Goal: Task Accomplishment & Management: Complete application form

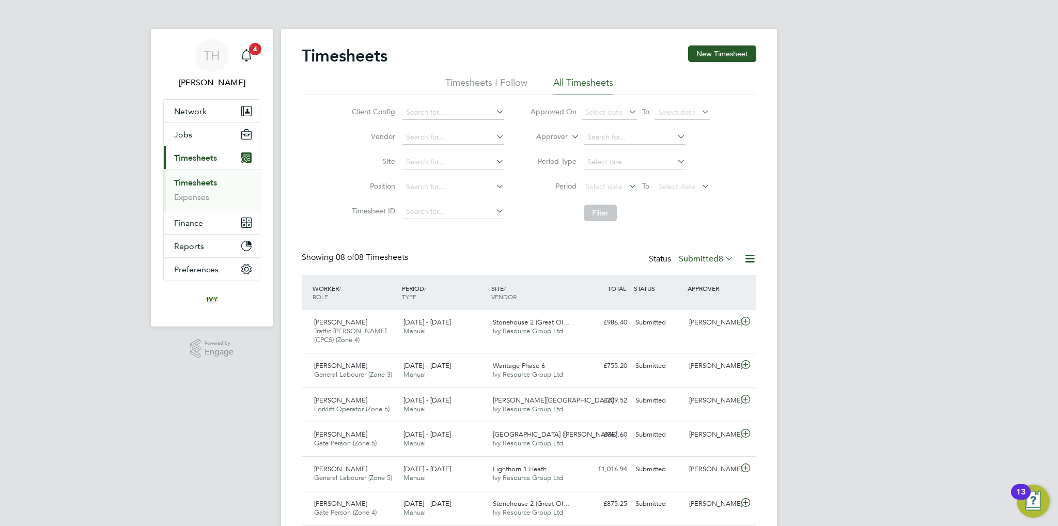
click at [719, 258] on span "8" at bounding box center [721, 259] width 5 height 10
click at [708, 304] on li "Submitted" at bounding box center [697, 306] width 48 height 14
click at [186, 128] on button "Jobs" at bounding box center [212, 134] width 96 height 23
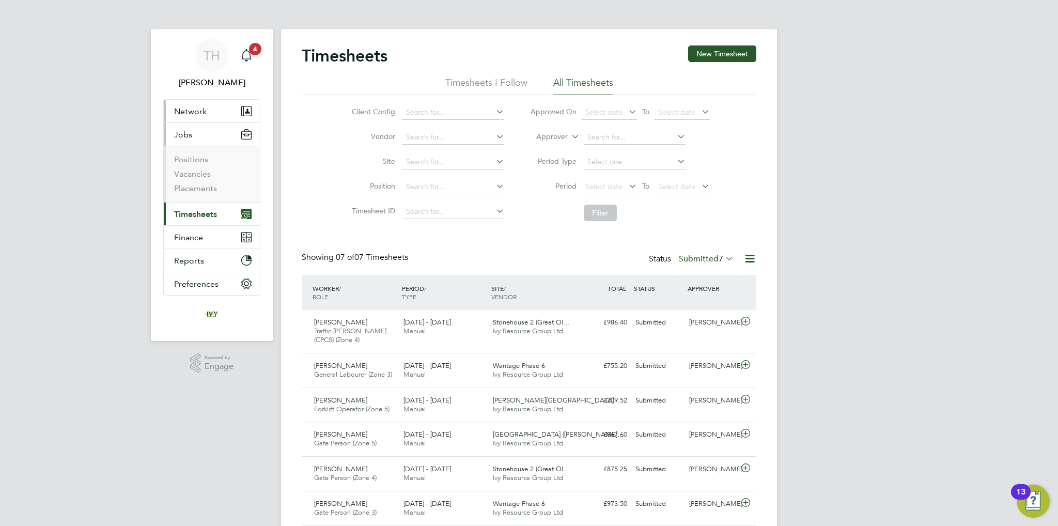
click at [202, 117] on button "Network" at bounding box center [212, 111] width 96 height 23
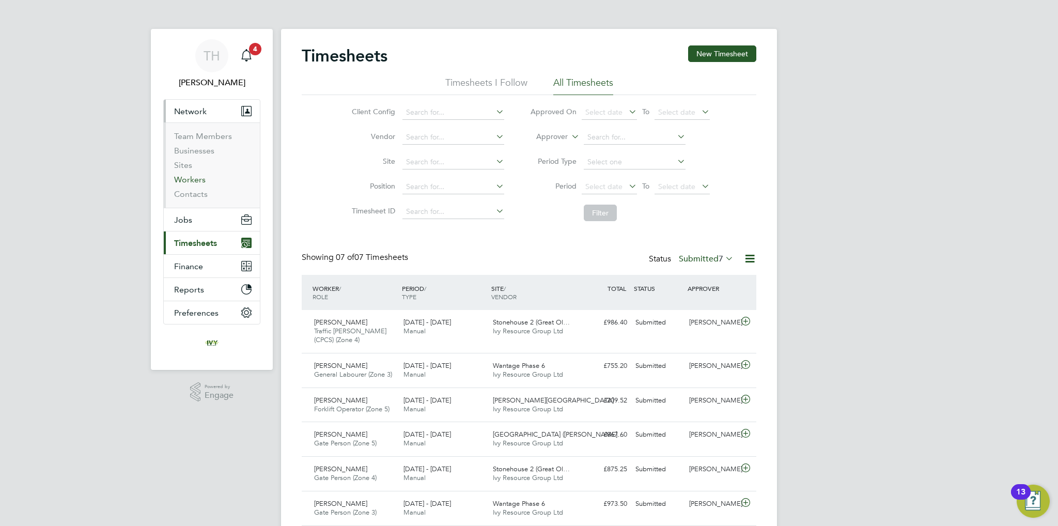
click at [188, 180] on link "Workers" at bounding box center [190, 180] width 32 height 10
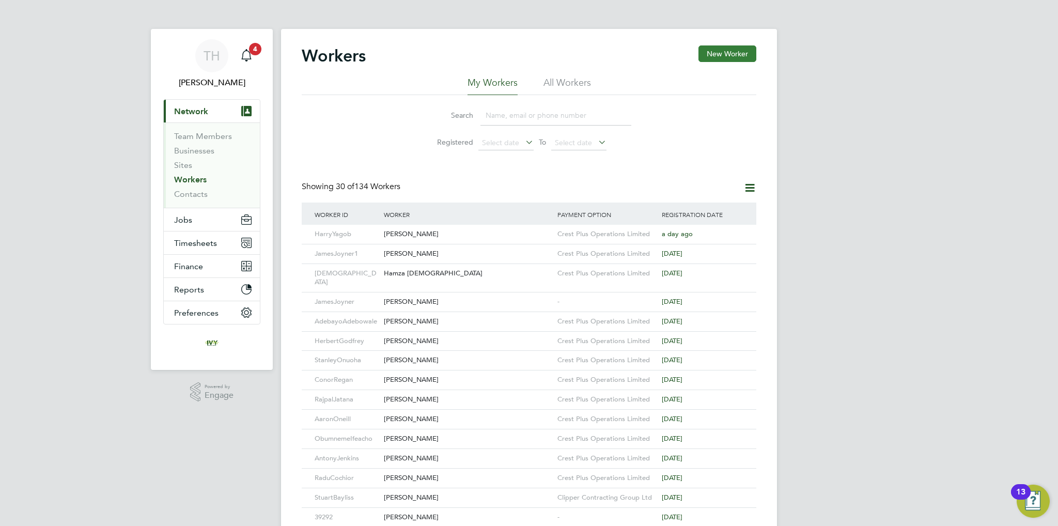
click at [706, 54] on button "New Worker" at bounding box center [728, 53] width 58 height 17
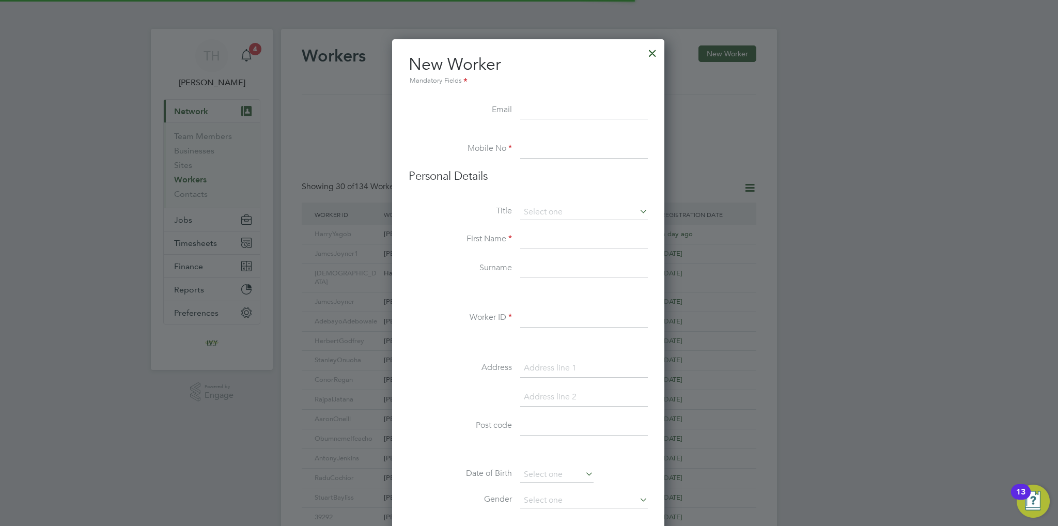
scroll to position [876, 273]
click at [550, 112] on input at bounding box center [584, 110] width 128 height 19
paste input "[EMAIL_ADDRESS][DOMAIN_NAME]"
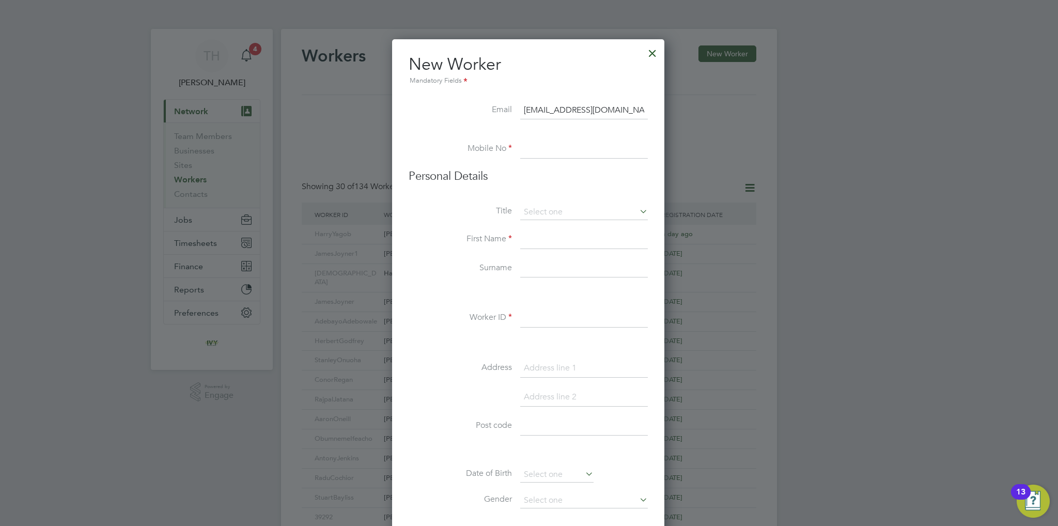
type input "[EMAIL_ADDRESS][DOMAIN_NAME]"
click at [541, 147] on input at bounding box center [584, 149] width 128 height 19
click at [585, 150] on input at bounding box center [584, 149] width 128 height 19
paste input "07951347220"
type input "07951347220"
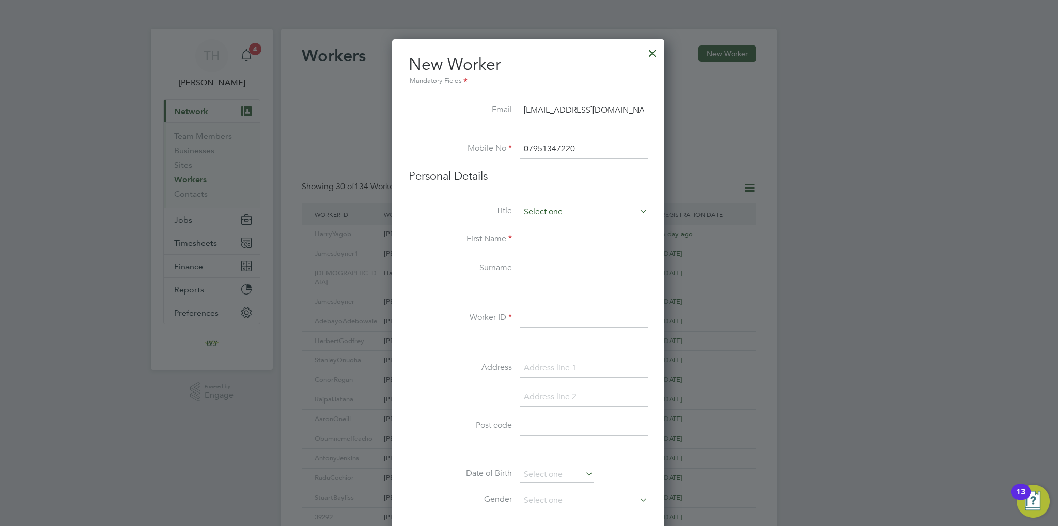
click at [545, 217] on input at bounding box center [584, 213] width 128 height 16
click at [545, 226] on li "Mr" at bounding box center [584, 226] width 128 height 13
type input "Mr"
click at [539, 243] on input at bounding box center [584, 240] width 128 height 19
paste input "Mario"
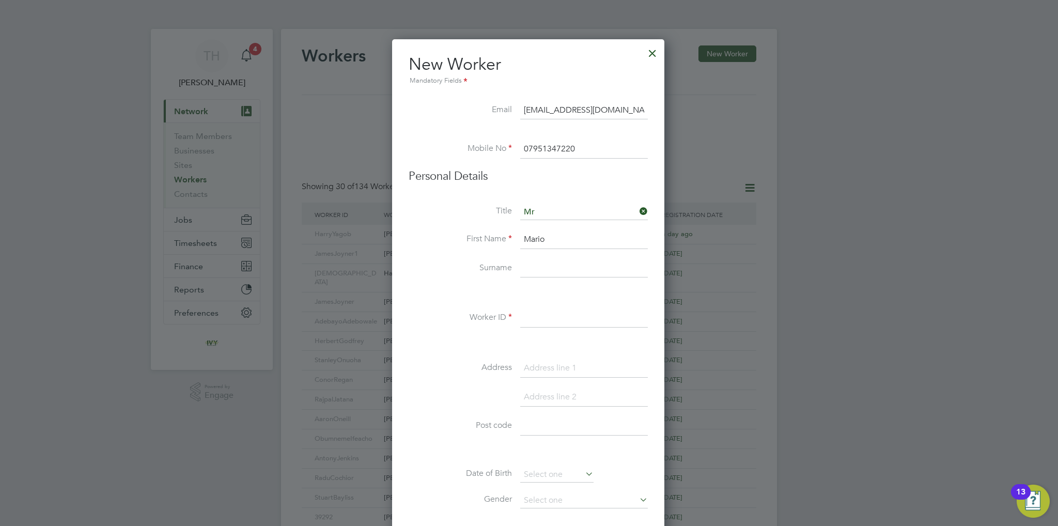
type input "Mario"
click at [575, 265] on input at bounding box center [584, 268] width 128 height 19
paste input "Spasov"
type input "Spasov"
click at [550, 319] on input at bounding box center [584, 318] width 128 height 19
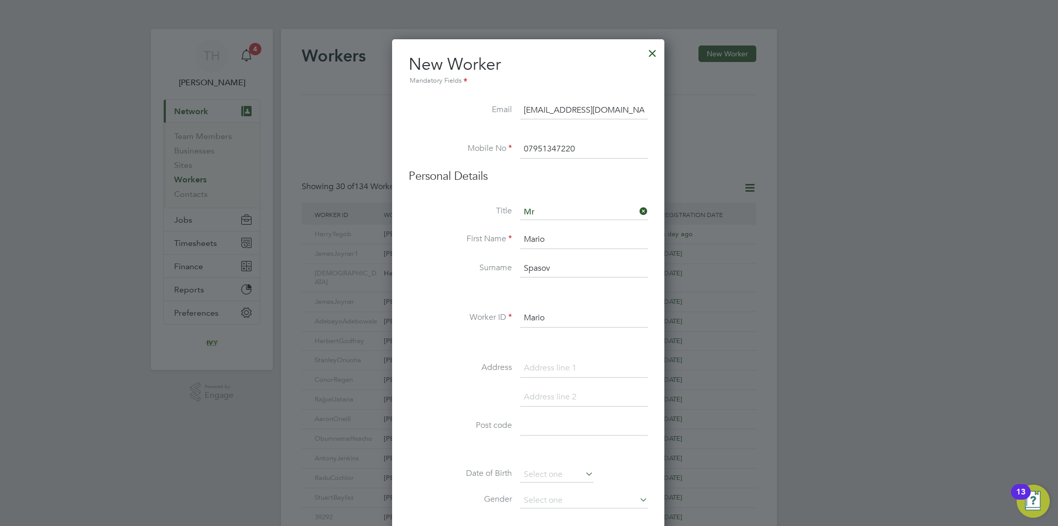
paste input "Spasov"
type input "[PERSON_NAME]"
click at [580, 373] on input at bounding box center [584, 368] width 128 height 19
type input "[STREET_ADDRESS]"
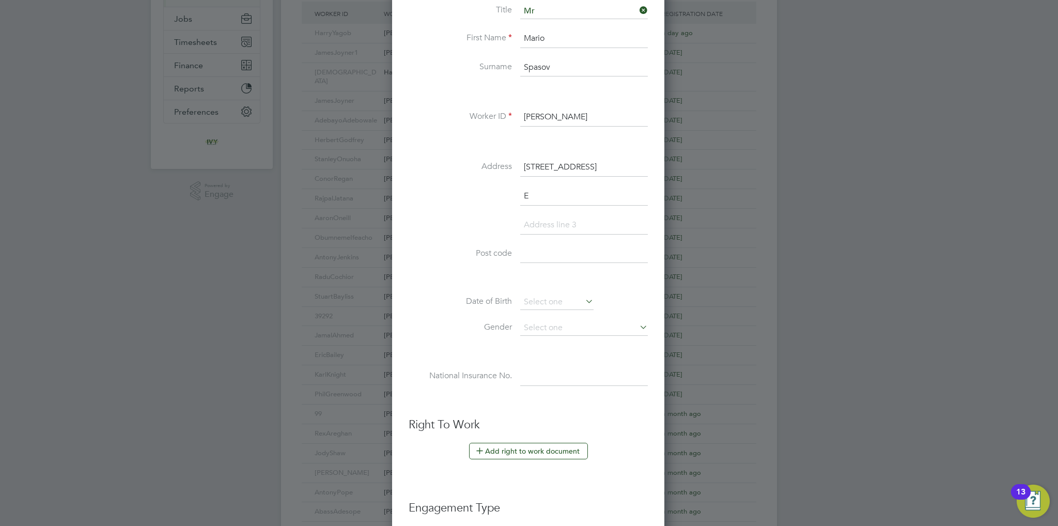
scroll to position [211, 0]
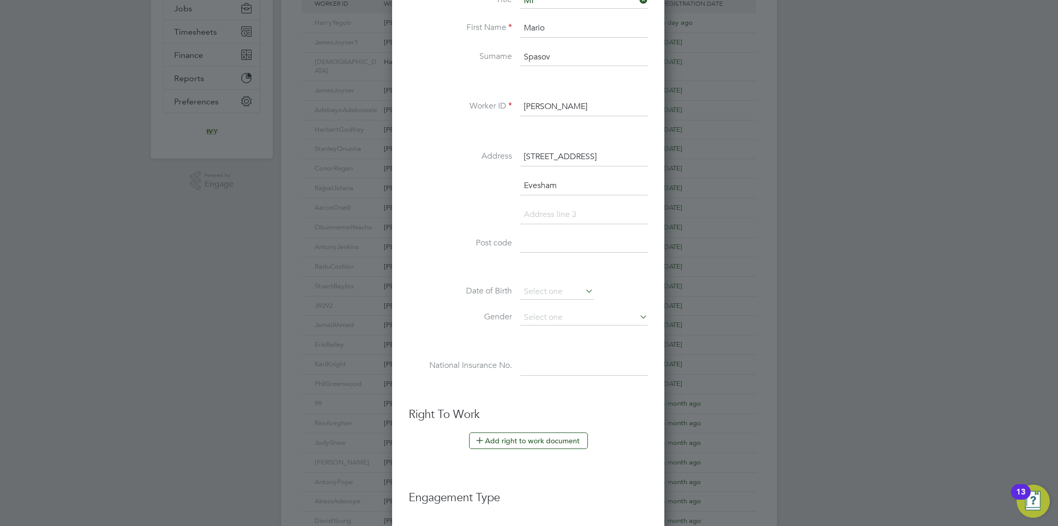
type input "Evesham"
click at [574, 242] on input at bounding box center [584, 244] width 128 height 19
paste input "WR11 1DS"
type input "WR11 1DS"
click at [544, 289] on input at bounding box center [556, 292] width 73 height 16
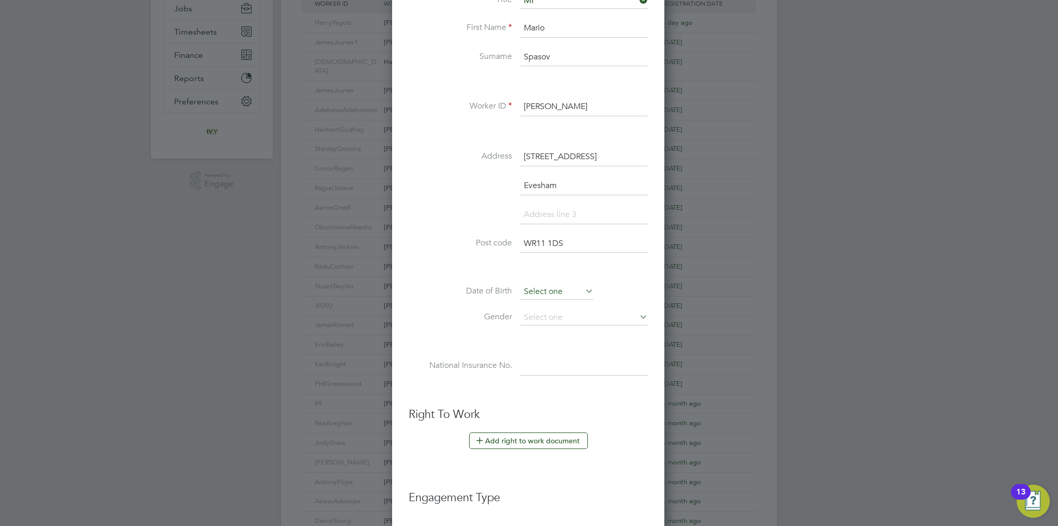
scroll to position [405, 0]
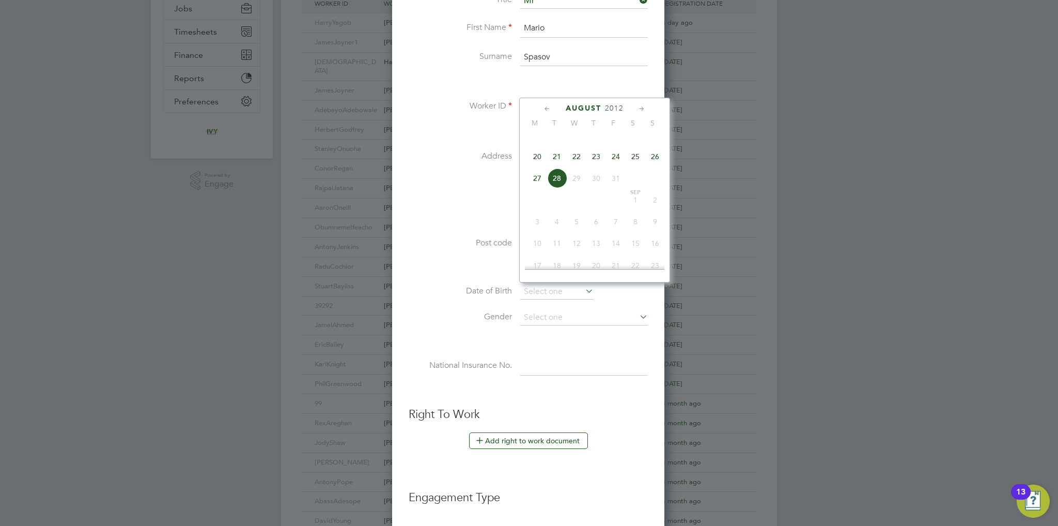
click at [612, 109] on span "2012" at bounding box center [614, 108] width 19 height 9
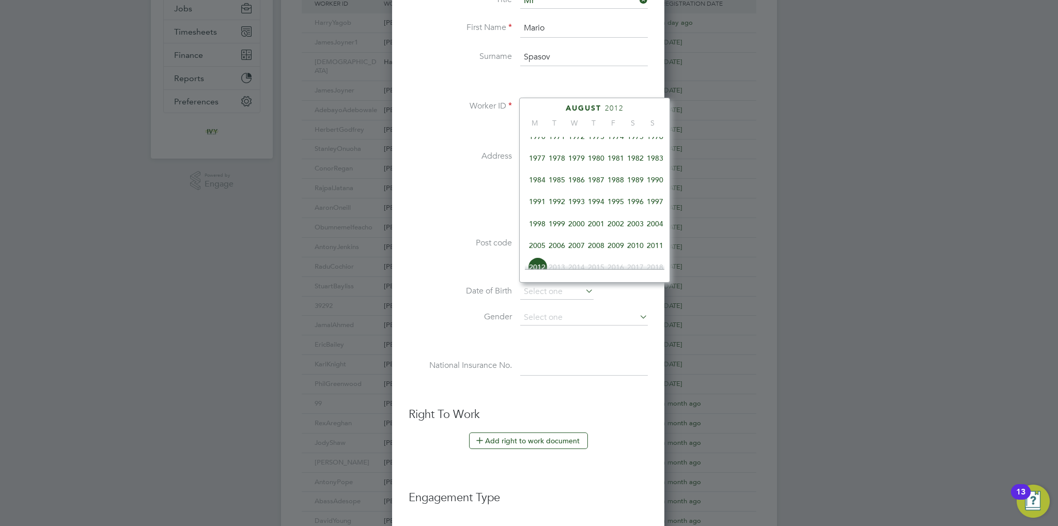
scroll to position [225, 0]
click at [543, 191] on span "1991" at bounding box center [538, 184] width 20 height 20
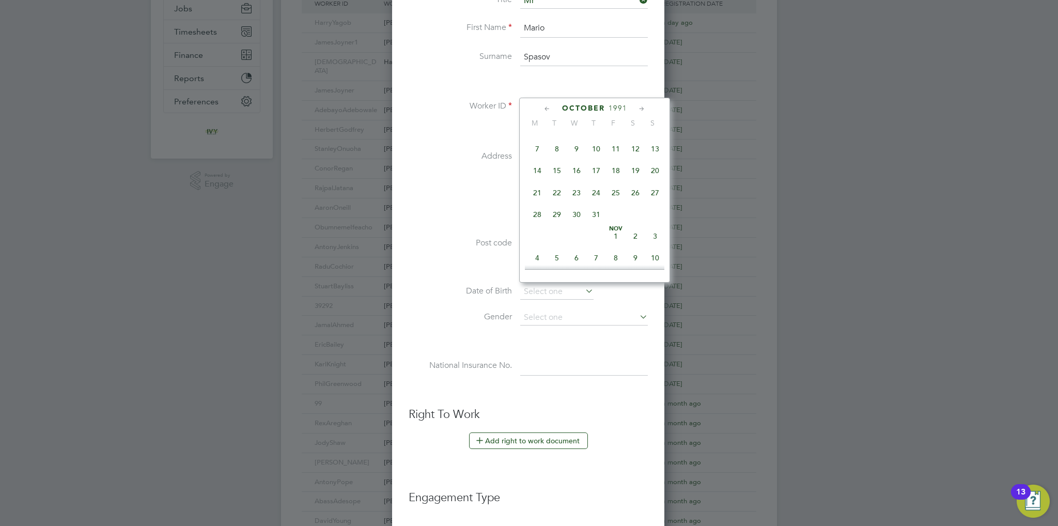
click at [651, 180] on span "20" at bounding box center [656, 171] width 20 height 20
type input "20 Oct 1991"
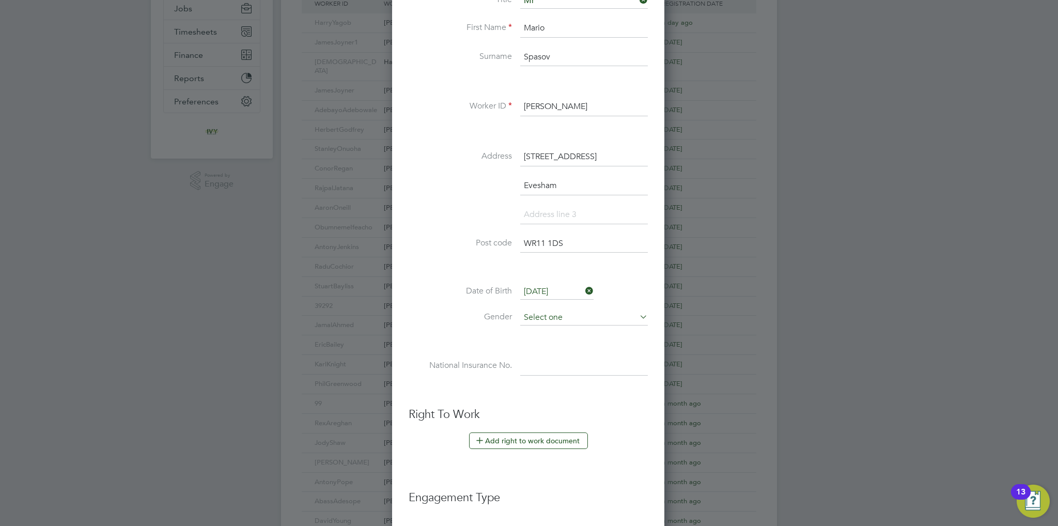
click at [560, 311] on input at bounding box center [584, 318] width 128 height 16
click at [560, 328] on li "[DEMOGRAPHIC_DATA]" at bounding box center [584, 330] width 128 height 13
type input "[DEMOGRAPHIC_DATA]"
click at [542, 363] on input at bounding box center [584, 366] width 128 height 19
paste input "SR696131D"
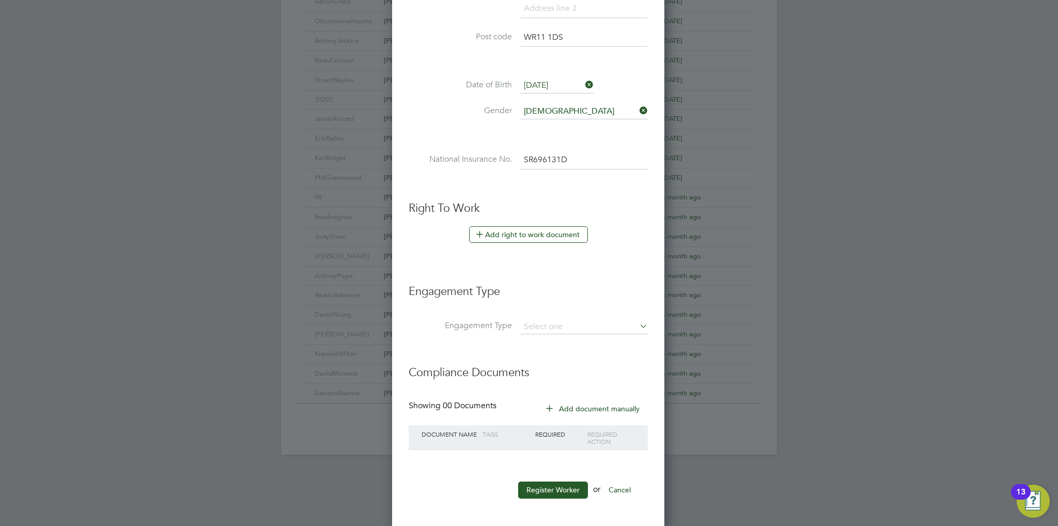
scroll to position [418, 0]
type input "SR 69 61 31 D"
click at [547, 483] on button "Register Worker" at bounding box center [553, 490] width 70 height 17
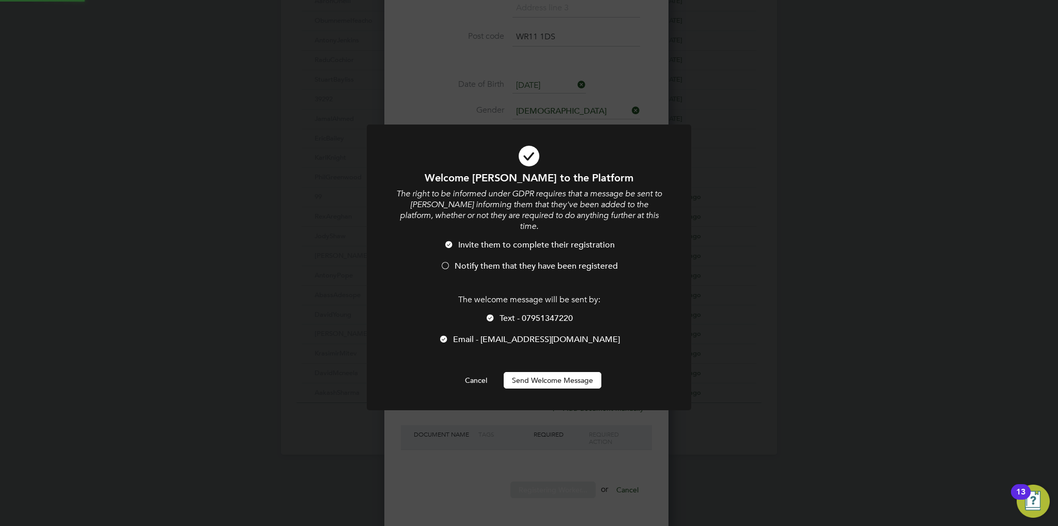
scroll to position [0, 0]
click at [485, 261] on li "Notify them that they have been registered" at bounding box center [529, 271] width 269 height 21
click at [493, 314] on div at bounding box center [490, 319] width 10 height 10
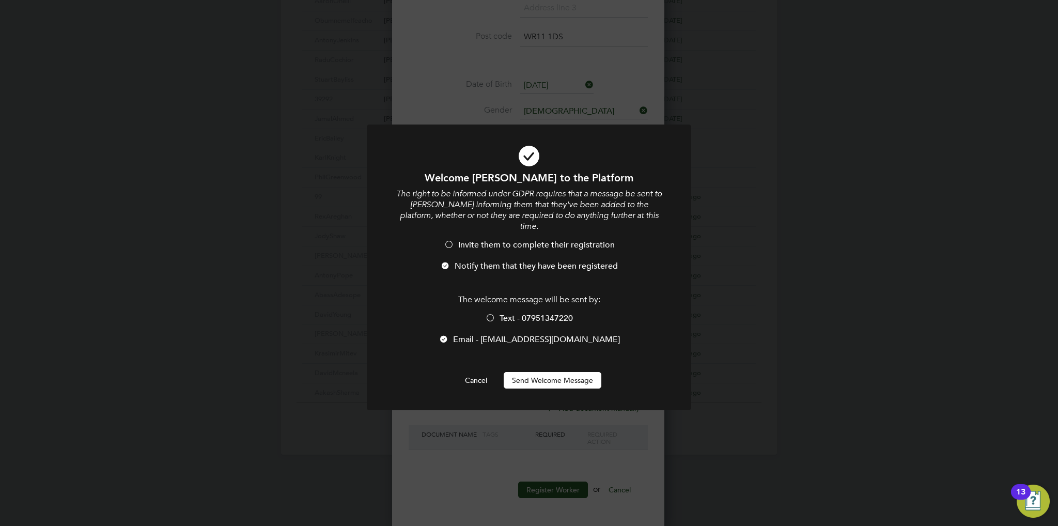
click at [562, 375] on button "Send Welcome Message" at bounding box center [553, 380] width 98 height 17
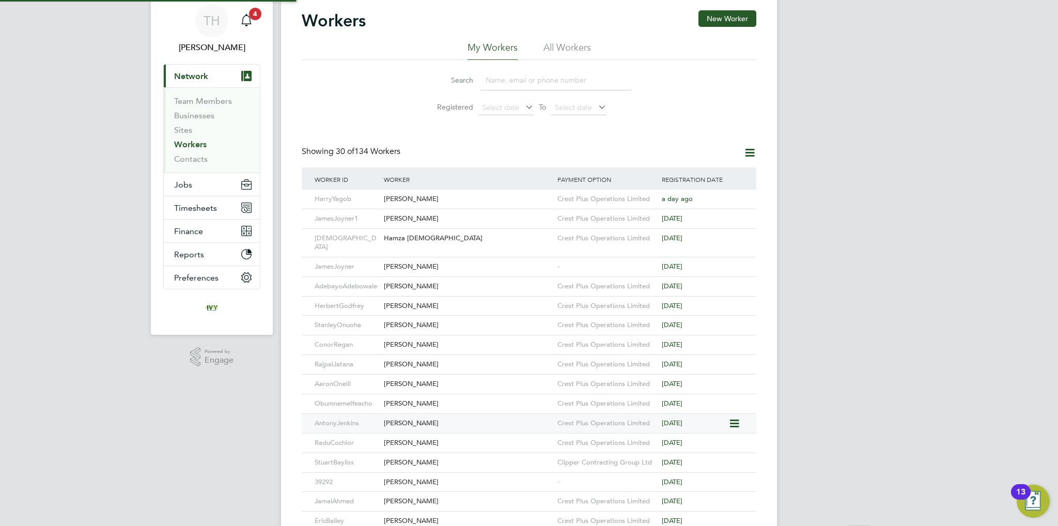
scroll to position [0, 0]
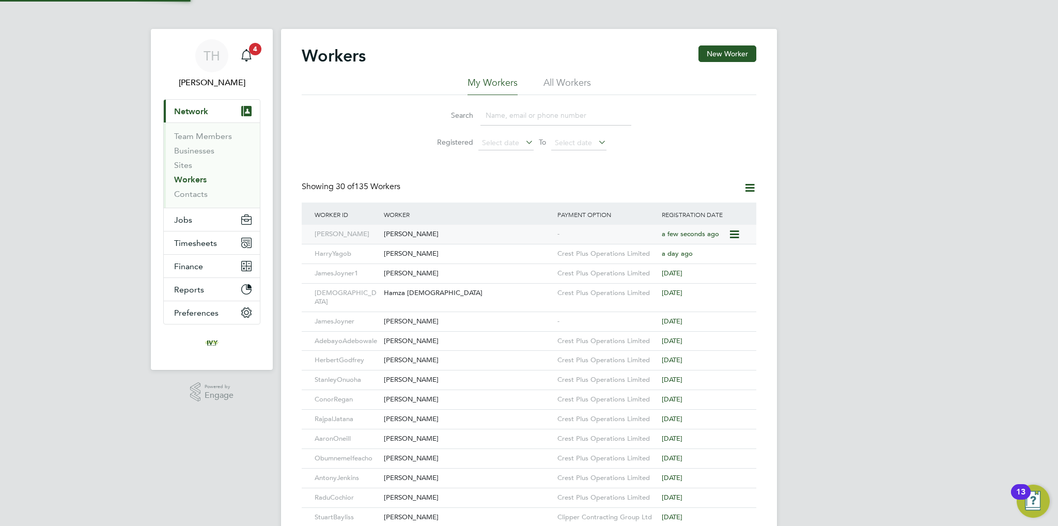
click at [459, 229] on div "Mario Spasov" at bounding box center [468, 234] width 174 height 19
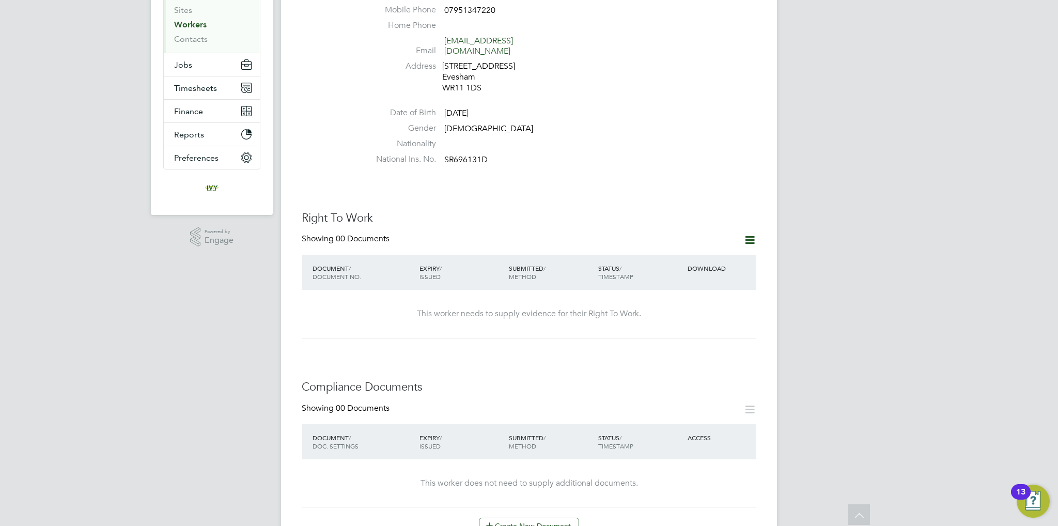
scroll to position [258, 0]
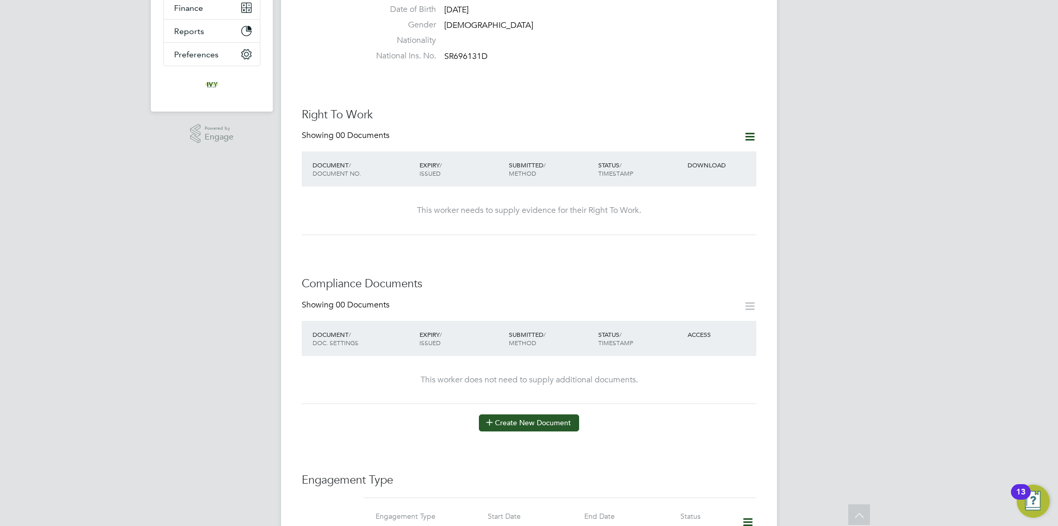
click at [530, 414] on button "Create New Document" at bounding box center [529, 422] width 100 height 17
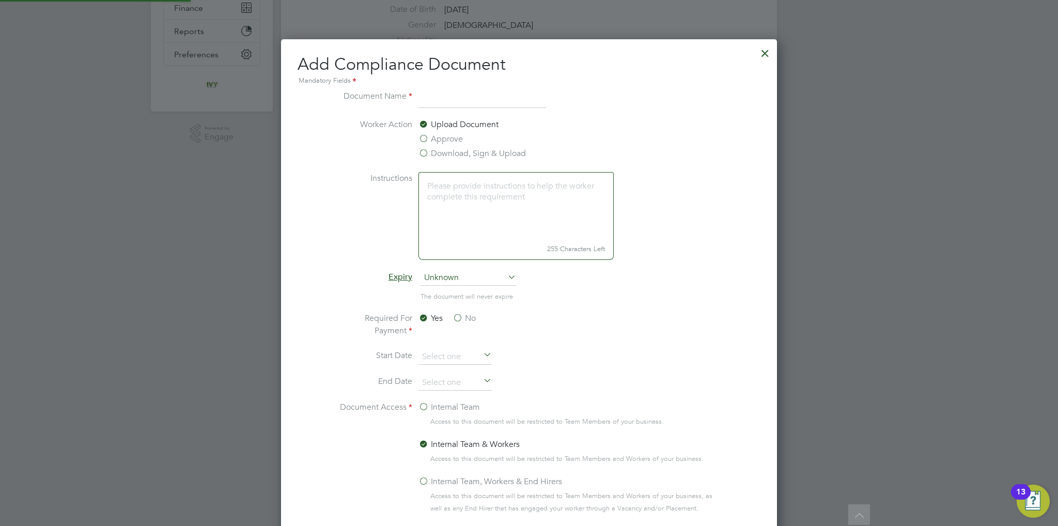
scroll to position [541, 497]
click at [438, 102] on input at bounding box center [483, 99] width 128 height 19
type input "CPCS"
click at [466, 275] on span "Unknown" at bounding box center [469, 278] width 96 height 16
click at [464, 342] on li "Specific date" at bounding box center [469, 346] width 96 height 13
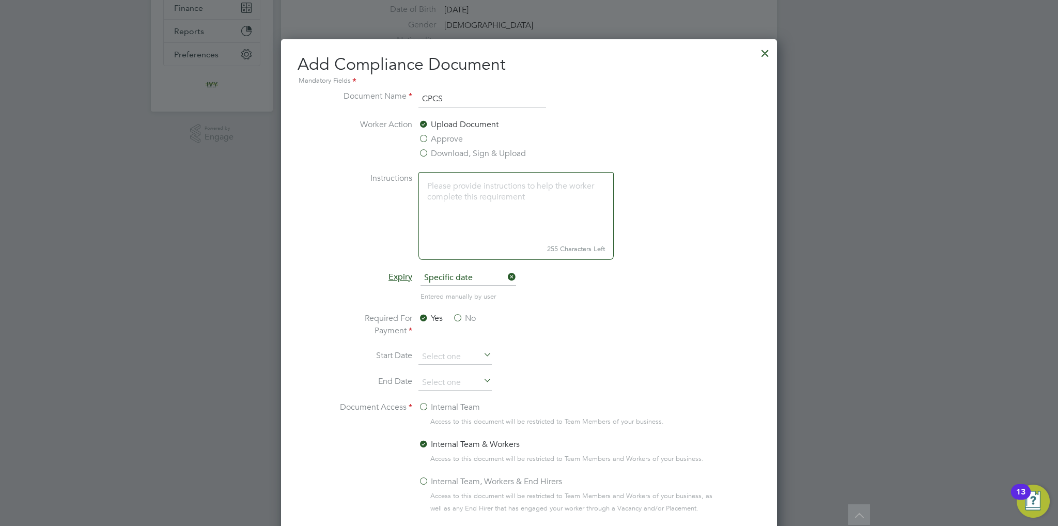
click at [461, 315] on label "No" at bounding box center [464, 318] width 23 height 12
click at [0, 0] on input "No" at bounding box center [0, 0] width 0 height 0
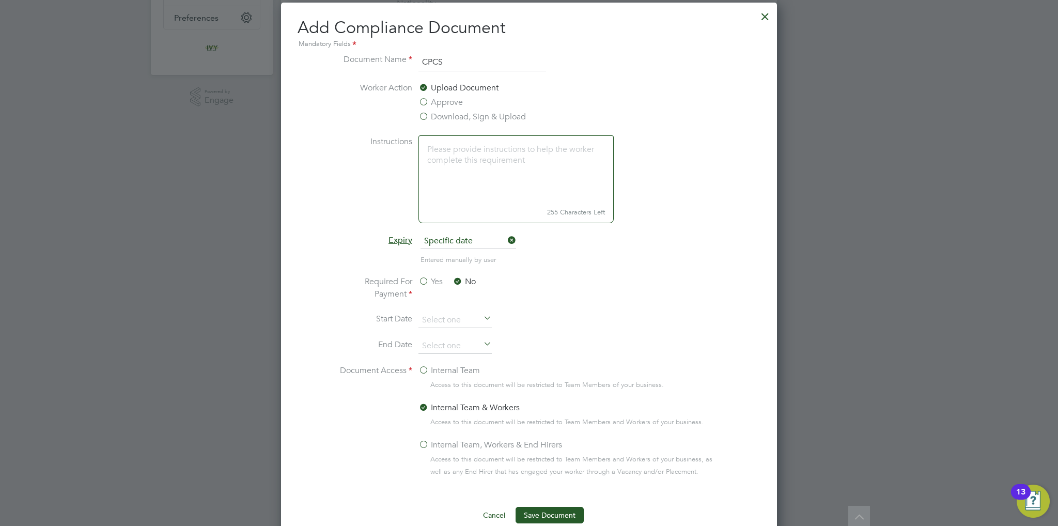
scroll to position [362, 0]
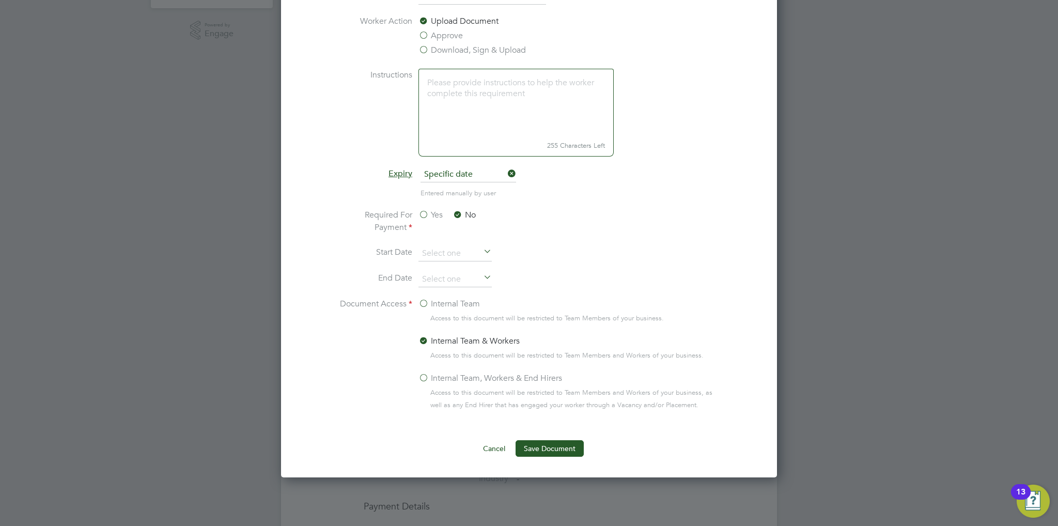
click at [447, 301] on label "Internal Team" at bounding box center [450, 304] width 62 height 12
click at [0, 0] on input "Internal Team" at bounding box center [0, 0] width 0 height 0
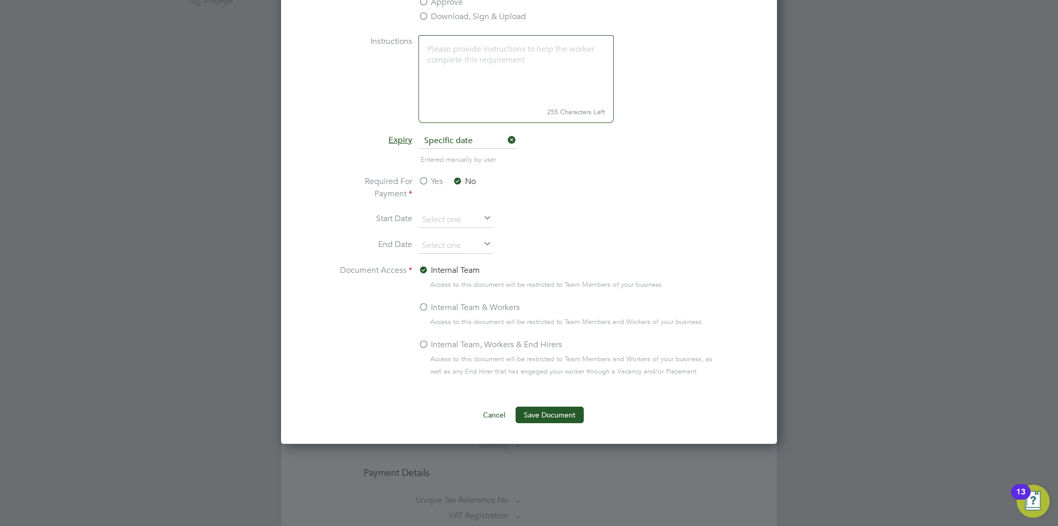
scroll to position [413, 0]
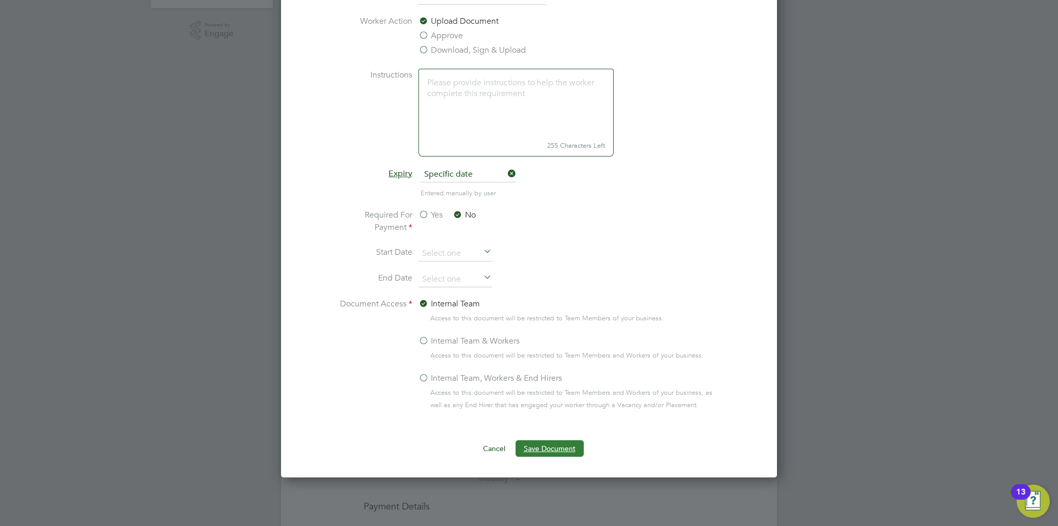
click at [564, 447] on button "Save Document" at bounding box center [550, 448] width 68 height 17
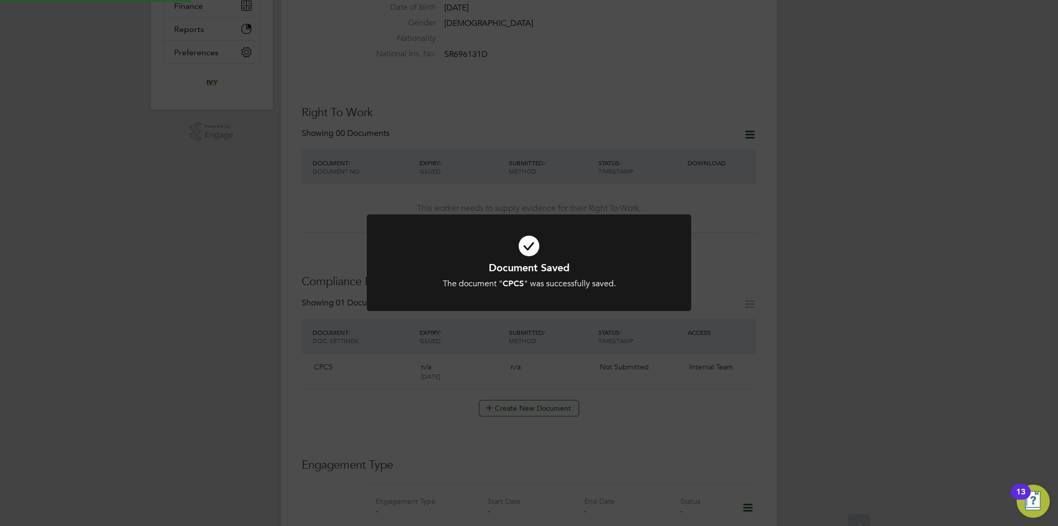
scroll to position [258, 0]
click at [525, 289] on div "The document " CPCS " was successfully saved." at bounding box center [529, 284] width 269 height 11
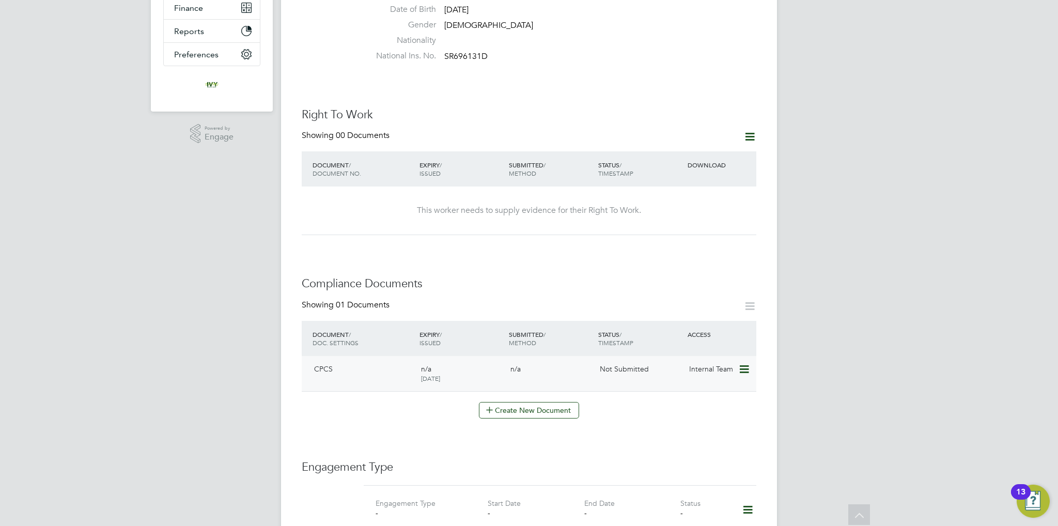
click at [741, 363] on icon at bounding box center [744, 369] width 10 height 12
click at [710, 396] on li "Submit Document" at bounding box center [713, 398] width 72 height 14
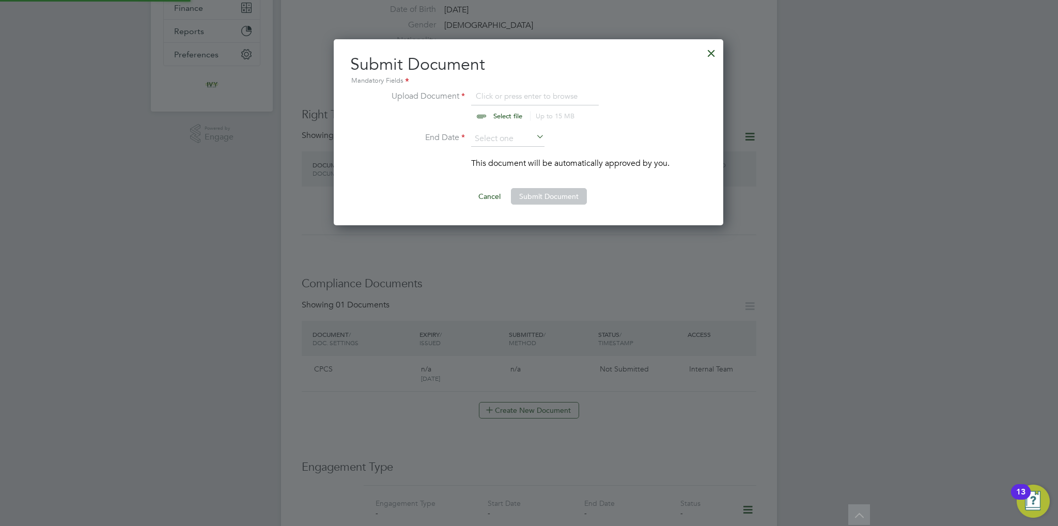
scroll to position [186, 391]
click at [506, 113] on input "file" at bounding box center [518, 105] width 162 height 31
type input "C:\fakepath\Mario Spasov CPCS front.jpeg"
click at [490, 141] on input at bounding box center [507, 139] width 73 height 16
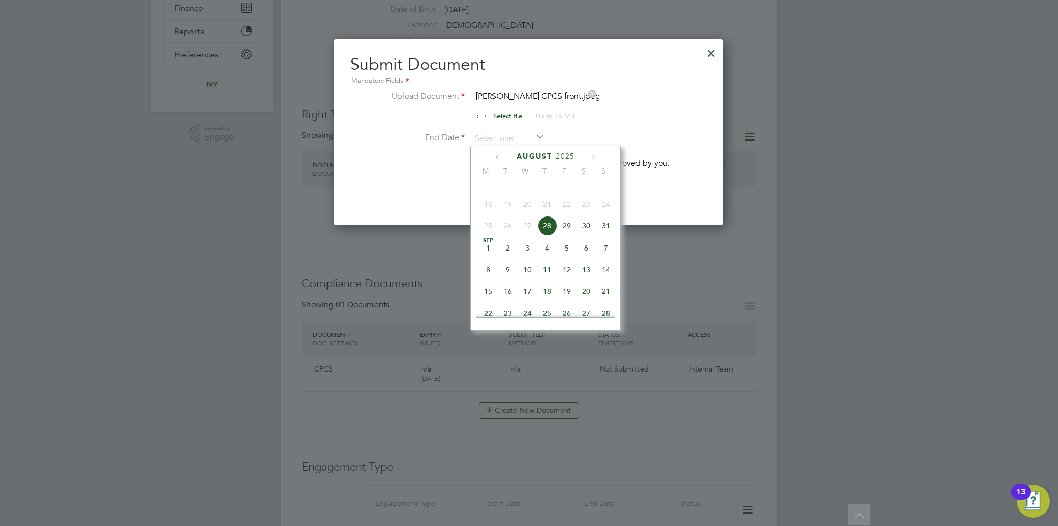
click at [560, 152] on span "2025" at bounding box center [565, 156] width 19 height 9
click at [524, 255] on span "2027" at bounding box center [528, 246] width 20 height 20
click at [586, 252] on span "31" at bounding box center [587, 246] width 20 height 20
click at [515, 139] on input "31 Jul 2027" at bounding box center [507, 139] width 73 height 16
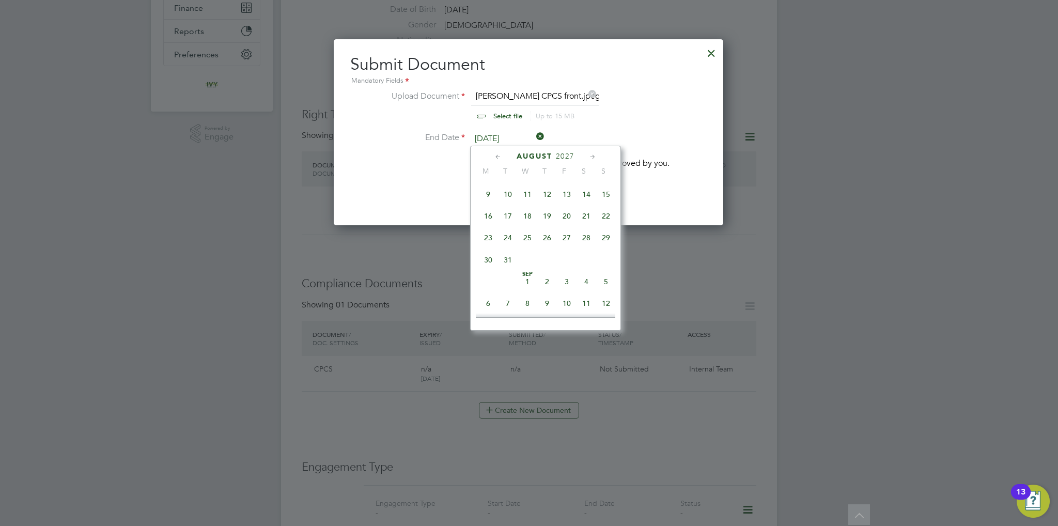
scroll to position [508, 0]
click at [510, 264] on span "31" at bounding box center [508, 254] width 20 height 20
type input "[DATE]"
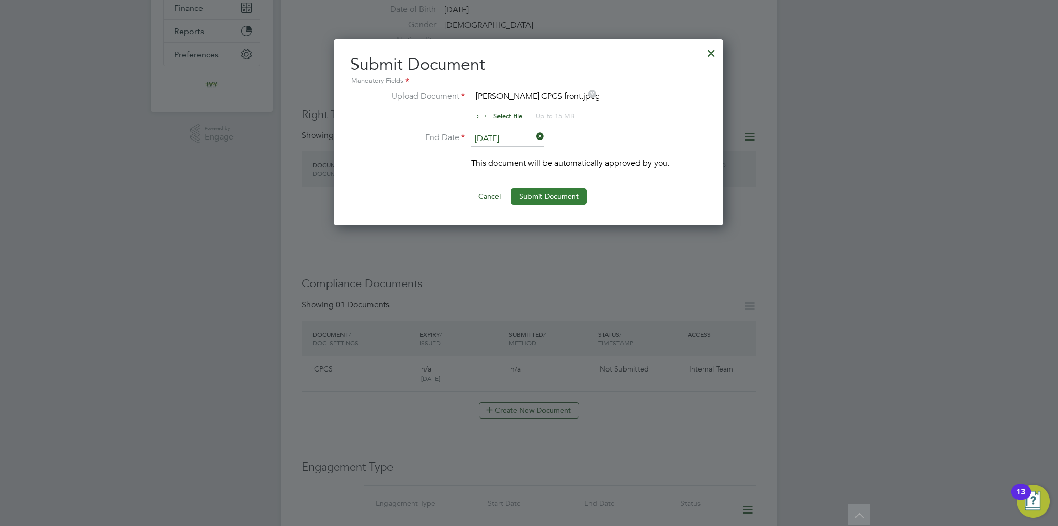
click at [543, 195] on button "Submit Document" at bounding box center [549, 196] width 76 height 17
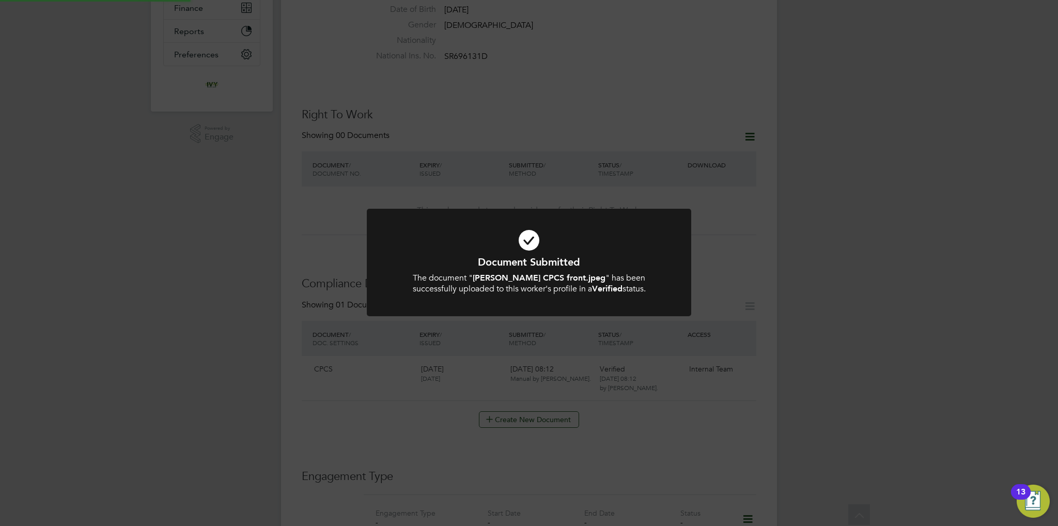
click at [514, 259] on h1 "Document Submitted" at bounding box center [529, 261] width 269 height 13
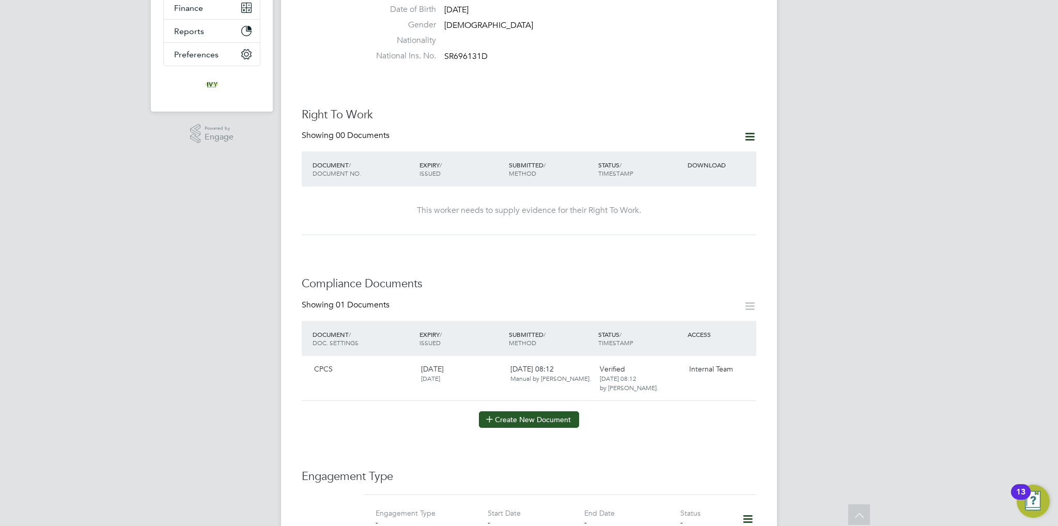
click at [560, 411] on button "Create New Document" at bounding box center [529, 419] width 100 height 17
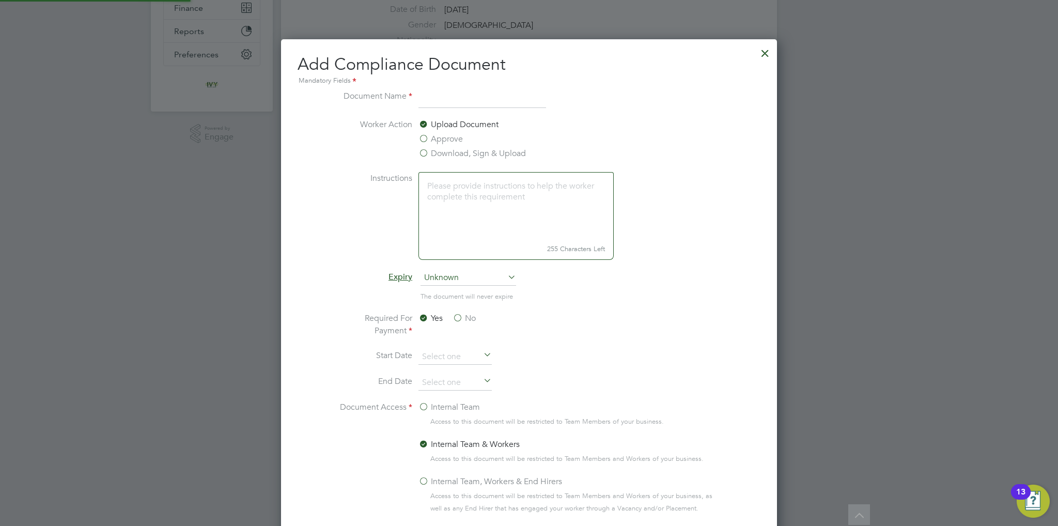
scroll to position [541, 497]
click at [447, 98] on input at bounding box center [483, 99] width 128 height 19
click at [464, 278] on span "Unknown" at bounding box center [469, 278] width 96 height 16
click at [457, 343] on li "Specific date" at bounding box center [469, 346] width 96 height 13
click at [462, 318] on label "No" at bounding box center [464, 318] width 23 height 12
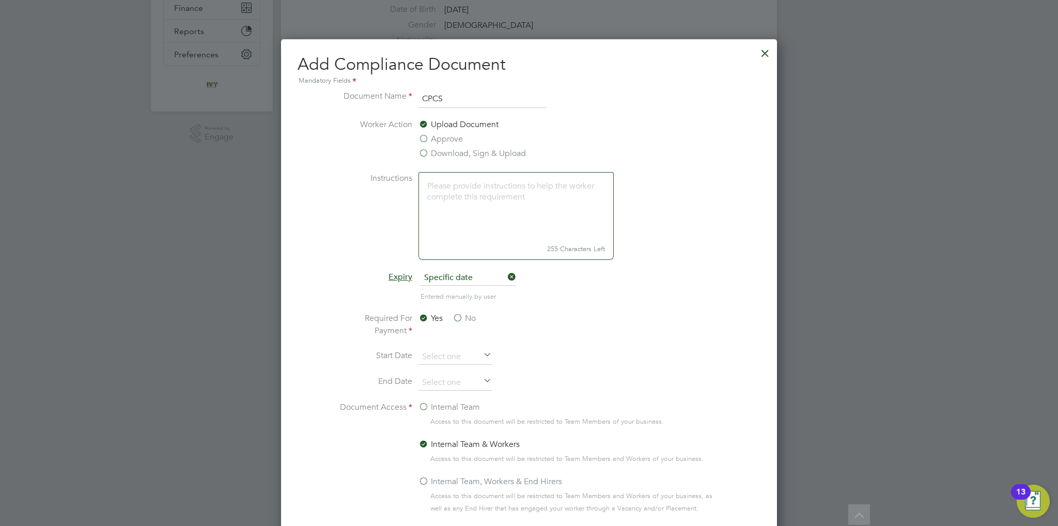
click at [0, 0] on input "No" at bounding box center [0, 0] width 0 height 0
click at [461, 100] on input "CPCS" at bounding box center [483, 99] width 128 height 19
type input "CPCS back"
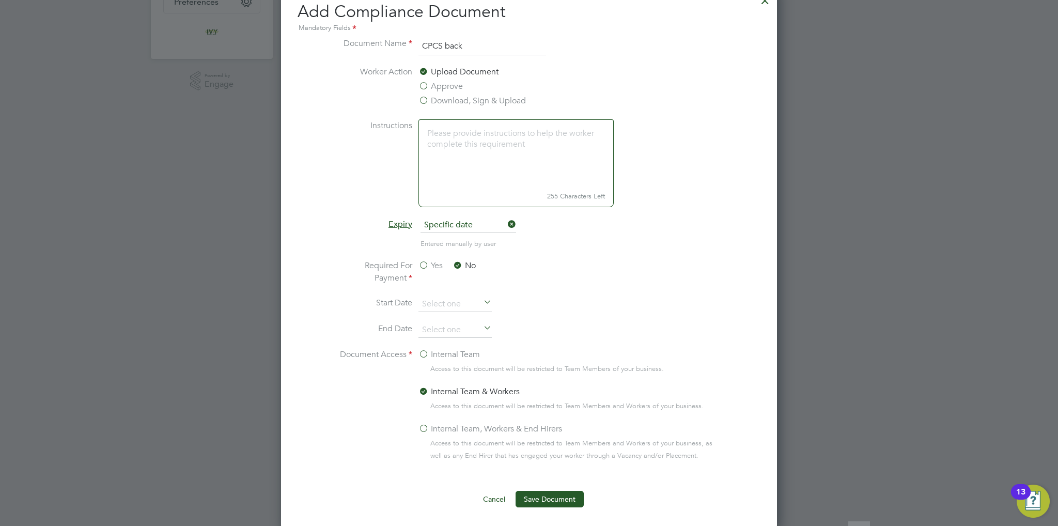
scroll to position [362, 0]
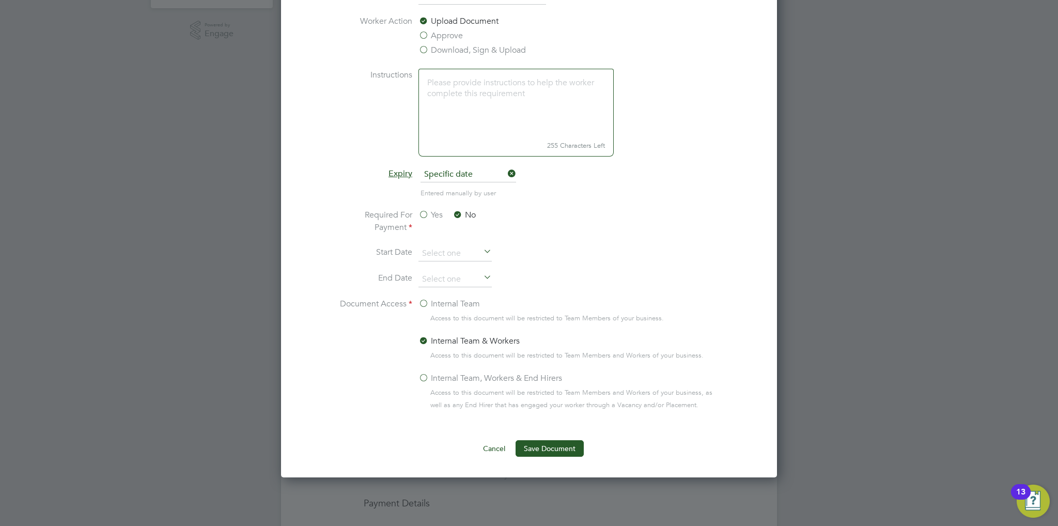
click at [426, 304] on label "Internal Team" at bounding box center [450, 304] width 62 height 12
click at [0, 0] on input "Internal Team" at bounding box center [0, 0] width 0 height 0
click at [531, 441] on button "Save Document" at bounding box center [550, 448] width 68 height 17
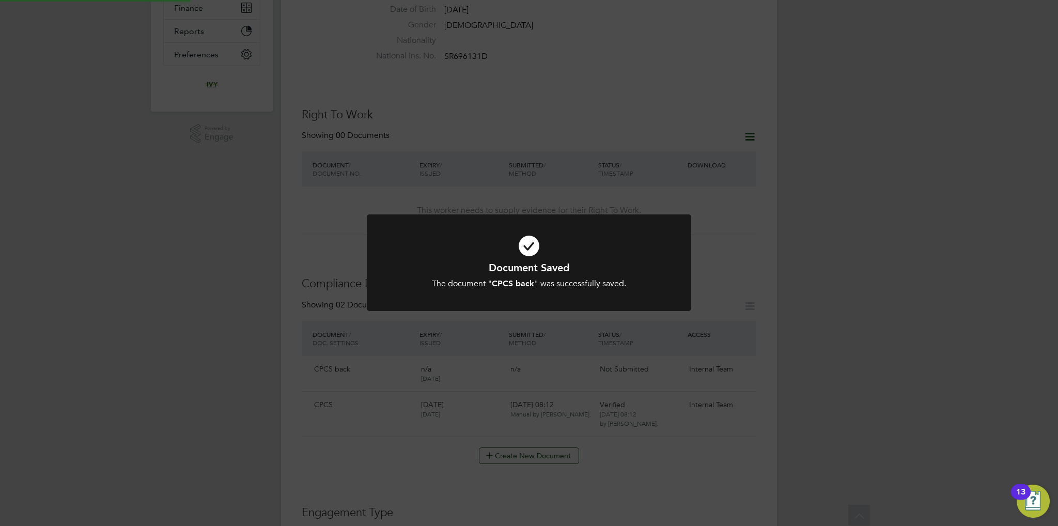
click at [449, 351] on div "Document Saved The document " CPCS back " was successfully saved. Cancel Okay" at bounding box center [529, 263] width 1058 height 526
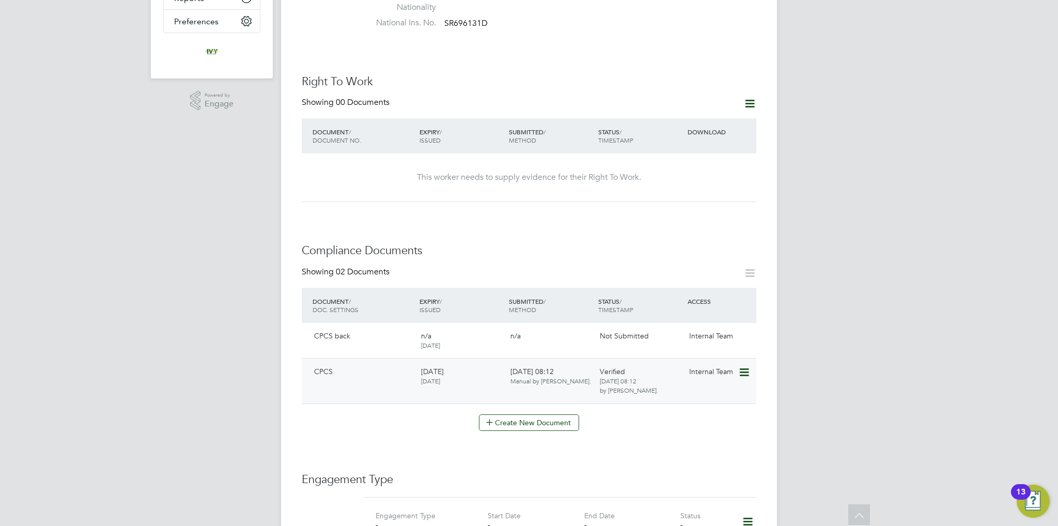
scroll to position [310, 0]
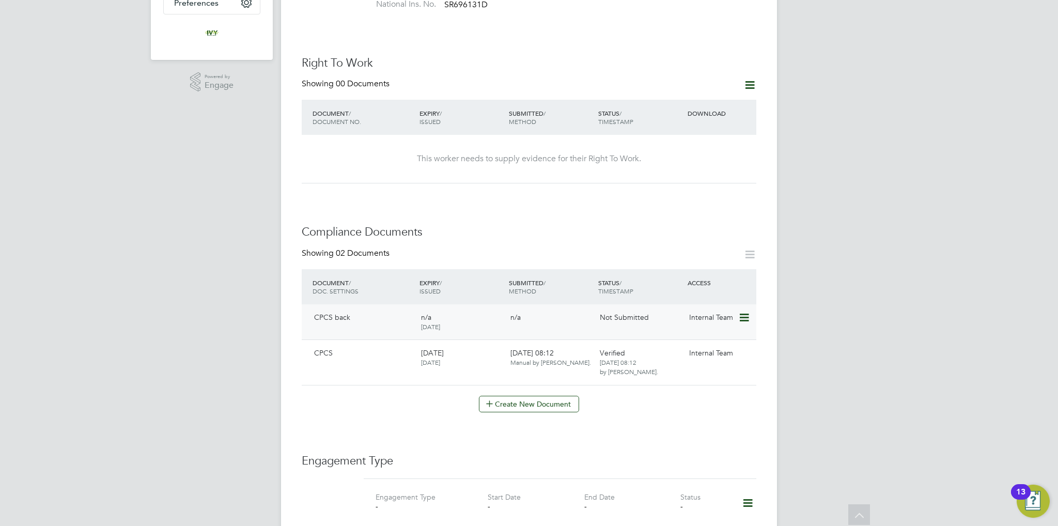
click at [746, 312] on icon at bounding box center [744, 318] width 10 height 12
click at [716, 345] on li "Submit Document" at bounding box center [713, 346] width 72 height 14
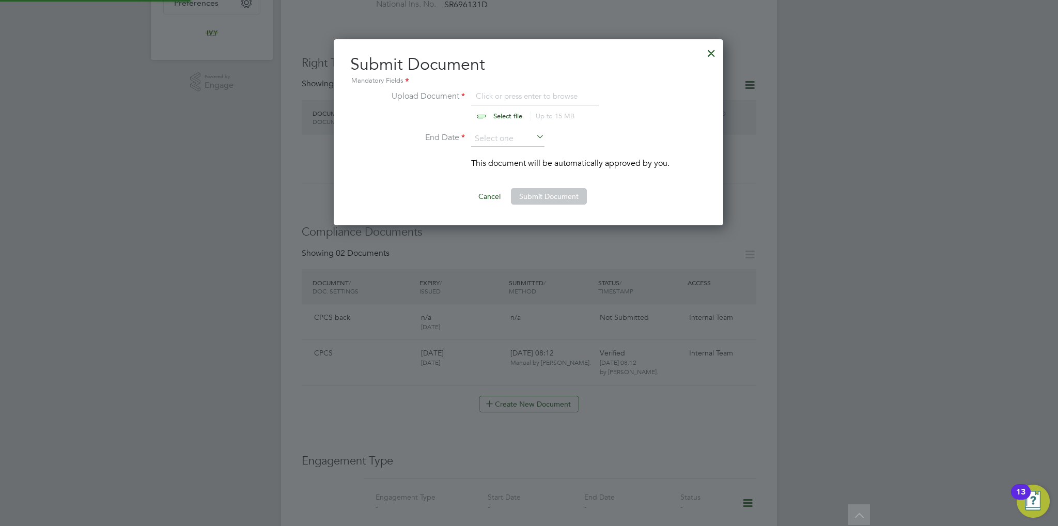
scroll to position [186, 391]
click at [489, 118] on input "file" at bounding box center [518, 105] width 162 height 31
type input "C:\fakepath\Mario Spasov CPCS rear.jpeg"
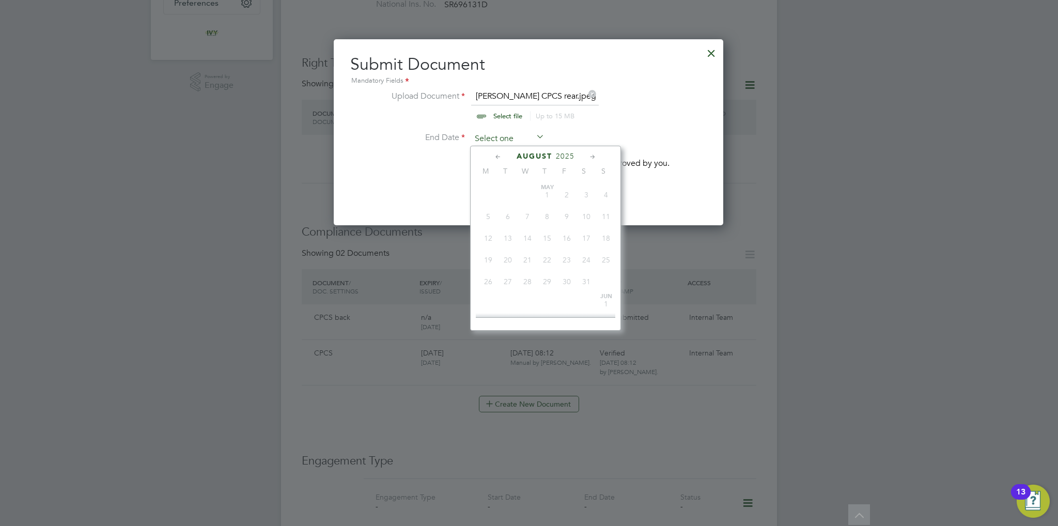
click at [497, 135] on input at bounding box center [507, 139] width 73 height 16
click at [564, 160] on div "August 2025" at bounding box center [546, 156] width 140 height 10
click at [563, 155] on span "2025" at bounding box center [565, 156] width 19 height 9
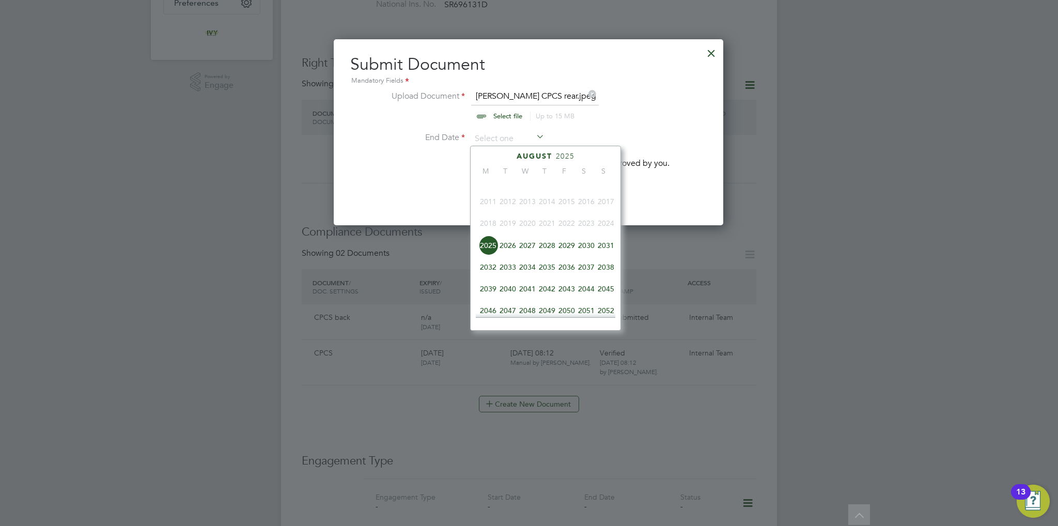
click at [527, 254] on span "2027" at bounding box center [528, 246] width 20 height 20
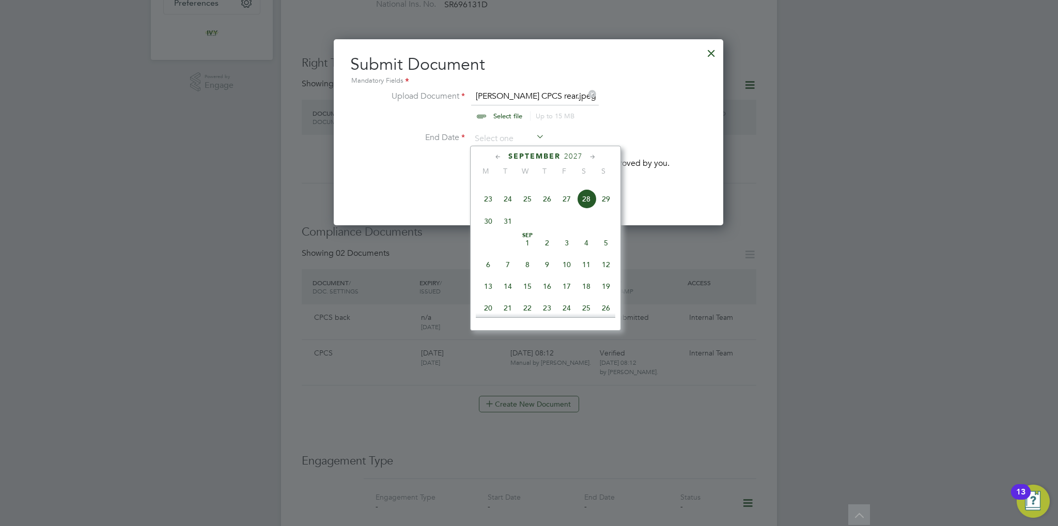
click at [514, 231] on span "31" at bounding box center [508, 221] width 20 height 20
type input "[DATE]"
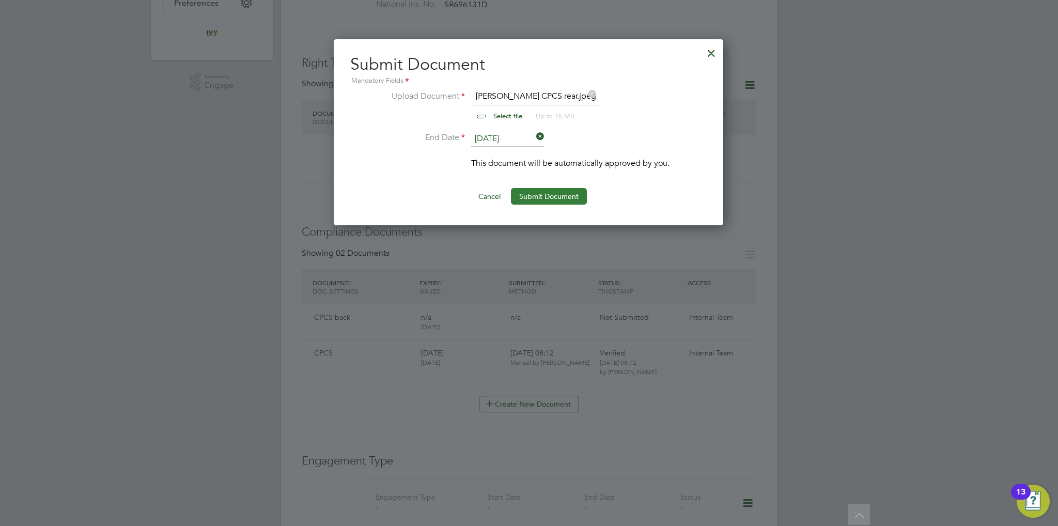
click at [566, 192] on button "Submit Document" at bounding box center [549, 196] width 76 height 17
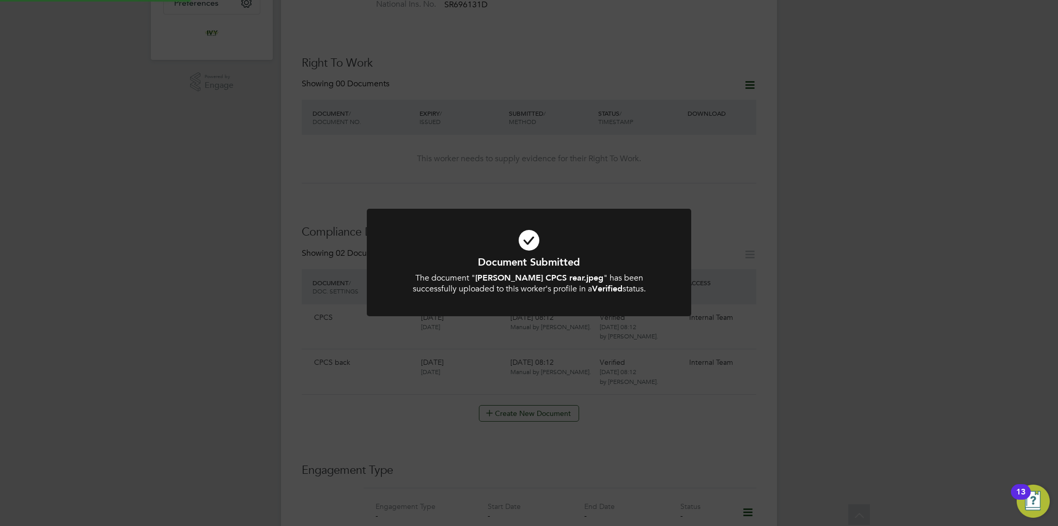
click at [561, 250] on icon at bounding box center [529, 240] width 269 height 40
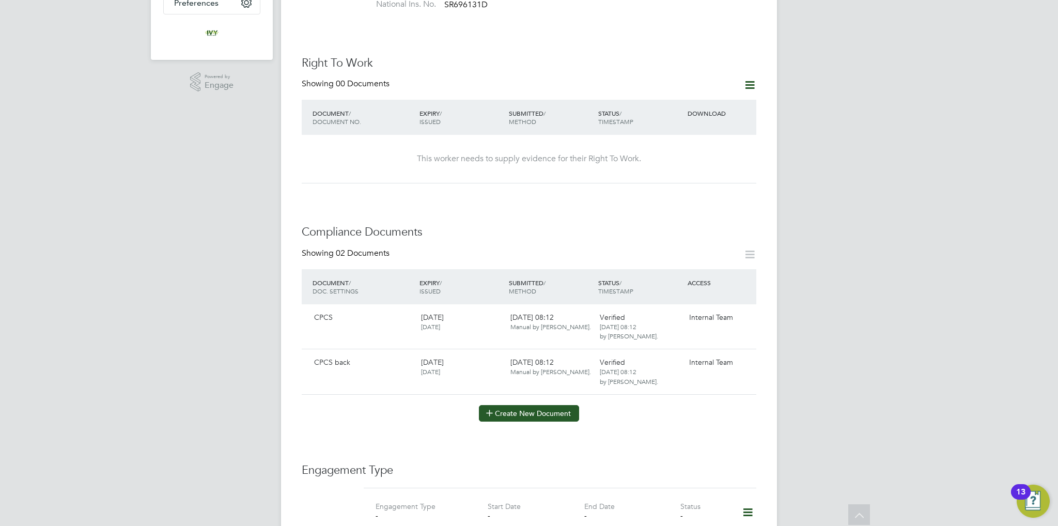
click at [548, 409] on button "Create New Document" at bounding box center [529, 413] width 100 height 17
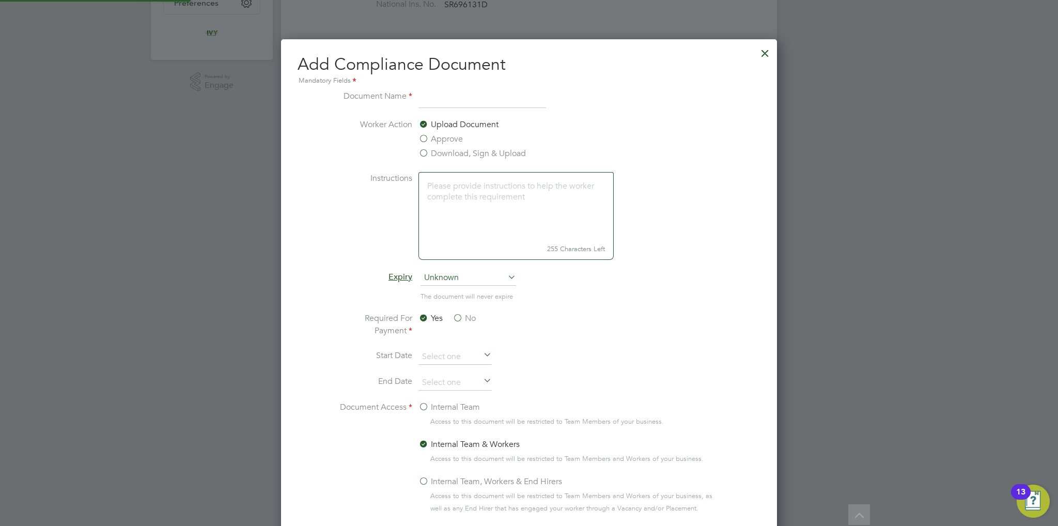
scroll to position [541, 497]
click at [456, 97] on input at bounding box center [483, 99] width 128 height 19
type input "Driving Licence"
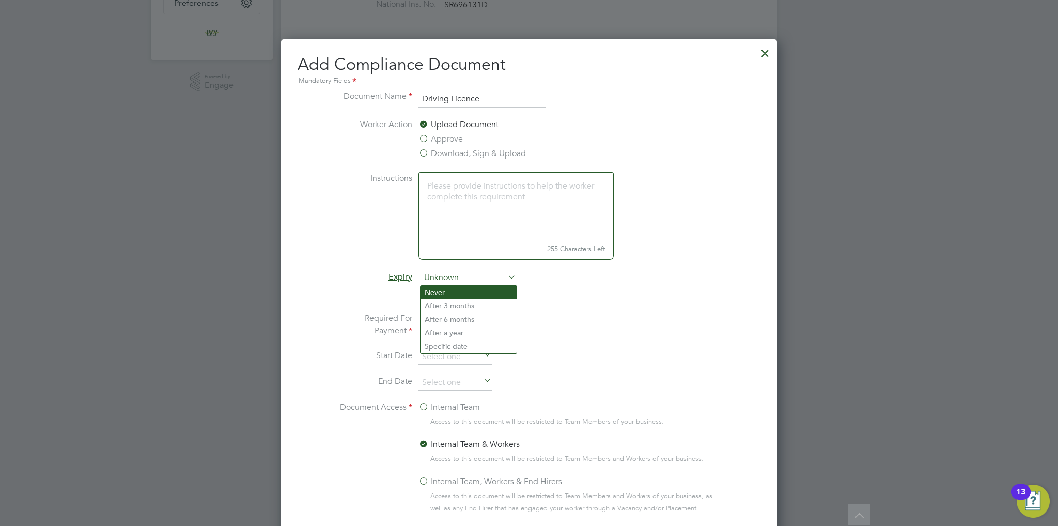
drag, startPoint x: 456, startPoint y: 279, endPoint x: 457, endPoint y: 286, distance: 7.3
click at [455, 279] on span "Unknown" at bounding box center [469, 278] width 96 height 16
click at [460, 345] on li "Specific date" at bounding box center [469, 346] width 96 height 13
click at [466, 318] on label "No" at bounding box center [464, 318] width 23 height 12
click at [0, 0] on input "No" at bounding box center [0, 0] width 0 height 0
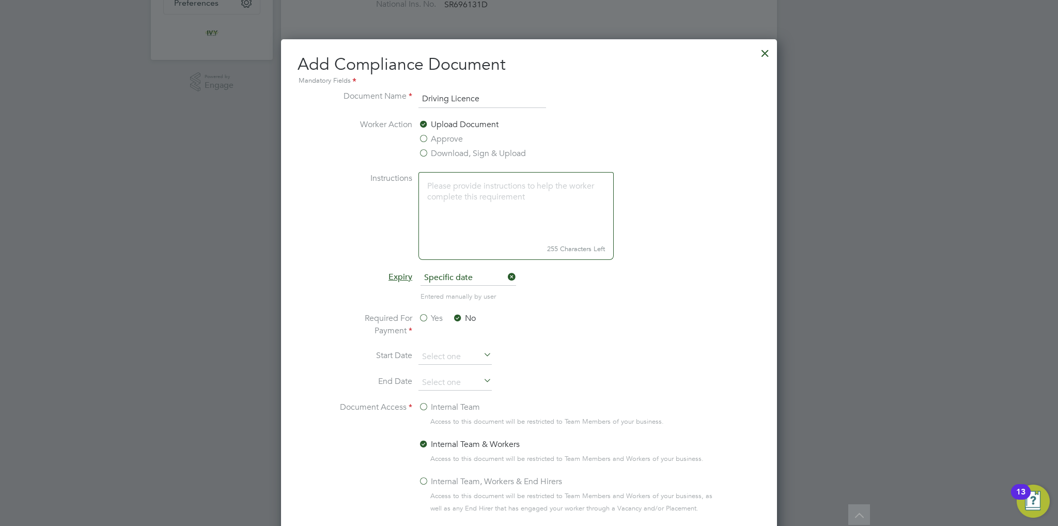
click at [440, 410] on label "Internal Team" at bounding box center [450, 407] width 62 height 12
click at [0, 0] on input "Internal Team" at bounding box center [0, 0] width 0 height 0
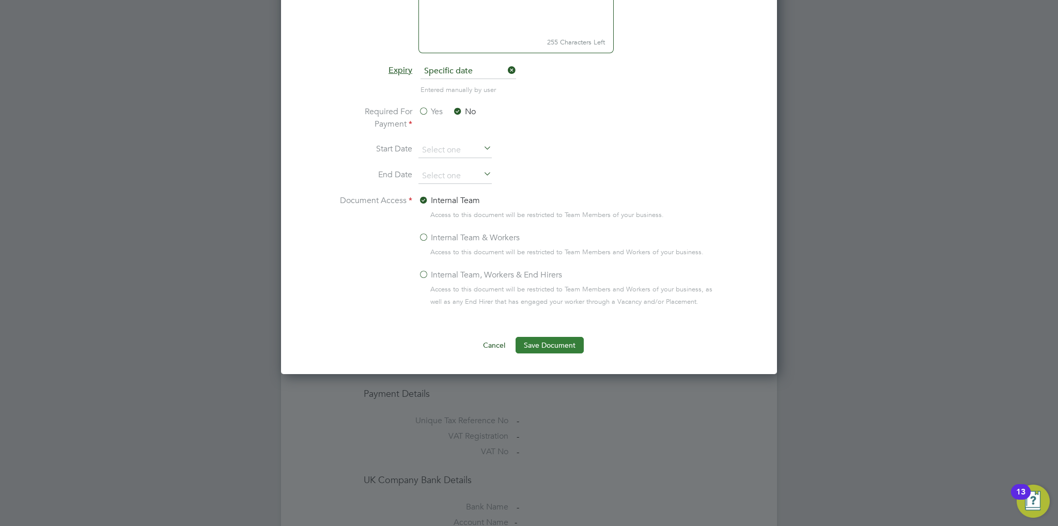
click at [550, 343] on button "Save Document" at bounding box center [550, 345] width 68 height 17
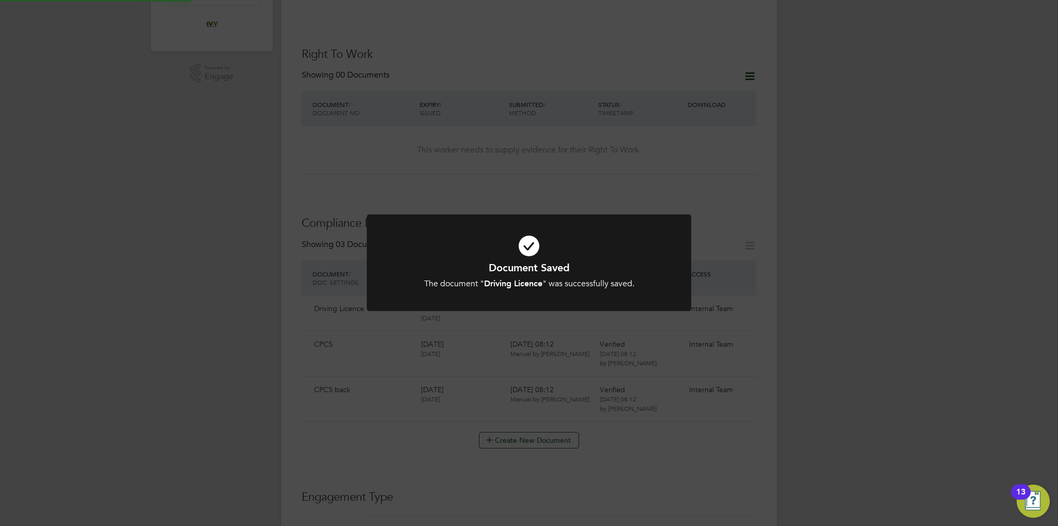
scroll to position [310, 0]
click at [531, 280] on b "Driving Licence" at bounding box center [513, 284] width 58 height 10
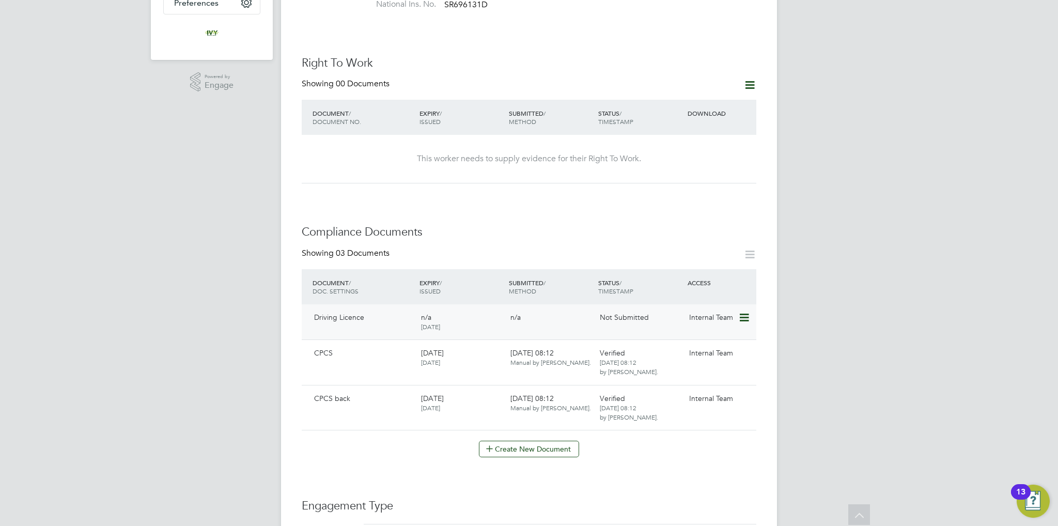
click at [742, 312] on icon at bounding box center [744, 318] width 10 height 12
click at [704, 350] on li "Submit Document" at bounding box center [713, 346] width 72 height 14
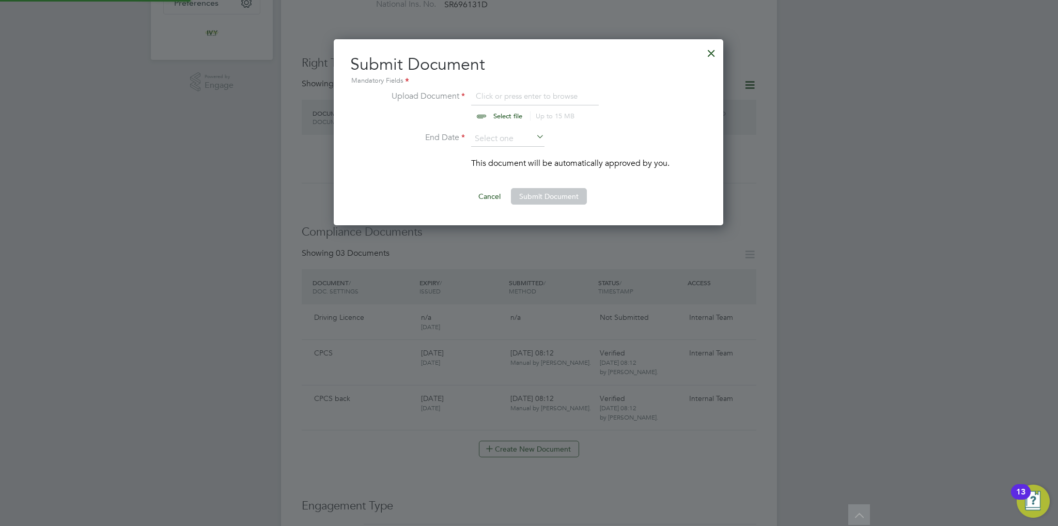
scroll to position [186, 391]
click at [490, 115] on input "file" at bounding box center [518, 105] width 162 height 31
type input "C:\fakepath\Mario Spasov DL.jpg"
click at [497, 140] on input at bounding box center [507, 139] width 73 height 16
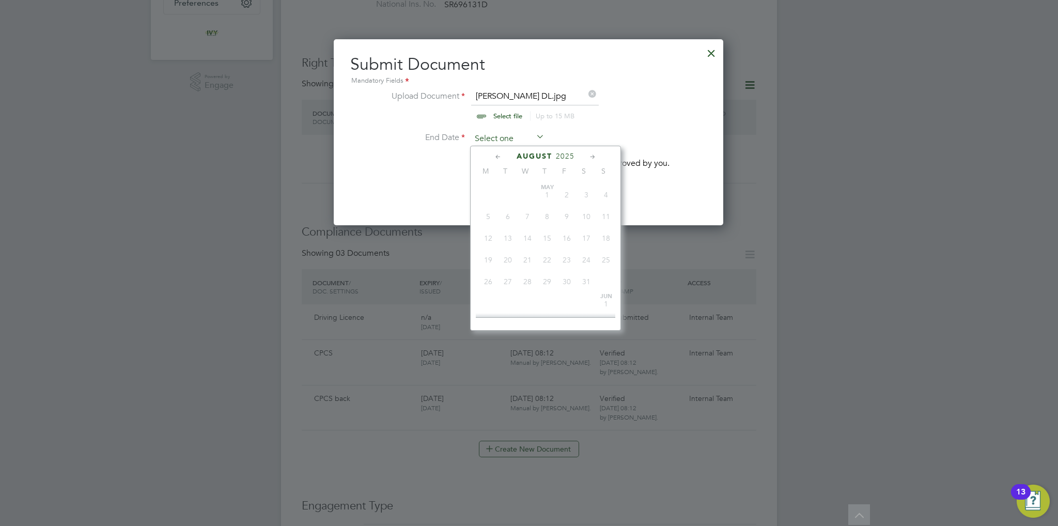
scroll to position [405, 0]
click at [555, 157] on div "August 2025" at bounding box center [546, 156] width 140 height 10
click at [560, 155] on span "2025" at bounding box center [565, 156] width 19 height 9
click at [509, 254] on span "2026" at bounding box center [508, 246] width 20 height 20
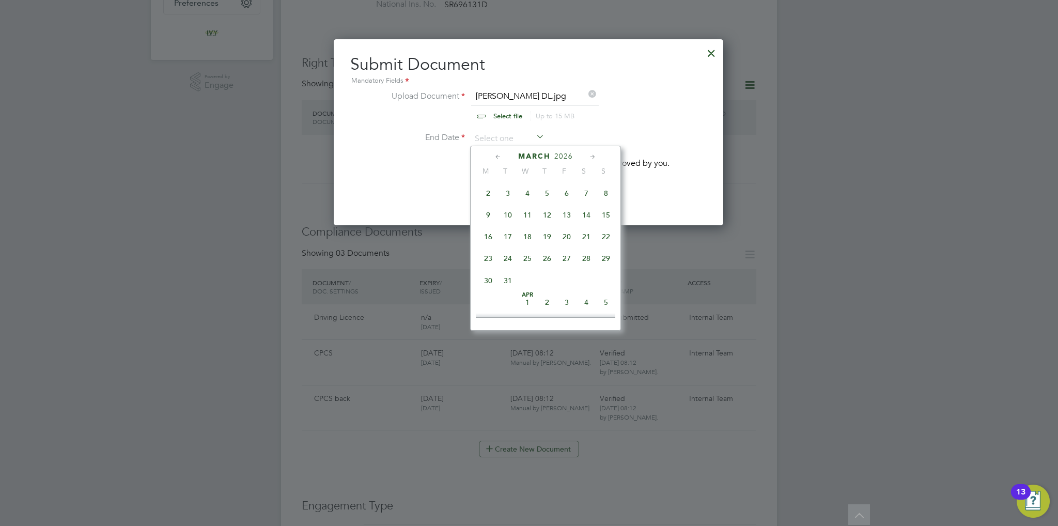
scroll to position [118, 0]
click at [581, 256] on span "21" at bounding box center [587, 251] width 20 height 20
type input "21 Mar 2026"
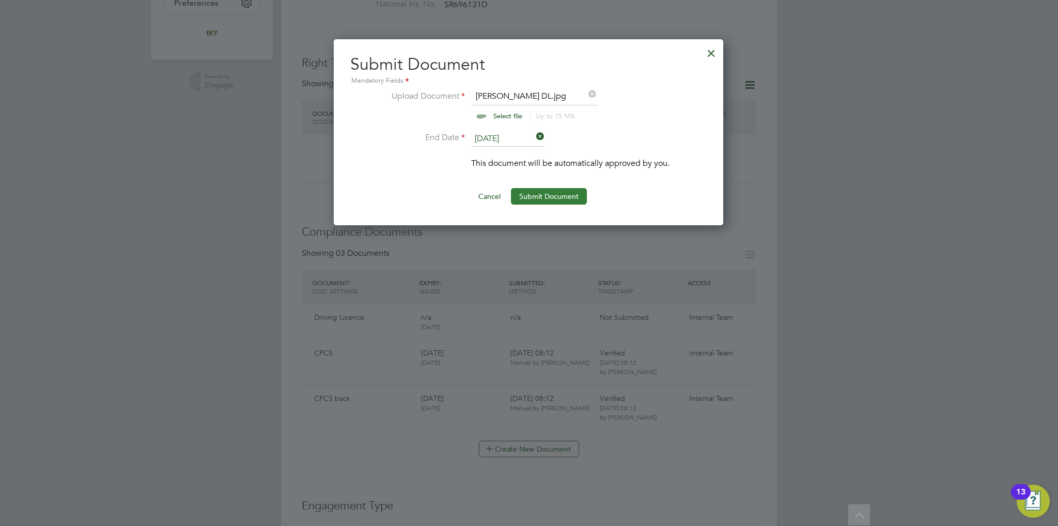
click at [547, 195] on button "Submit Document" at bounding box center [549, 196] width 76 height 17
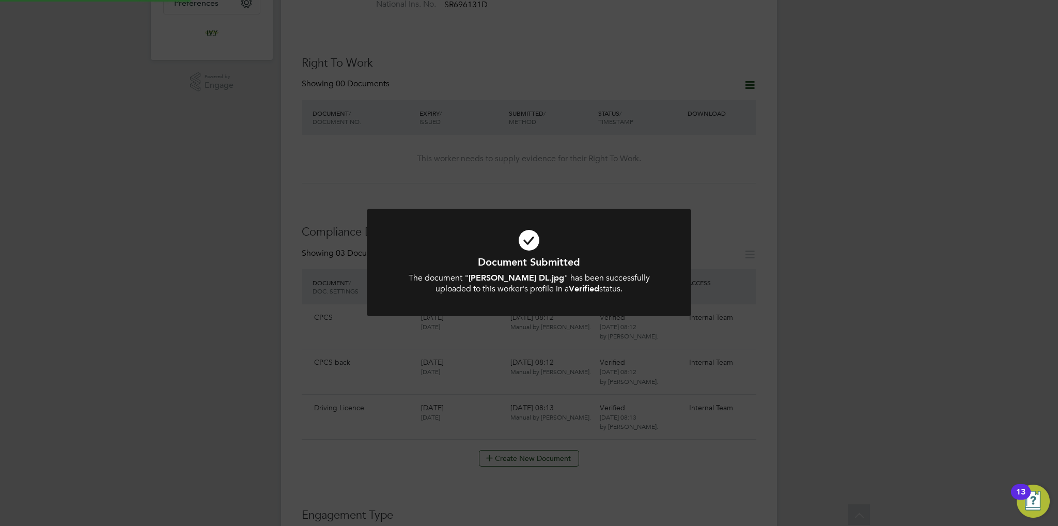
click at [473, 265] on h1 "Document Submitted" at bounding box center [529, 261] width 269 height 13
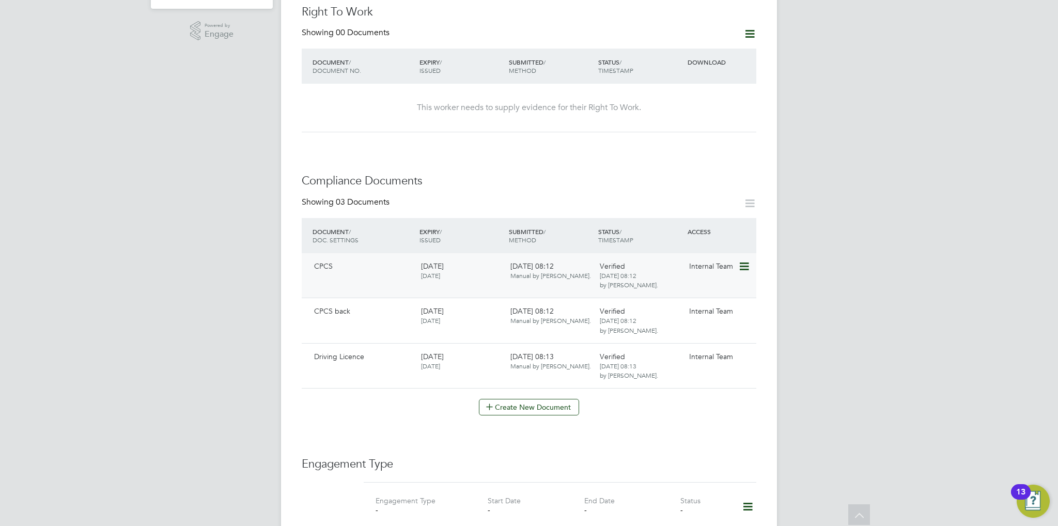
scroll to position [362, 0]
click at [518, 398] on button "Create New Document" at bounding box center [529, 406] width 100 height 17
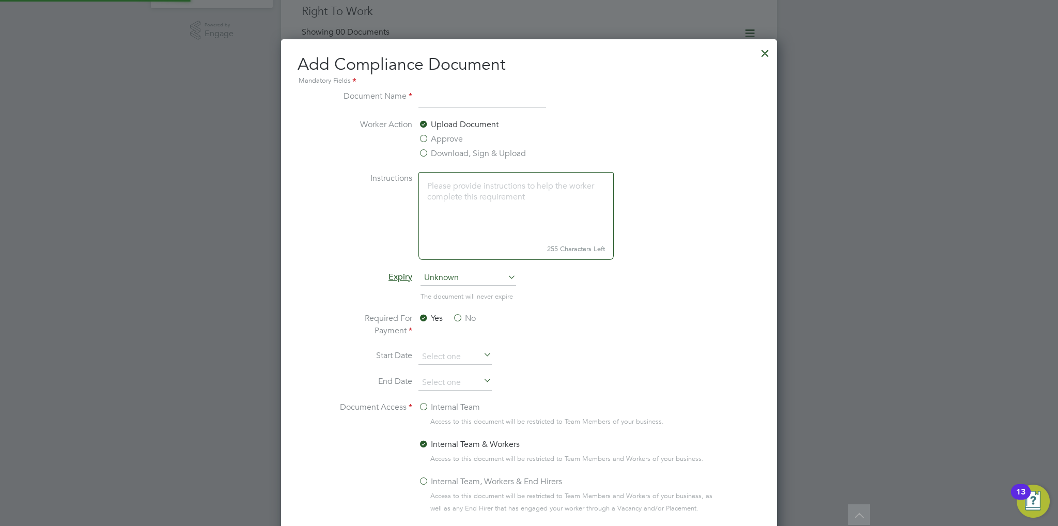
scroll to position [541, 497]
click at [447, 103] on input at bounding box center [483, 99] width 128 height 19
type input "CIS Framework"
click at [460, 277] on span "Unknown" at bounding box center [469, 278] width 96 height 16
click at [460, 349] on li "Specific date" at bounding box center [469, 346] width 96 height 13
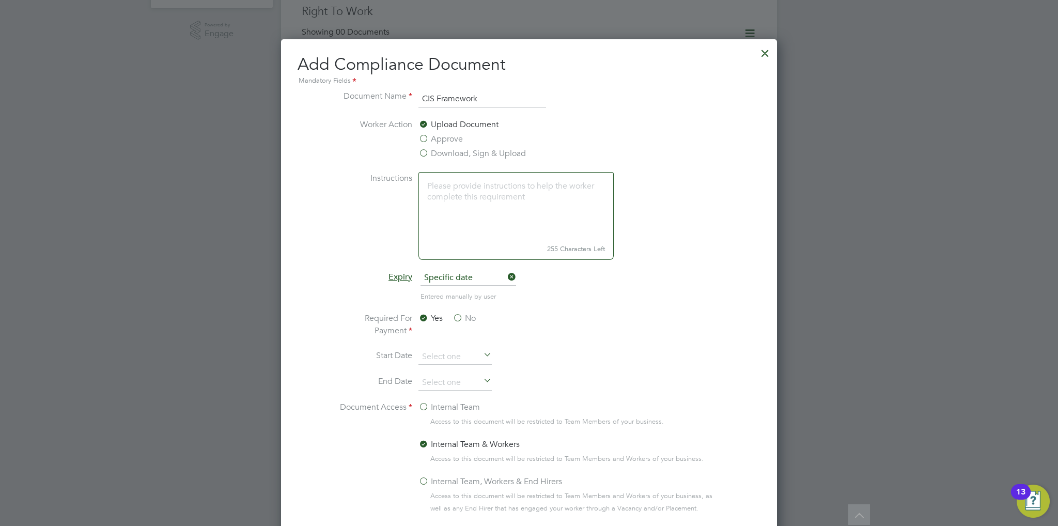
click at [458, 318] on label "No" at bounding box center [464, 318] width 23 height 12
click at [0, 0] on input "No" at bounding box center [0, 0] width 0 height 0
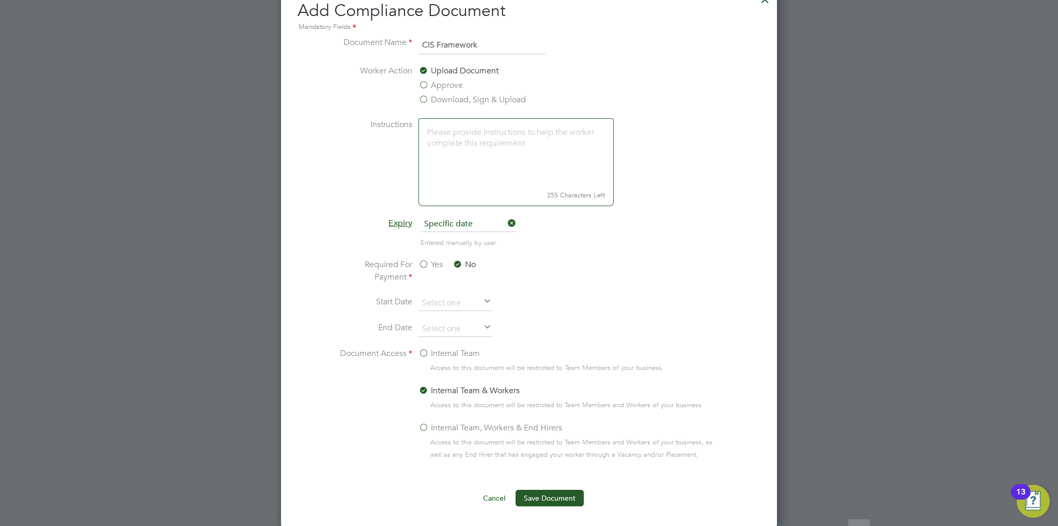
scroll to position [465, 0]
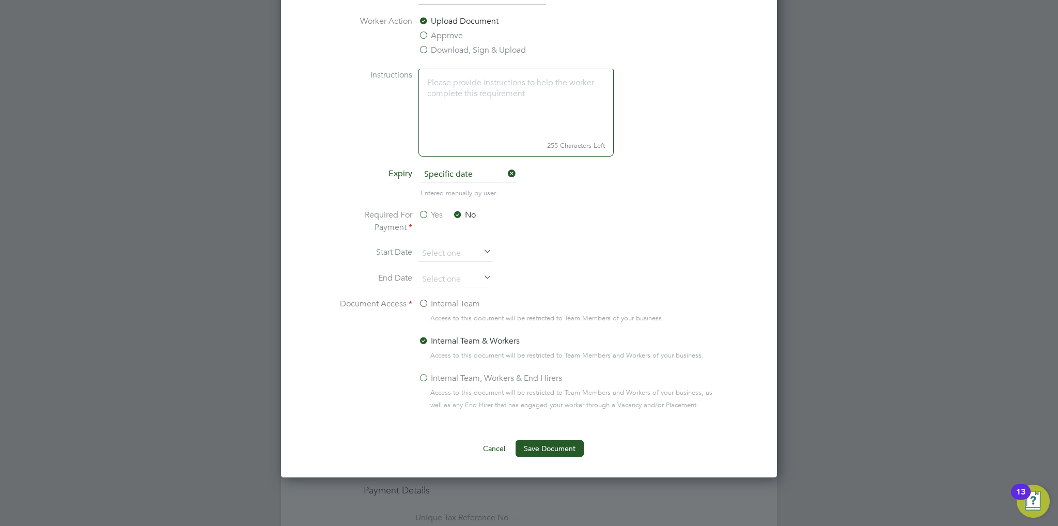
click at [422, 315] on div "Access to this document will be restricted to Team Members of your business." at bounding box center [571, 318] width 305 height 12
click at [423, 302] on label "Internal Team" at bounding box center [450, 304] width 62 height 12
click at [0, 0] on input "Internal Team" at bounding box center [0, 0] width 0 height 0
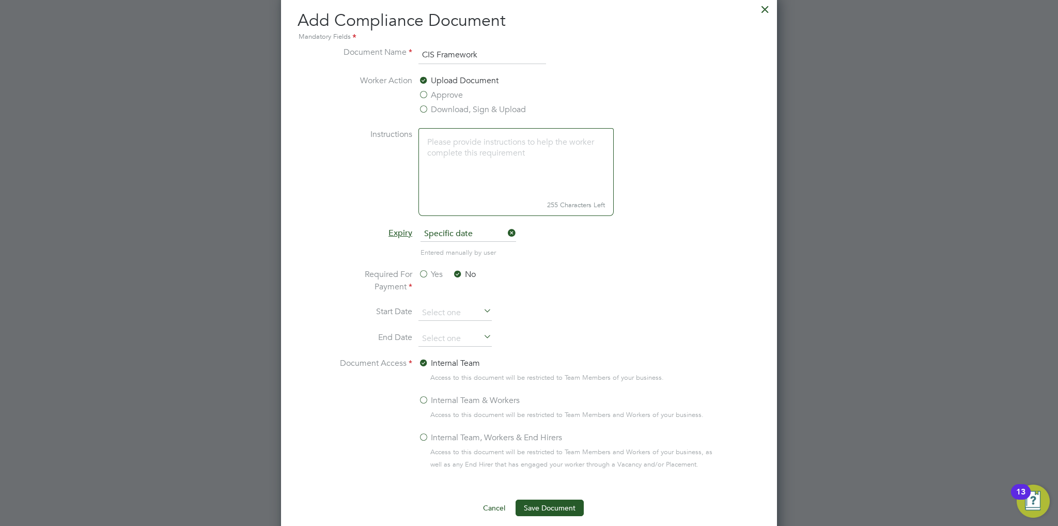
scroll to position [362, 0]
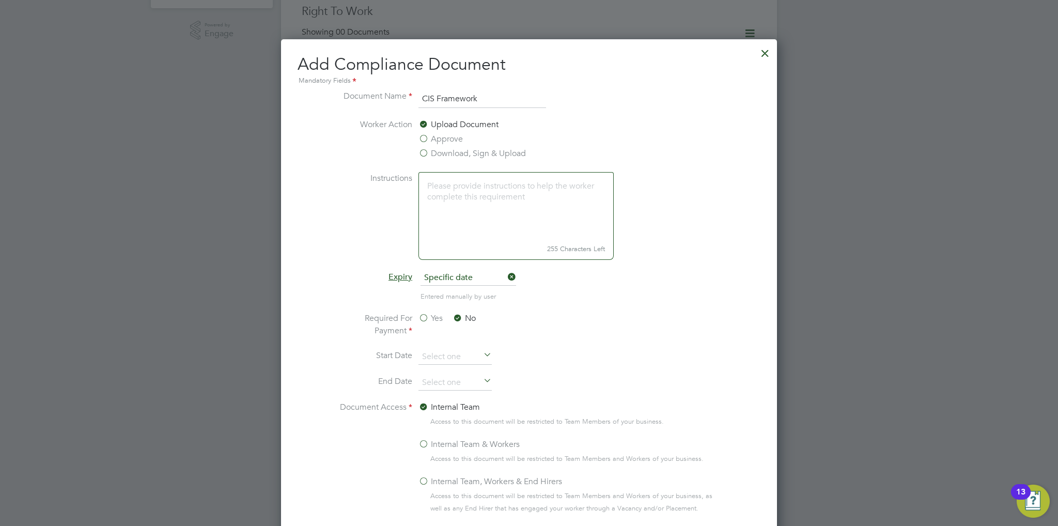
click at [465, 273] on span "Specific date" at bounding box center [469, 278] width 96 height 16
click at [459, 293] on li "Never" at bounding box center [469, 292] width 96 height 13
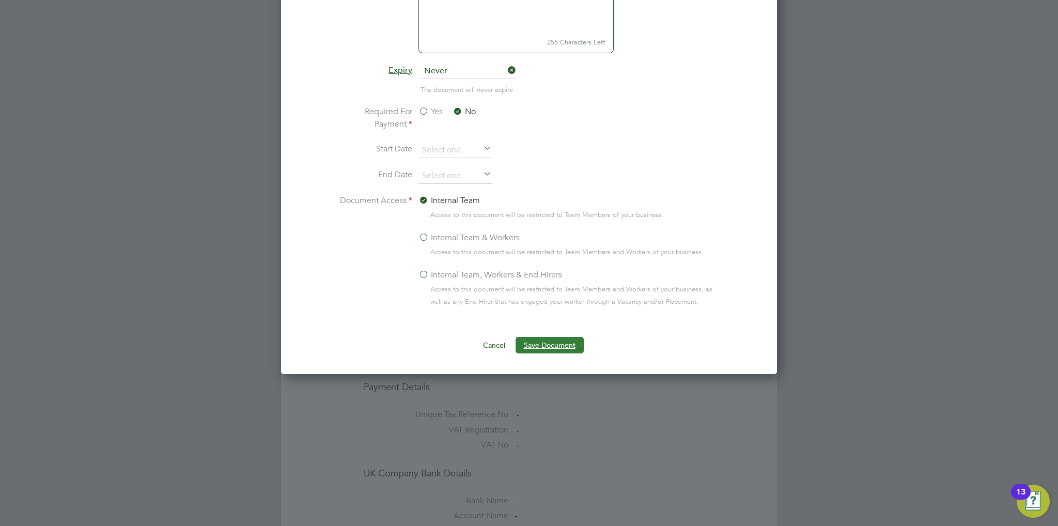
click at [542, 347] on button "Save Document" at bounding box center [550, 345] width 68 height 17
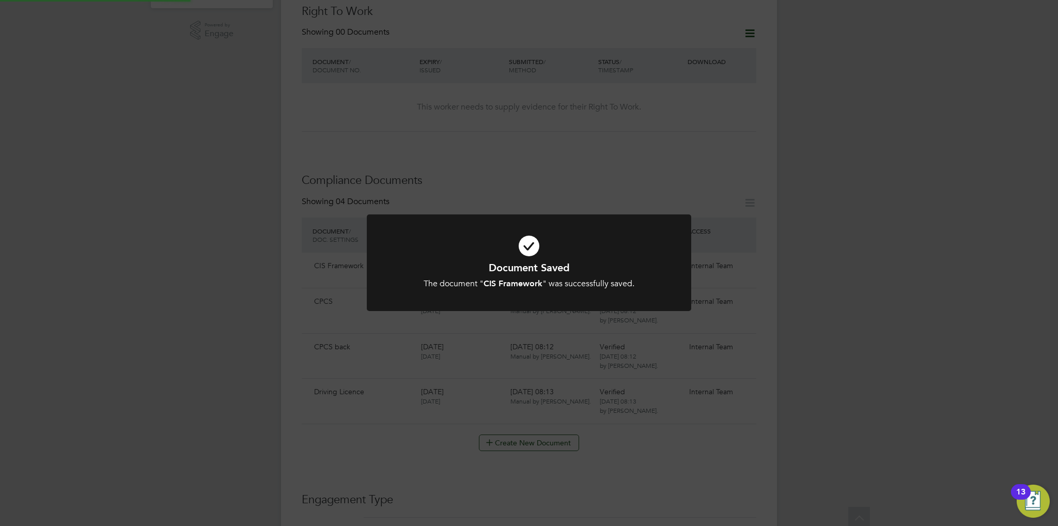
click at [537, 323] on div "Document Saved The document " CIS Framework " was successfully saved. Cancel Ok…" at bounding box center [529, 268] width 325 height 109
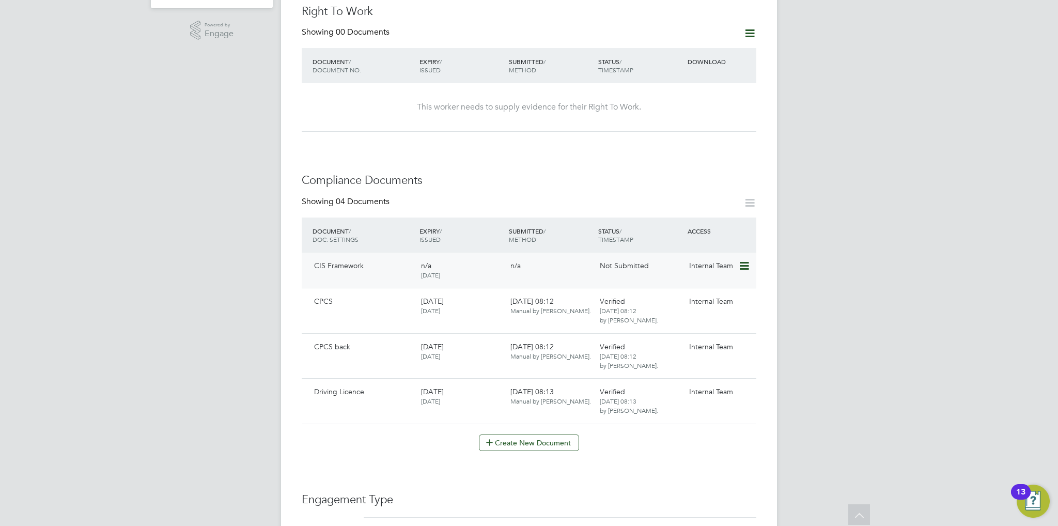
click at [743, 260] on icon at bounding box center [744, 266] width 10 height 12
click at [711, 294] on li "Submit Document" at bounding box center [713, 294] width 72 height 14
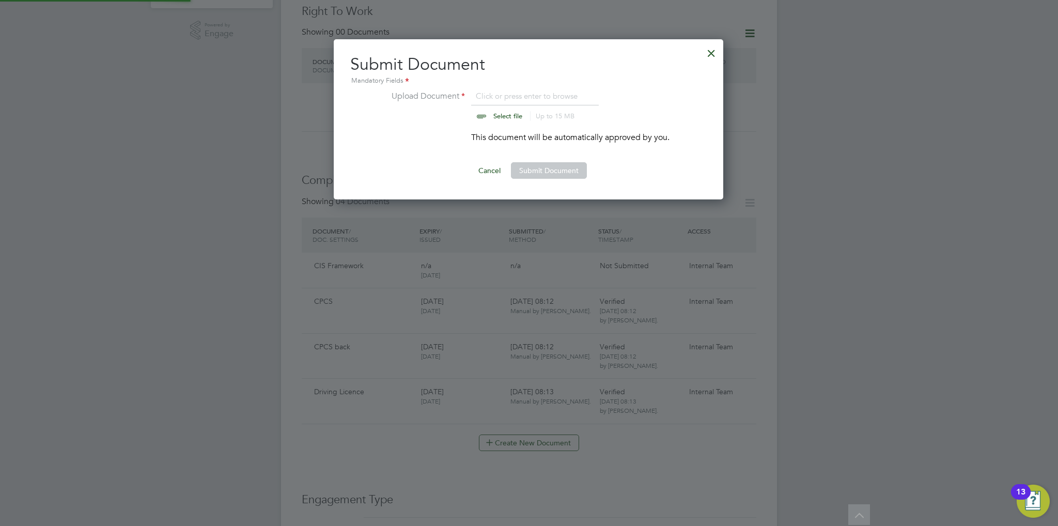
scroll to position [160, 391]
click at [500, 112] on input "file" at bounding box center [518, 105] width 162 height 31
type input "C:\fakepath\CIS framework agreement - Mario Spasov.docx"
click at [542, 164] on ng-form "Upload Document CIS framework agreement - Mario Spasov.docx Select file Up to 1…" at bounding box center [528, 134] width 357 height 89
click at [542, 164] on button "Submit Document" at bounding box center [549, 170] width 76 height 17
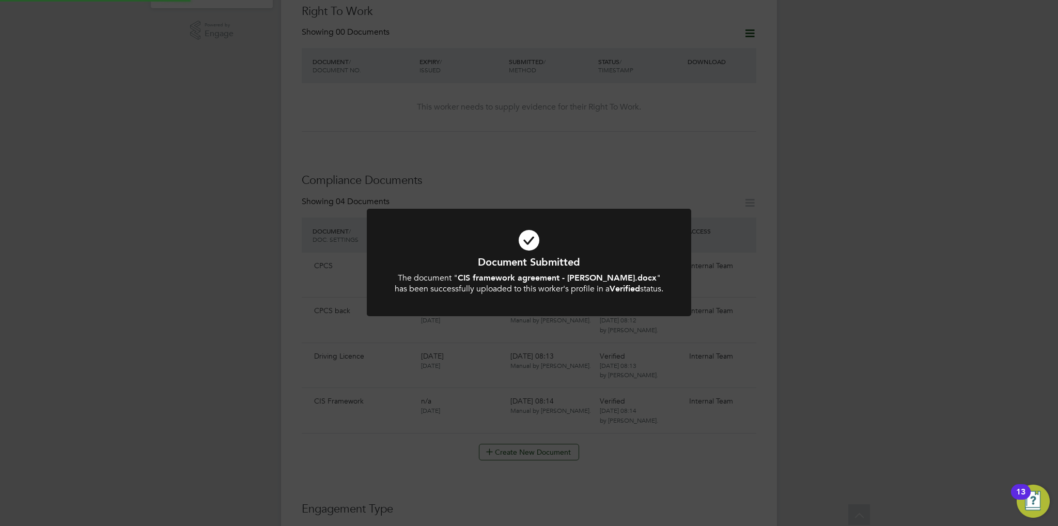
click at [524, 274] on b "CIS framework agreement - Mario Spasov.docx" at bounding box center [557, 278] width 199 height 10
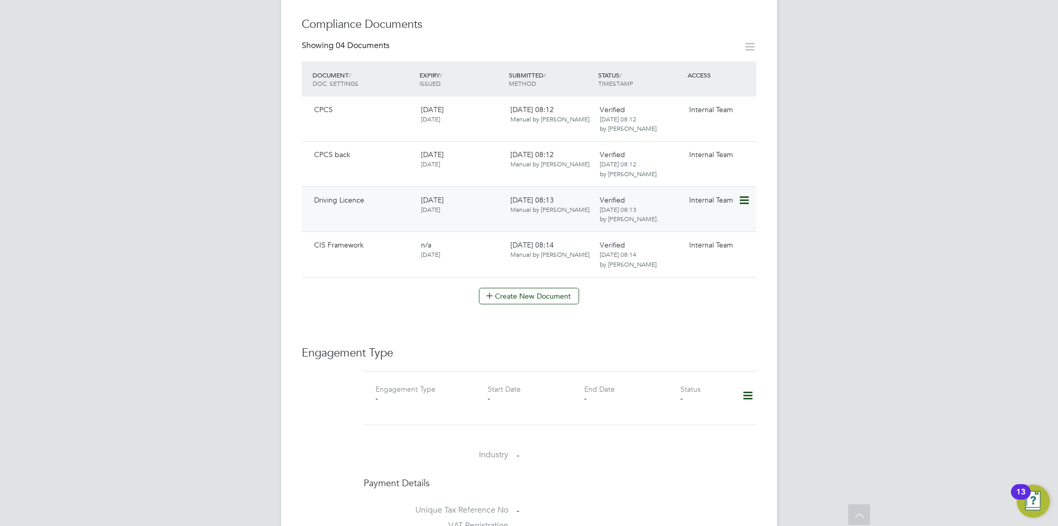
scroll to position [569, 0]
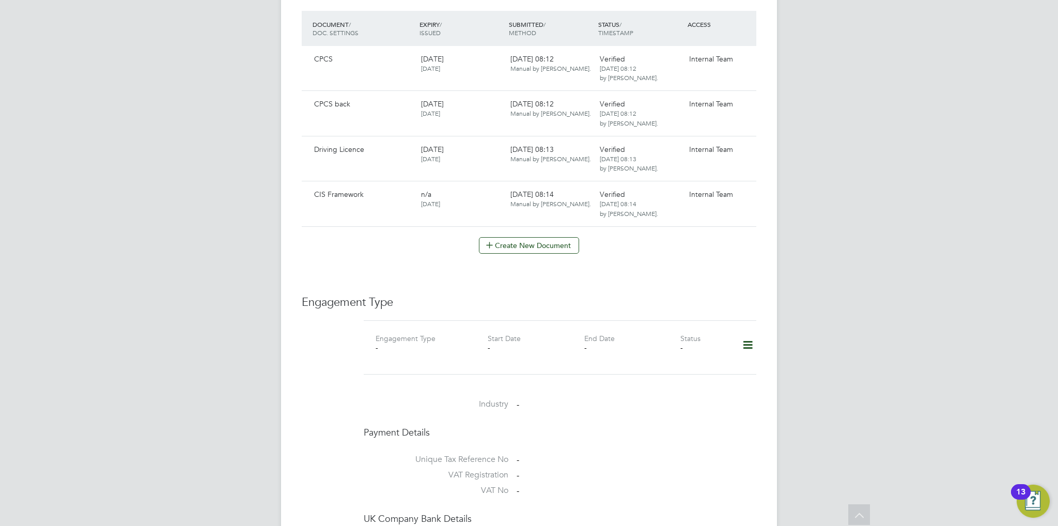
click at [745, 333] on icon at bounding box center [748, 345] width 18 height 24
click at [692, 374] on li "Add Engagement Type" at bounding box center [695, 378] width 117 height 14
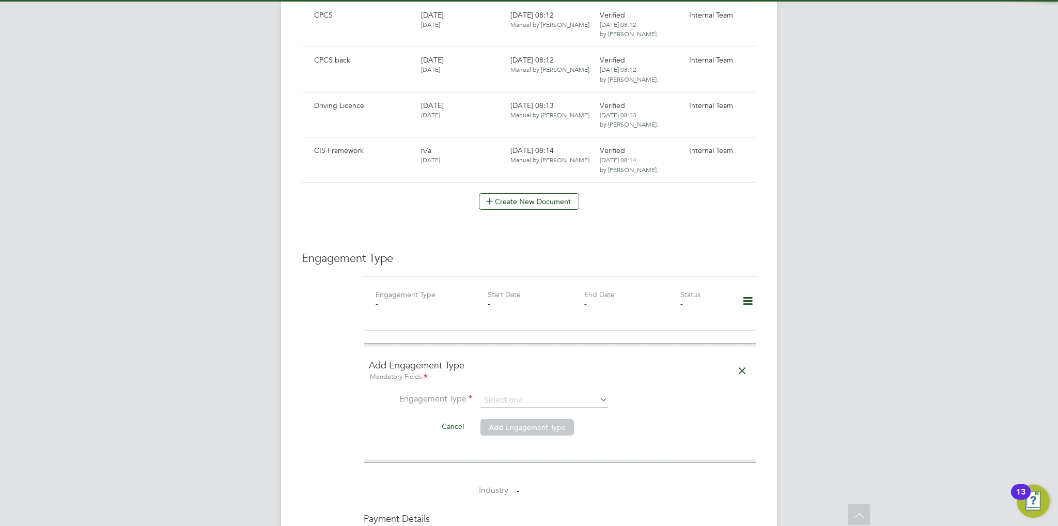
scroll to position [672, 0]
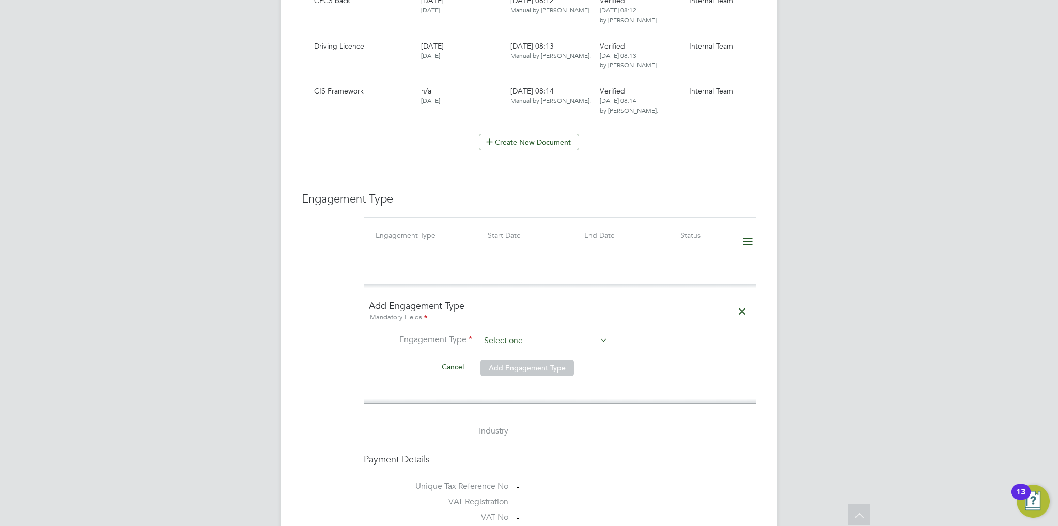
click at [539, 334] on input at bounding box center [545, 341] width 128 height 14
click at [528, 384] on li "Umbrella" at bounding box center [545, 388] width 128 height 15
type input "Umbrella"
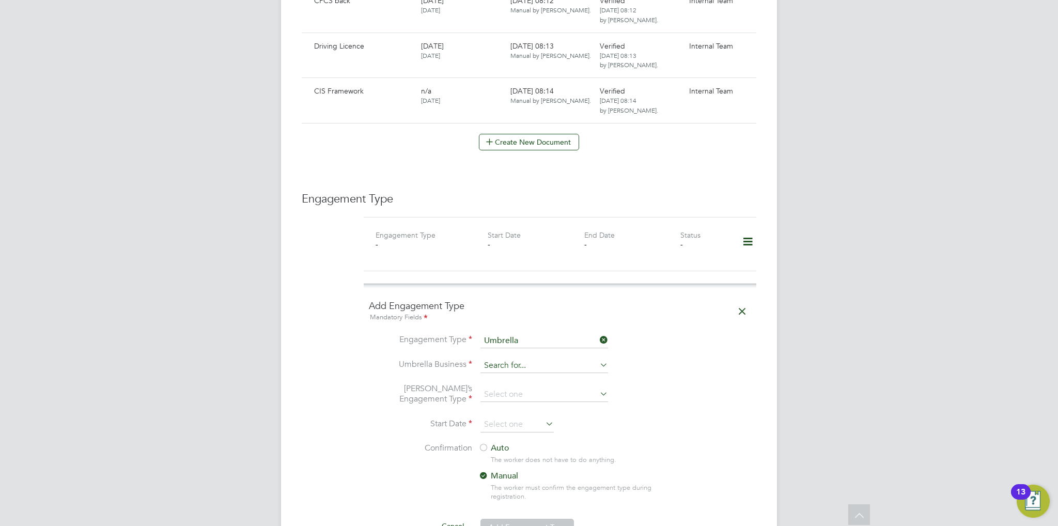
click at [522, 359] on input at bounding box center [545, 366] width 128 height 14
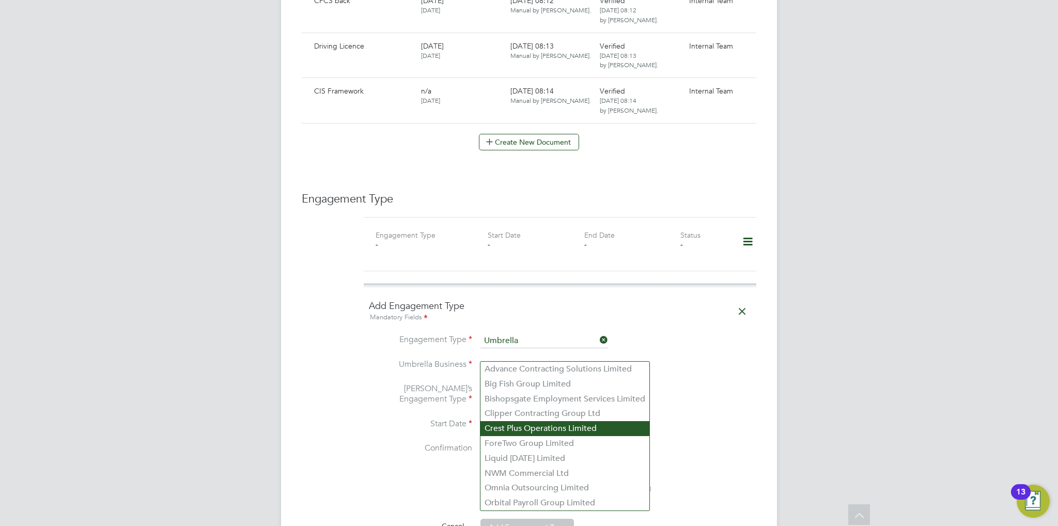
click at [543, 429] on li "Crest Plus Operations Limited" at bounding box center [565, 428] width 169 height 15
type input "Crest Plus Operations Limited"
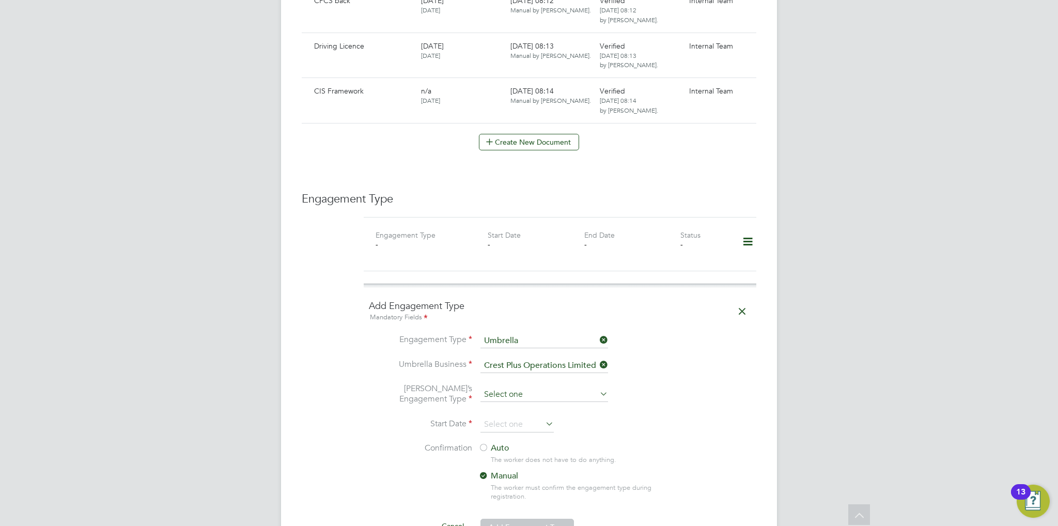
click at [540, 388] on input at bounding box center [545, 395] width 128 height 14
click at [533, 408] on li "CIS Self-employed" at bounding box center [545, 413] width 128 height 15
type input "CIS Self-employed"
click at [520, 417] on input at bounding box center [517, 425] width 73 height 16
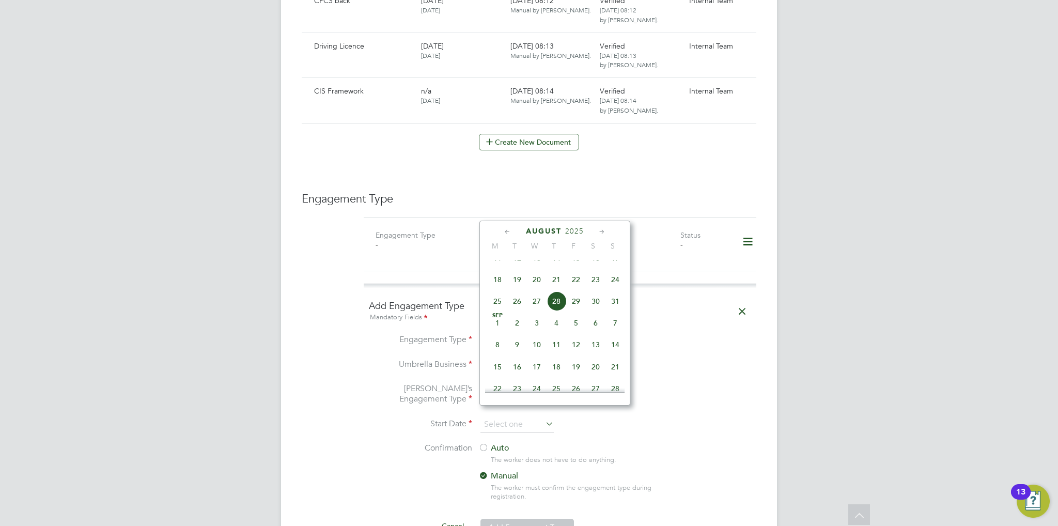
click at [560, 311] on span "28" at bounding box center [557, 301] width 20 height 20
type input "[DATE]"
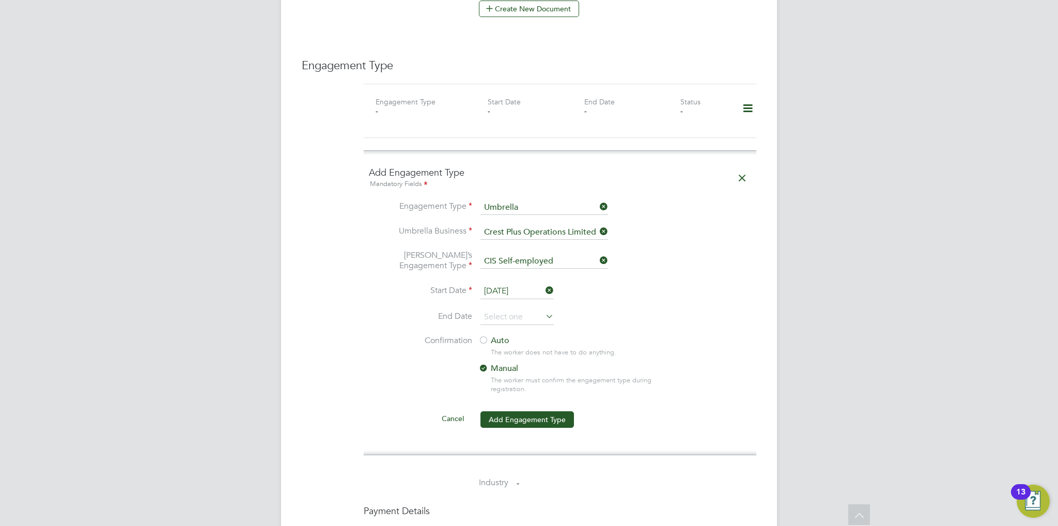
scroll to position [827, 0]
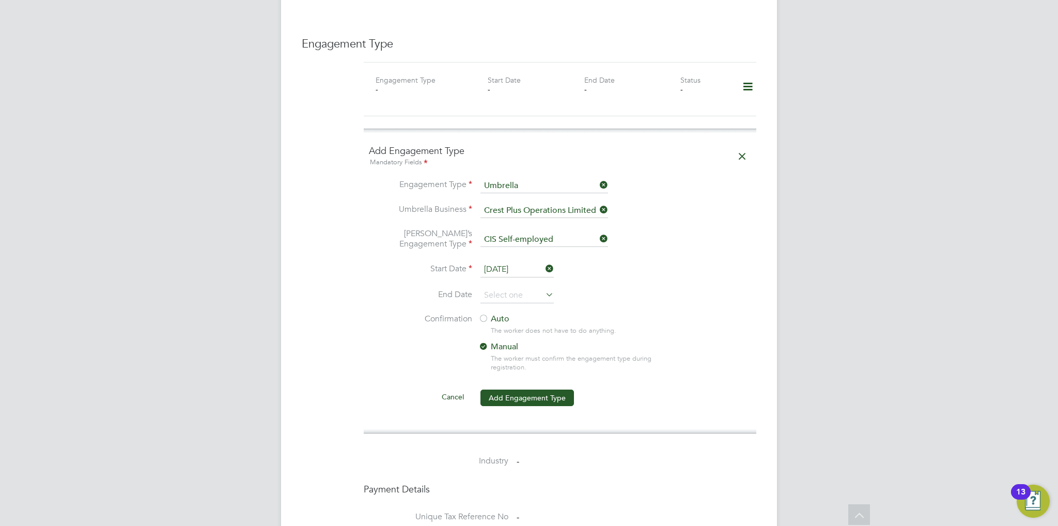
click at [501, 314] on label "Auto" at bounding box center [572, 319] width 186 height 11
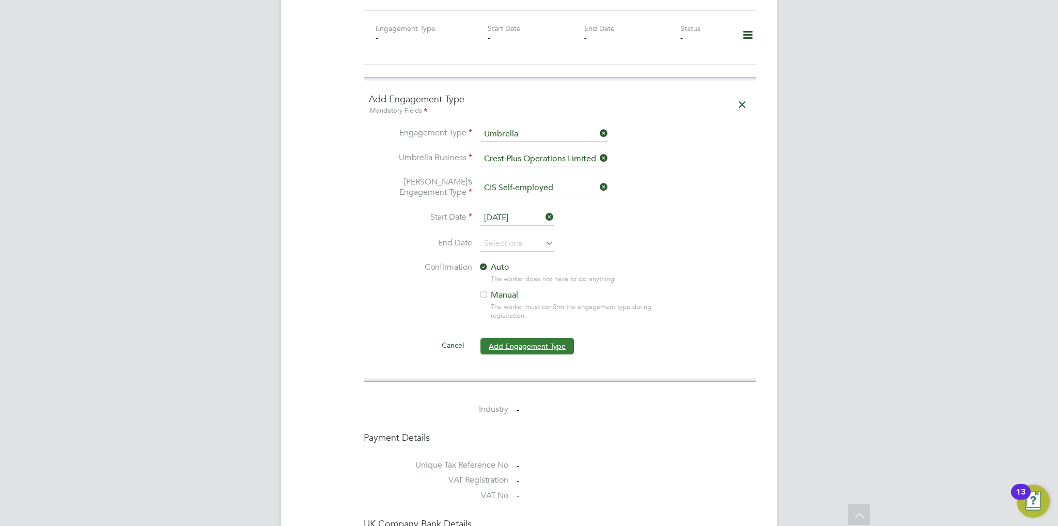
click at [535, 338] on button "Add Engagement Type" at bounding box center [528, 346] width 94 height 17
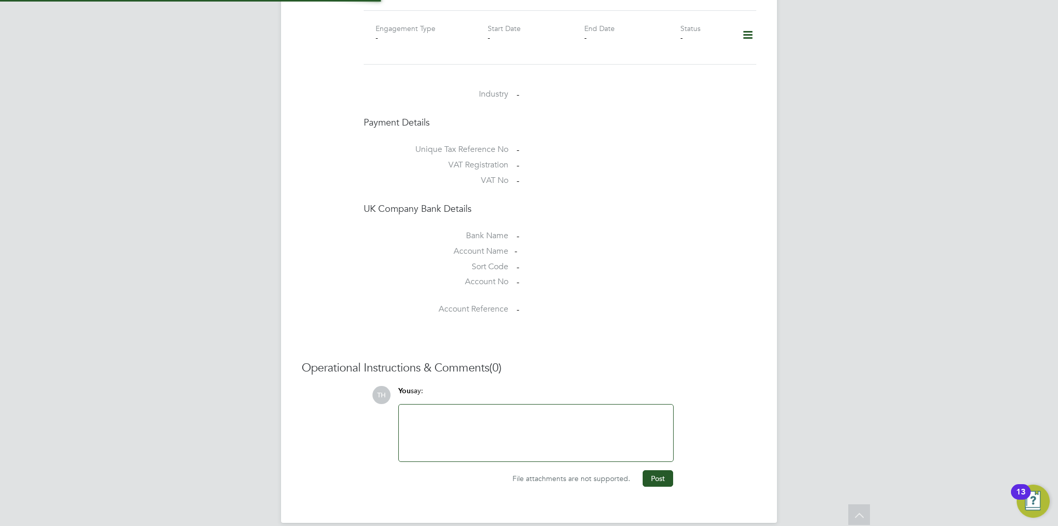
scroll to position [714, 0]
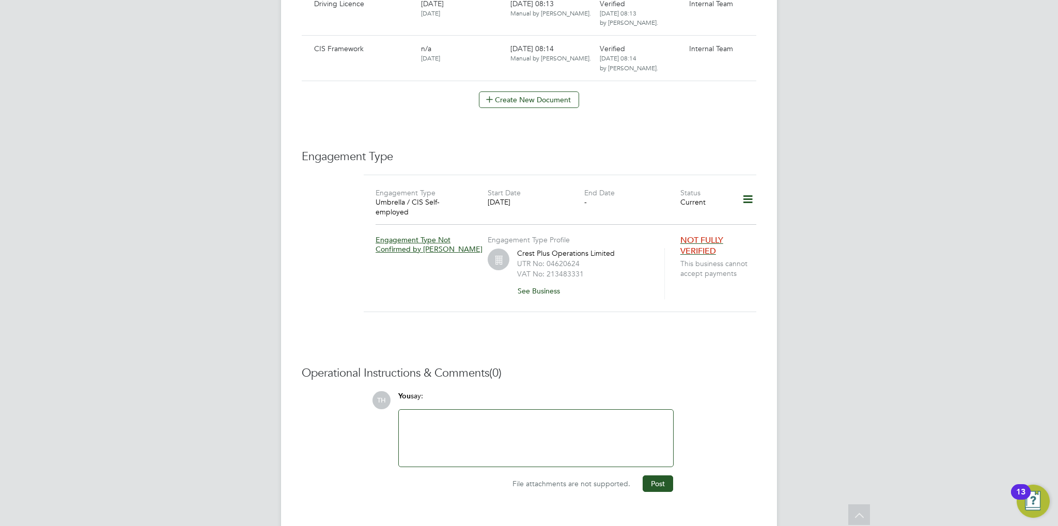
click at [429, 416] on div at bounding box center [536, 438] width 262 height 44
click at [512, 418] on div "NOK -" at bounding box center [536, 438] width 262 height 44
click at [559, 422] on div "NOK - Maya Georgieva, Partner -" at bounding box center [536, 438] width 262 height 44
click at [658, 475] on button "Post" at bounding box center [658, 483] width 30 height 17
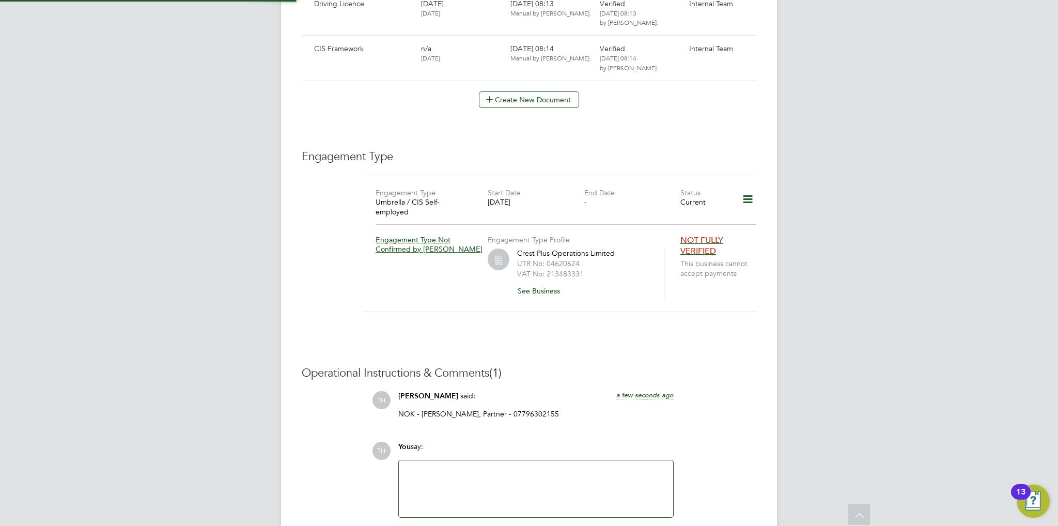
click at [620, 303] on div "Engagement Type Umbrella / CIS Self-employed Start Date 28 Aug 2025 End Date - …" at bounding box center [560, 250] width 393 height 150
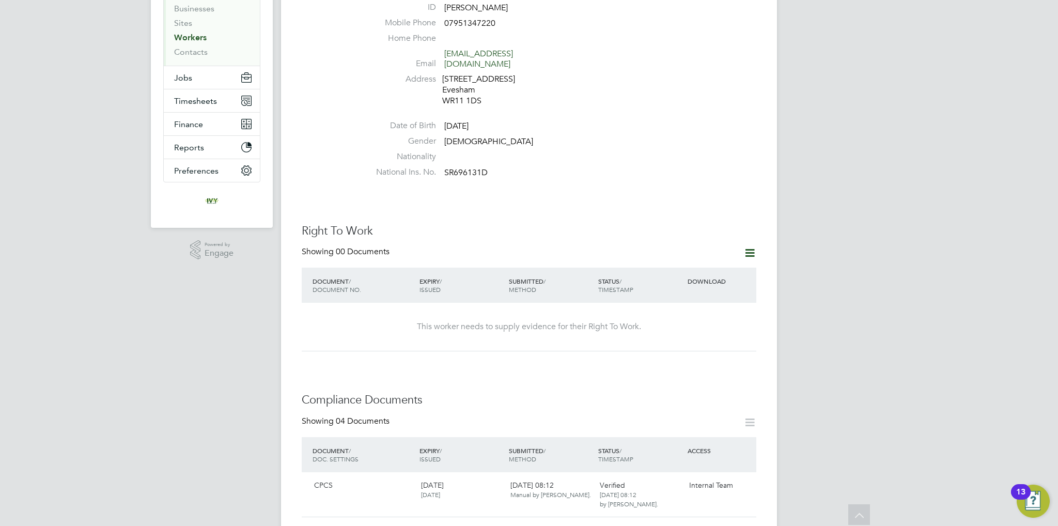
scroll to position [42, 0]
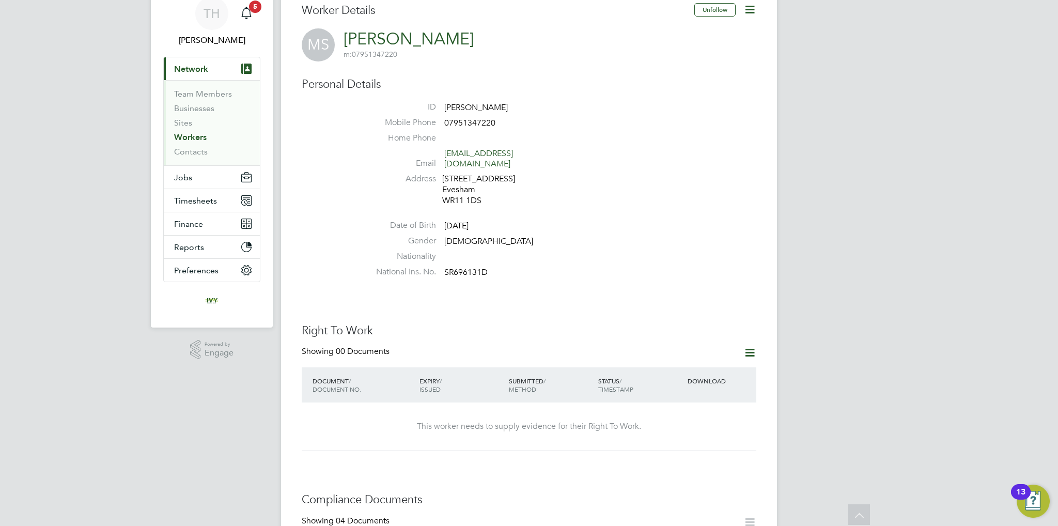
click at [750, 346] on icon at bounding box center [750, 352] width 13 height 13
click at [698, 368] on li "Add Right To Work Document" at bounding box center [693, 367] width 125 height 14
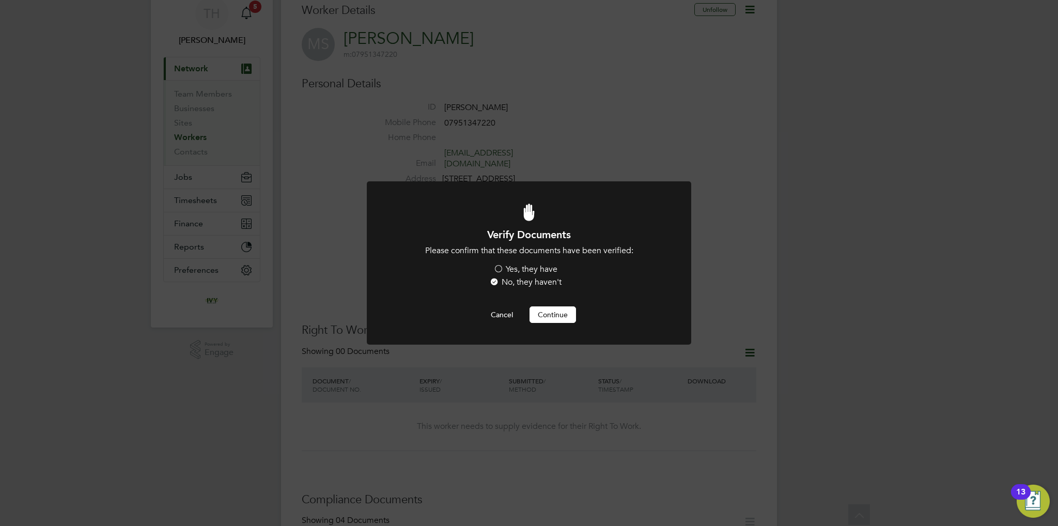
scroll to position [0, 0]
click at [521, 269] on label "Yes, they have" at bounding box center [526, 269] width 64 height 11
click at [0, 0] on input "Yes, they have" at bounding box center [0, 0] width 0 height 0
click at [554, 312] on button "Continue" at bounding box center [553, 314] width 47 height 17
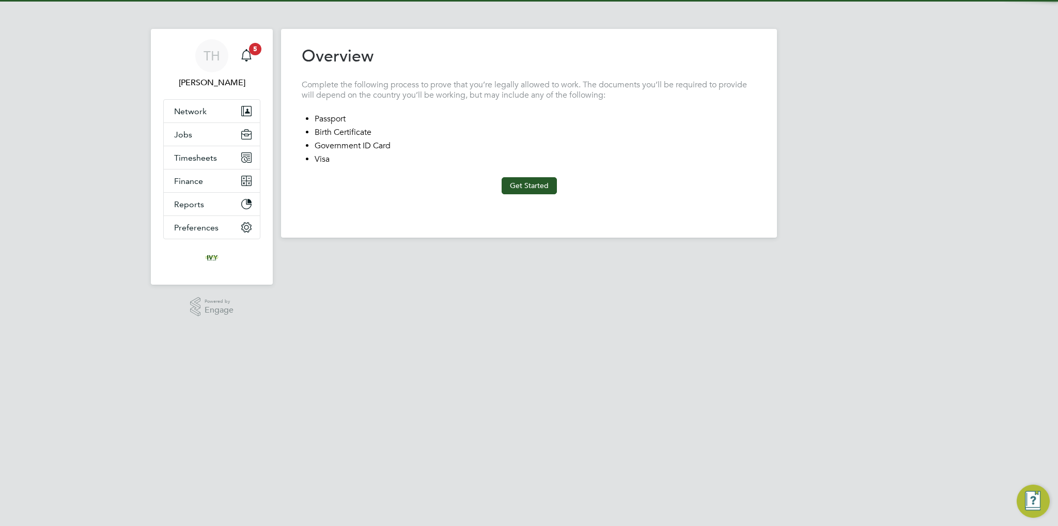
click at [528, 176] on at-step "Overview Complete the following process to prove that you’re legally allowed to…" at bounding box center [529, 119] width 455 height 149
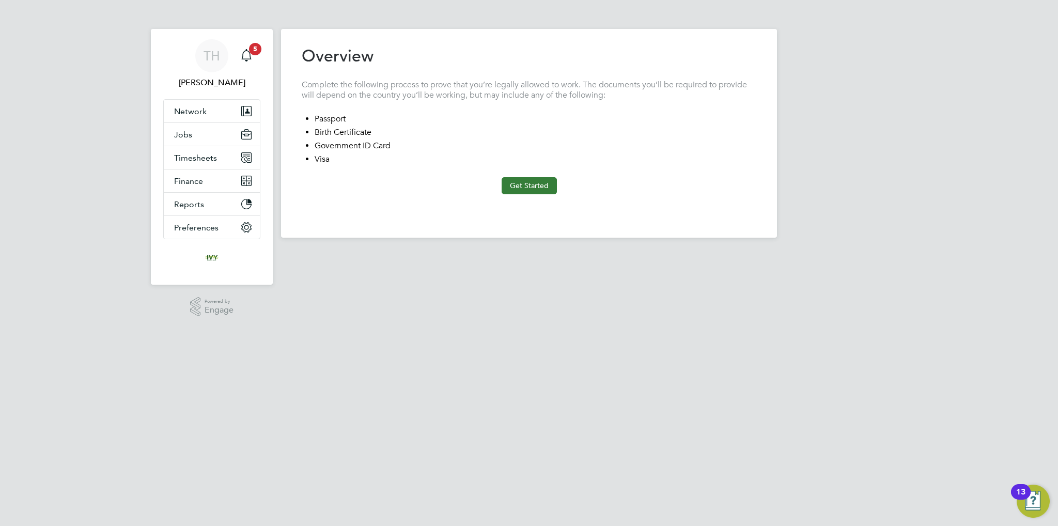
click at [527, 182] on button "Get Started" at bounding box center [529, 185] width 55 height 17
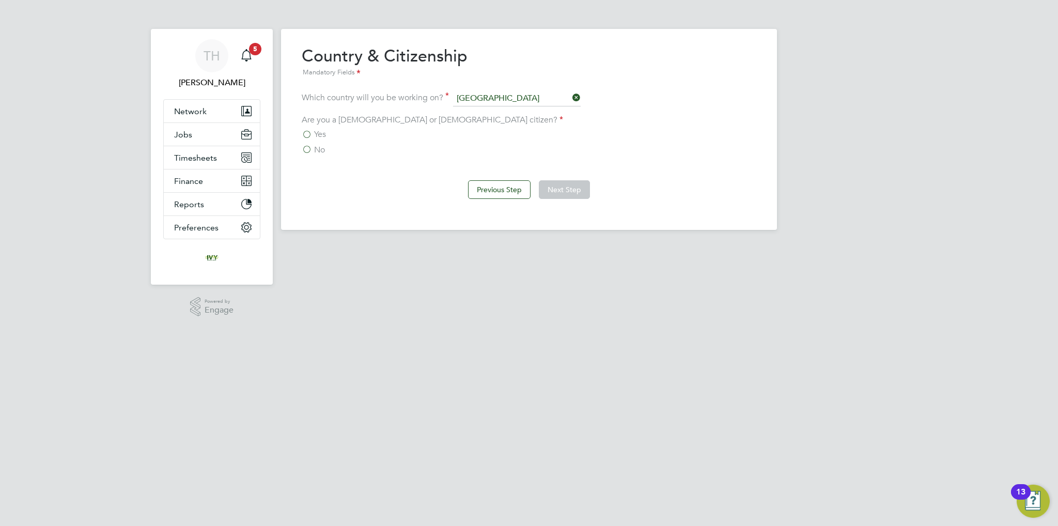
click at [314, 149] on span "No" at bounding box center [319, 150] width 11 height 10
click at [0, 0] on input "No" at bounding box center [0, 0] width 0 height 0
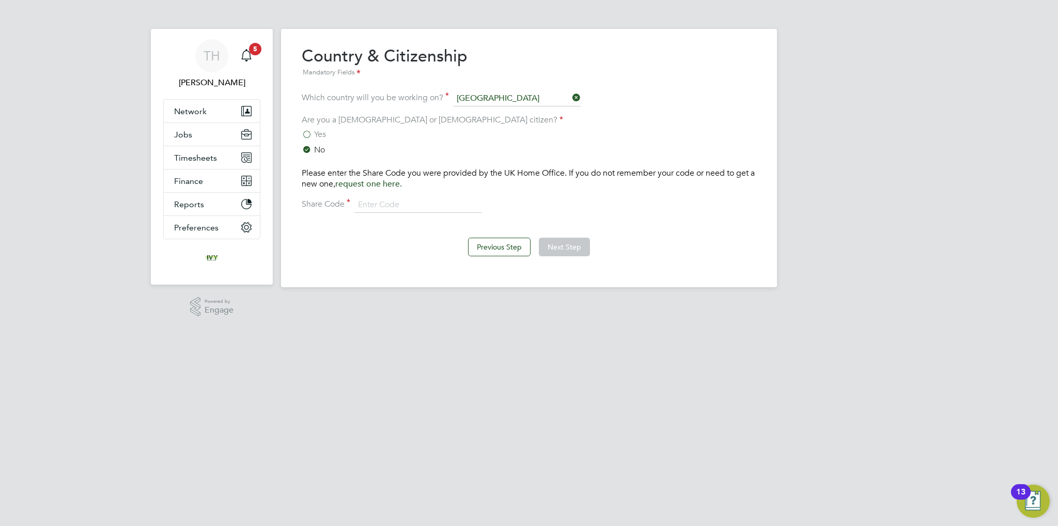
click at [830, 221] on div "TH Tom Harvey Notifications 5 Applications: Network Team Members Businesses Sit…" at bounding box center [529, 152] width 1058 height 304
click at [444, 199] on input at bounding box center [419, 205] width 128 height 16
paste input "WAA KLC 6BN"
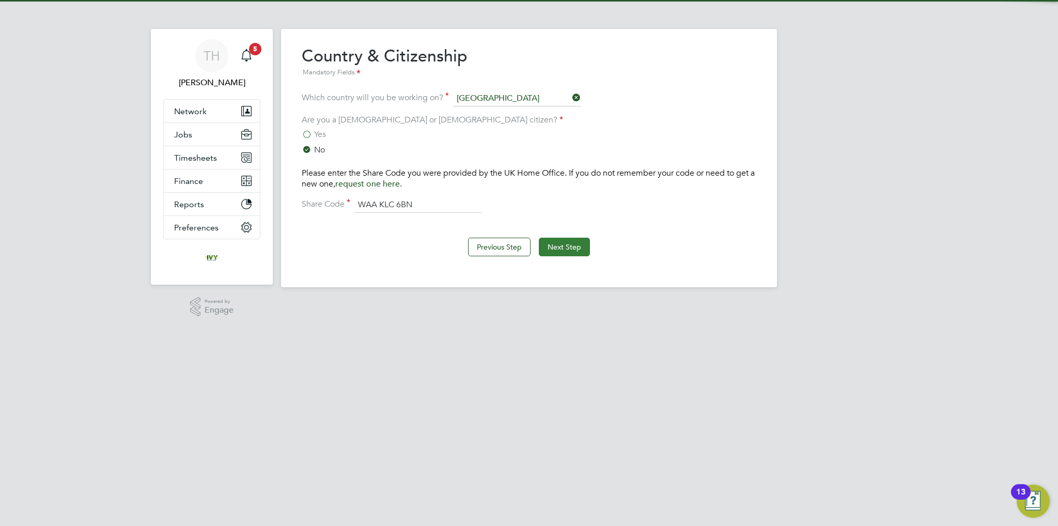
type input "WAA KLC 6BN"
click at [556, 242] on button "Next Step" at bounding box center [564, 247] width 51 height 19
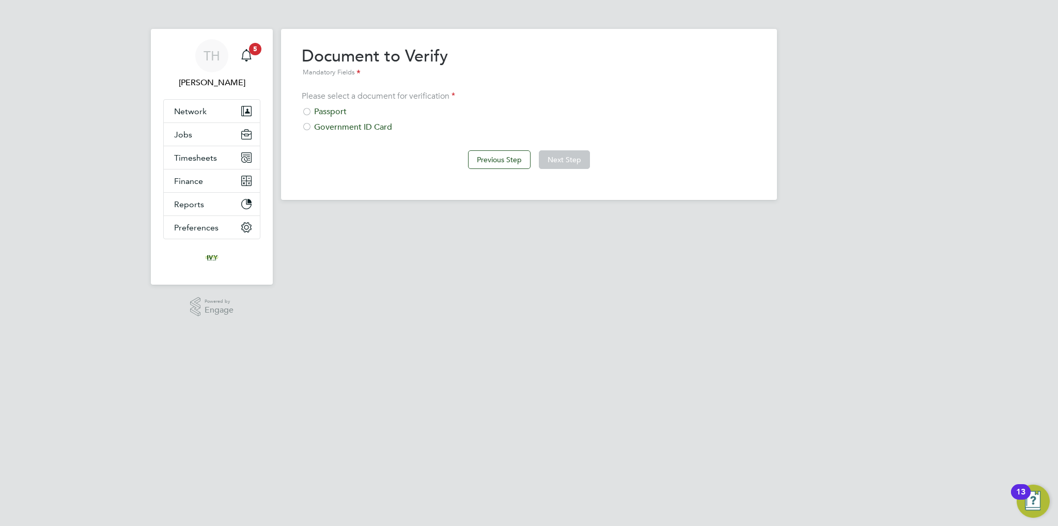
click at [352, 128] on div "Government ID Card" at bounding box center [529, 127] width 455 height 11
click at [573, 166] on button "Next Step" at bounding box center [564, 159] width 51 height 19
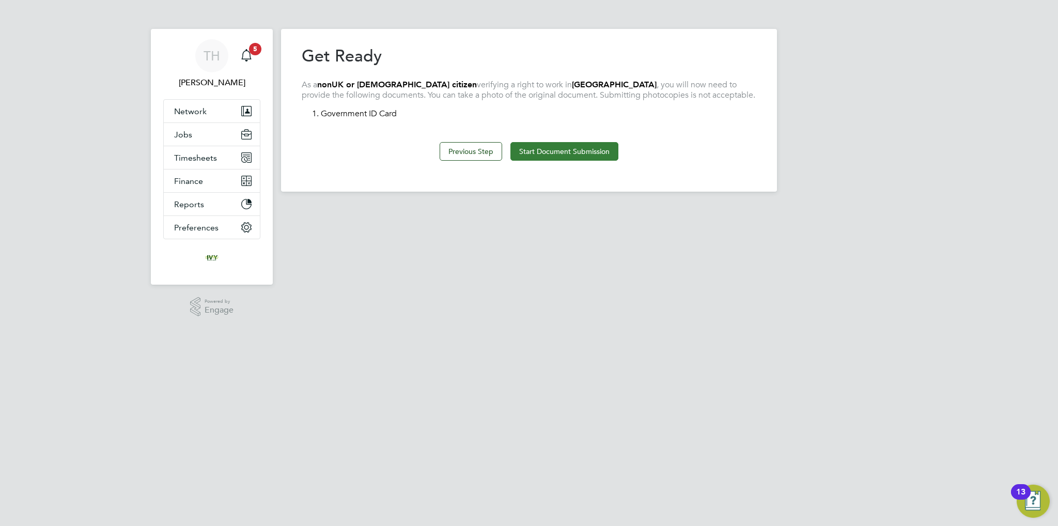
click at [539, 149] on button "Start Document Submission" at bounding box center [565, 151] width 108 height 19
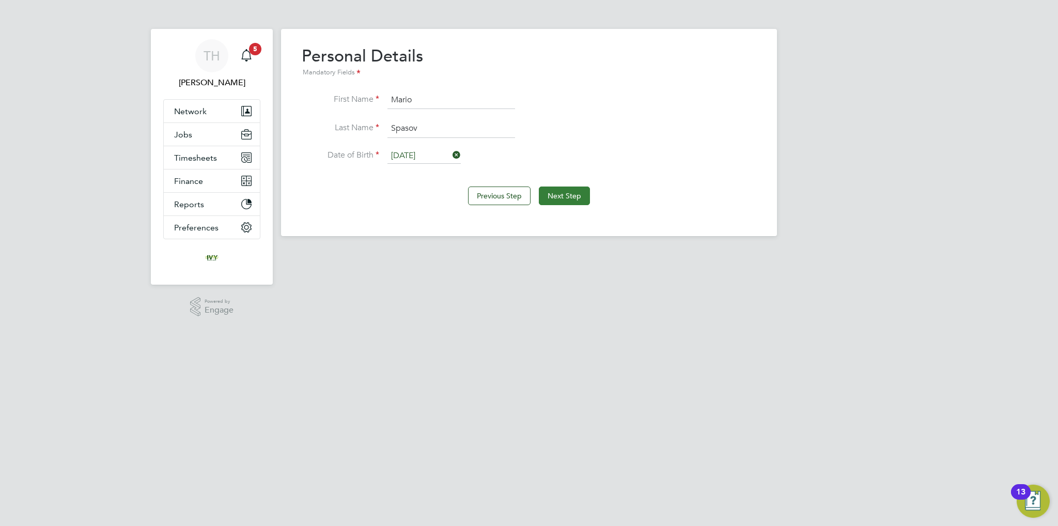
click at [584, 199] on button "Next Step" at bounding box center [564, 196] width 51 height 19
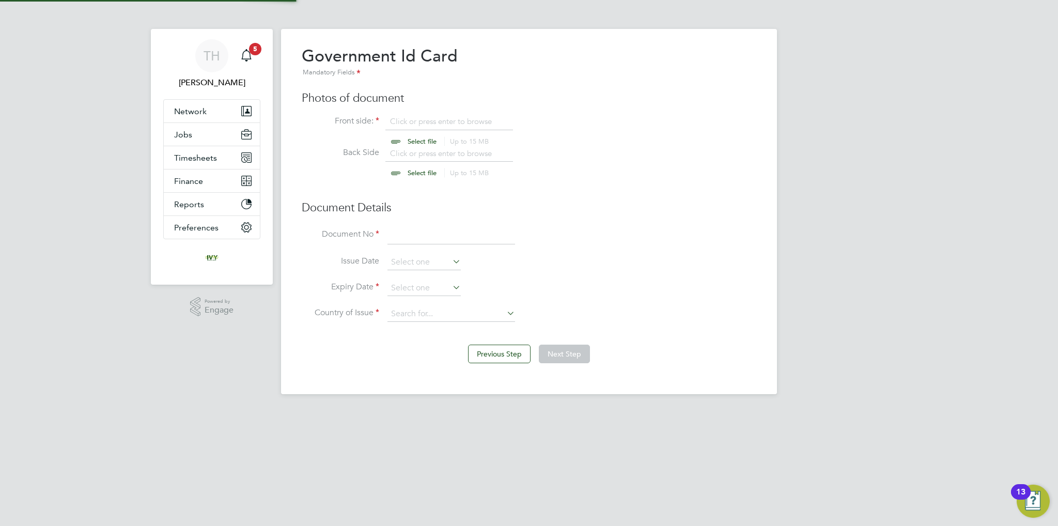
scroll to position [13, 128]
click at [422, 142] on input "file" at bounding box center [432, 131] width 162 height 31
type input "C:\fakepath\Mario Spasov Gov Identity card front.jpg"
click at [425, 171] on input "file" at bounding box center [432, 163] width 162 height 31
type input "C:\fakepath\Mario Spasov Gov Identity card back.jpg"
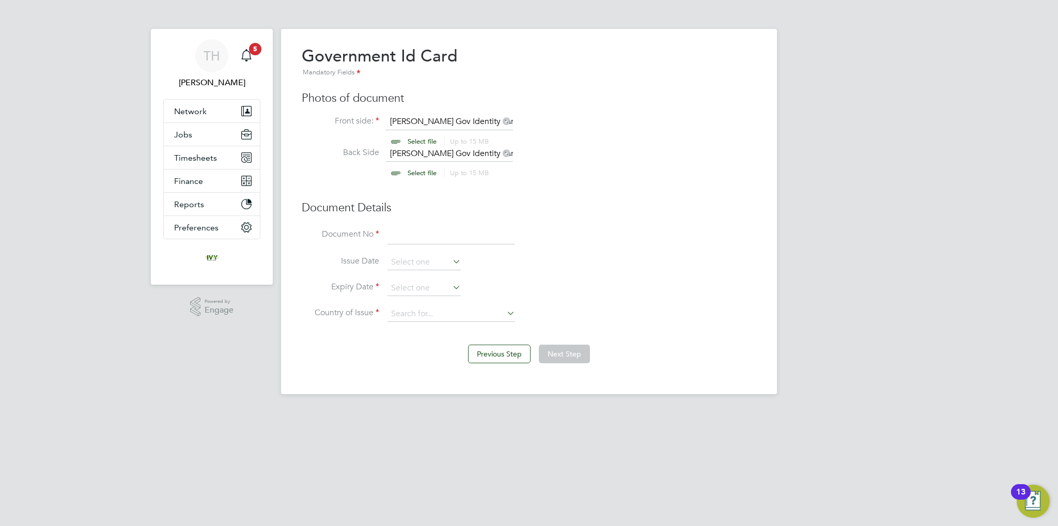
click at [419, 244] on li "Document No" at bounding box center [529, 240] width 455 height 29
click at [418, 235] on input at bounding box center [452, 235] width 128 height 19
type input "647792470"
click at [426, 288] on input at bounding box center [424, 289] width 73 height 16
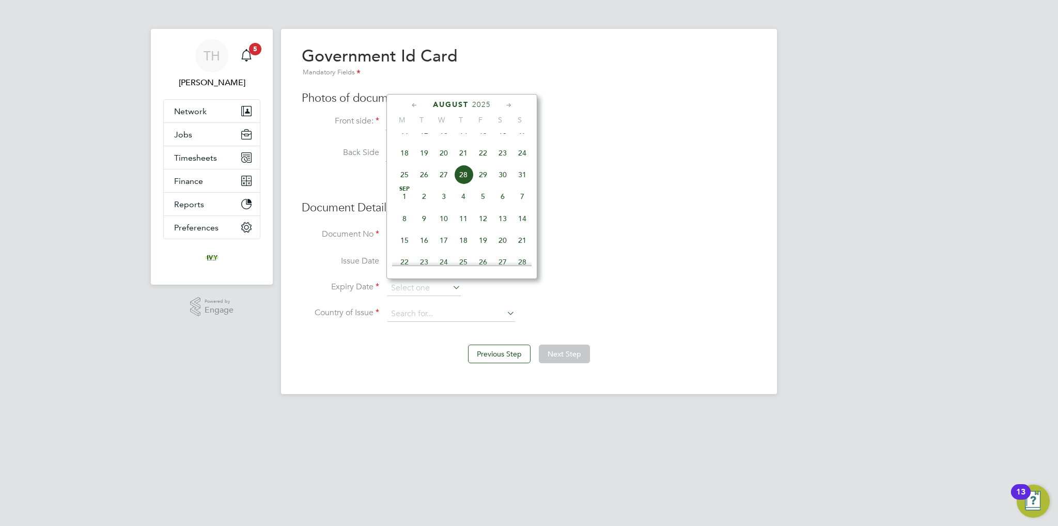
click at [484, 106] on span "2025" at bounding box center [481, 104] width 19 height 9
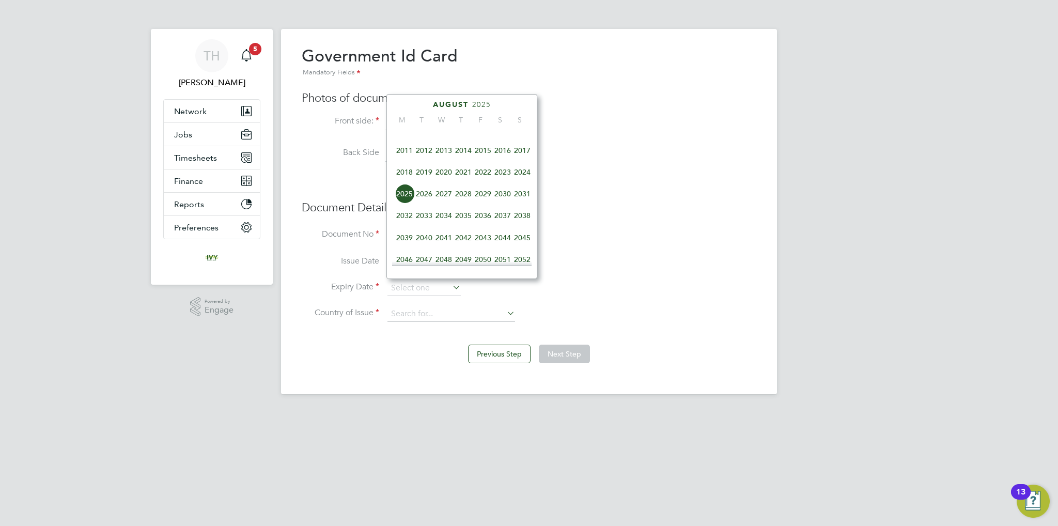
click at [464, 203] on span "2028" at bounding box center [464, 194] width 20 height 20
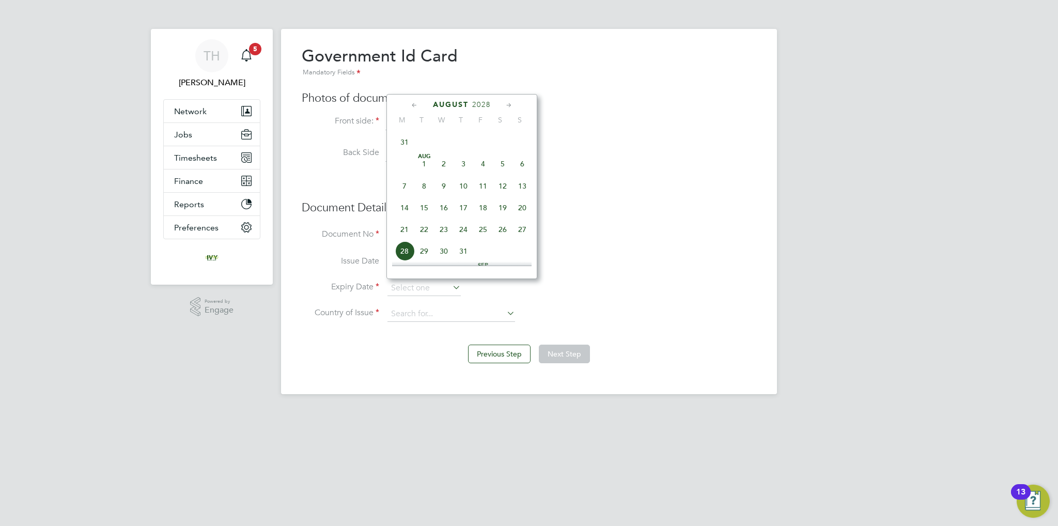
scroll to position [380, 0]
click at [424, 188] on span "22" at bounding box center [424, 178] width 20 height 20
type input "[DATE]"
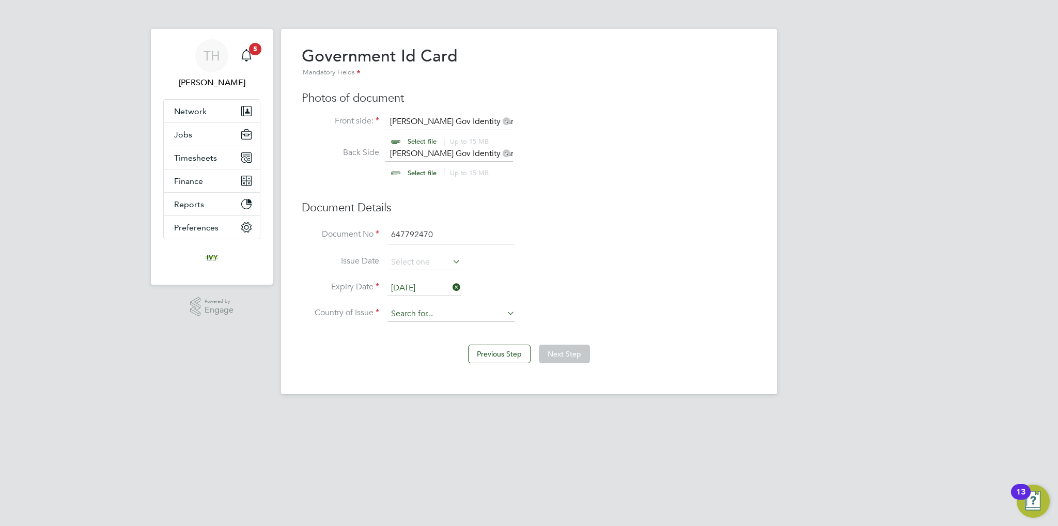
click at [436, 307] on input at bounding box center [452, 314] width 128 height 16
click at [436, 331] on li "Bulg aria" at bounding box center [452, 327] width 128 height 14
type input "Bulgaria"
click at [570, 346] on button "Next Step" at bounding box center [564, 354] width 51 height 19
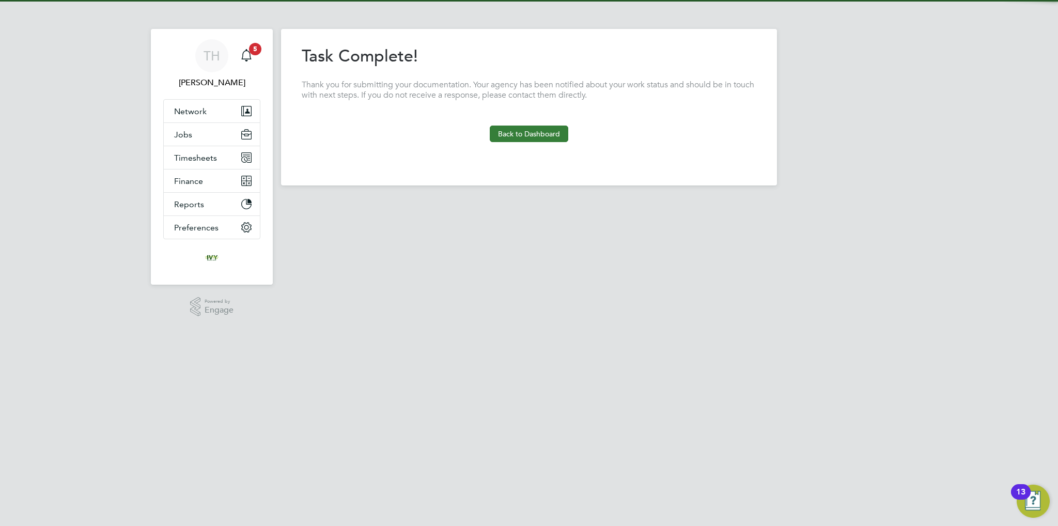
click at [540, 128] on button "Back to Dashboard" at bounding box center [529, 134] width 79 height 17
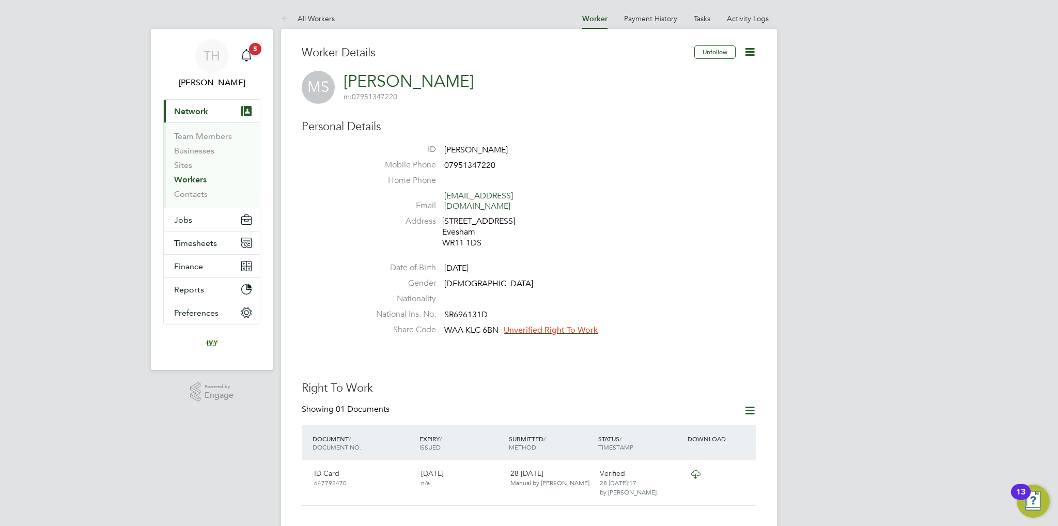
click at [545, 325] on span "Unverified Right To Work" at bounding box center [551, 330] width 94 height 10
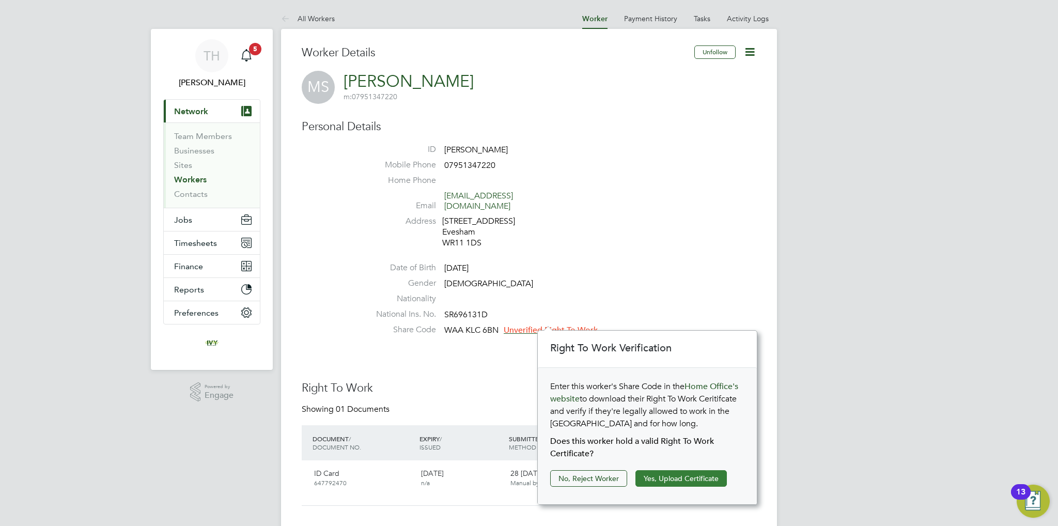
click at [662, 473] on button "Yes, Upload Certificate" at bounding box center [681, 478] width 91 height 17
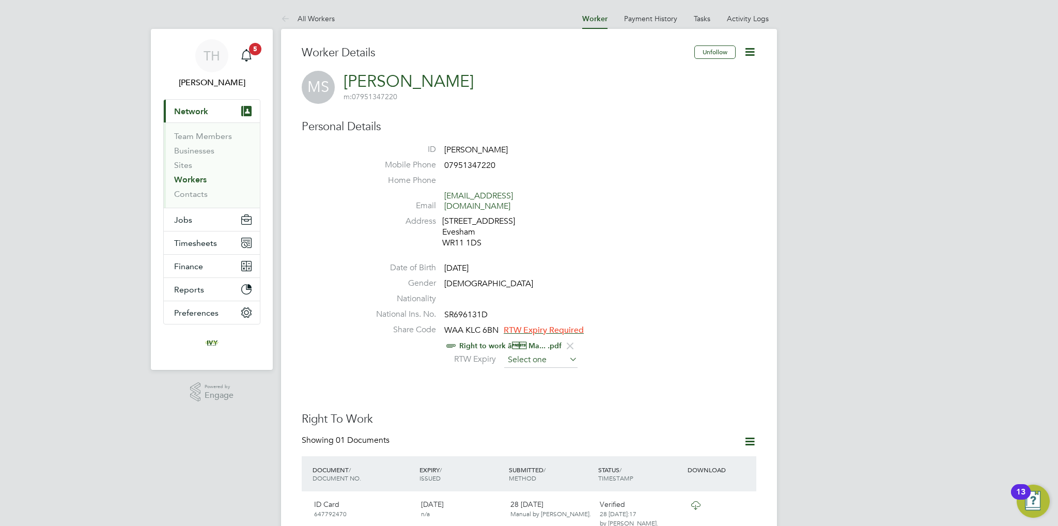
click at [513, 352] on input at bounding box center [540, 360] width 73 height 16
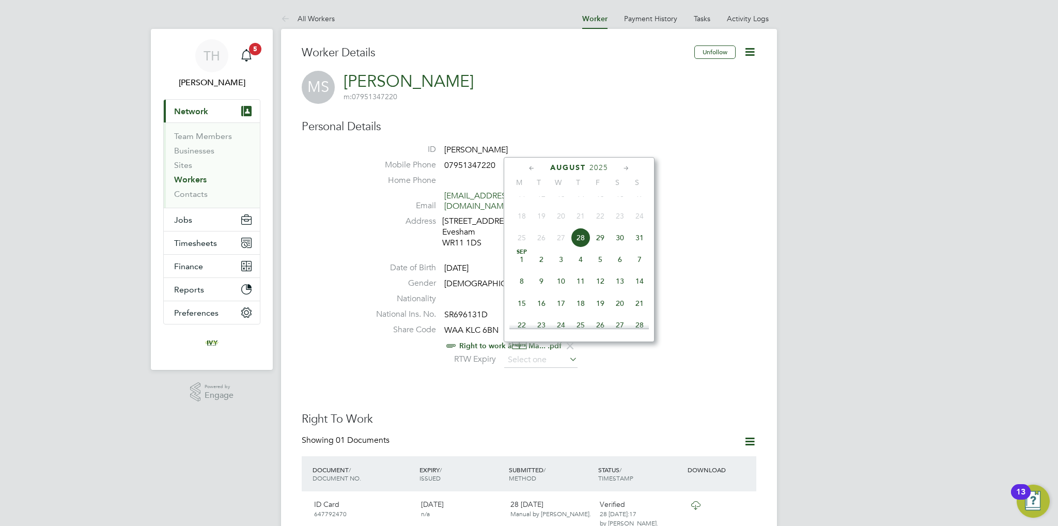
click at [597, 171] on div "August 2025" at bounding box center [580, 168] width 140 height 10
click at [598, 166] on span "2025" at bounding box center [599, 167] width 19 height 9
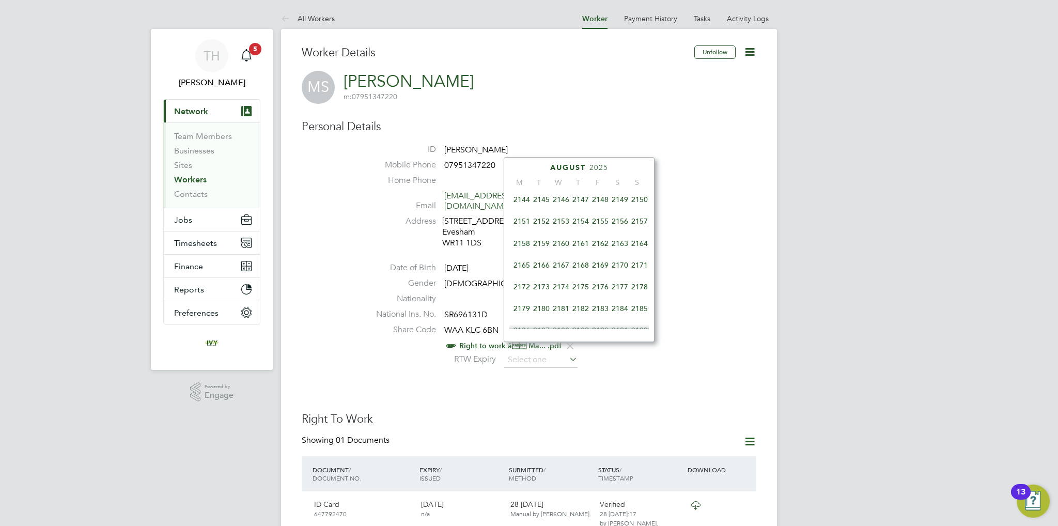
scroll to position [765, 0]
click at [585, 214] on span "2168" at bounding box center [581, 205] width 20 height 20
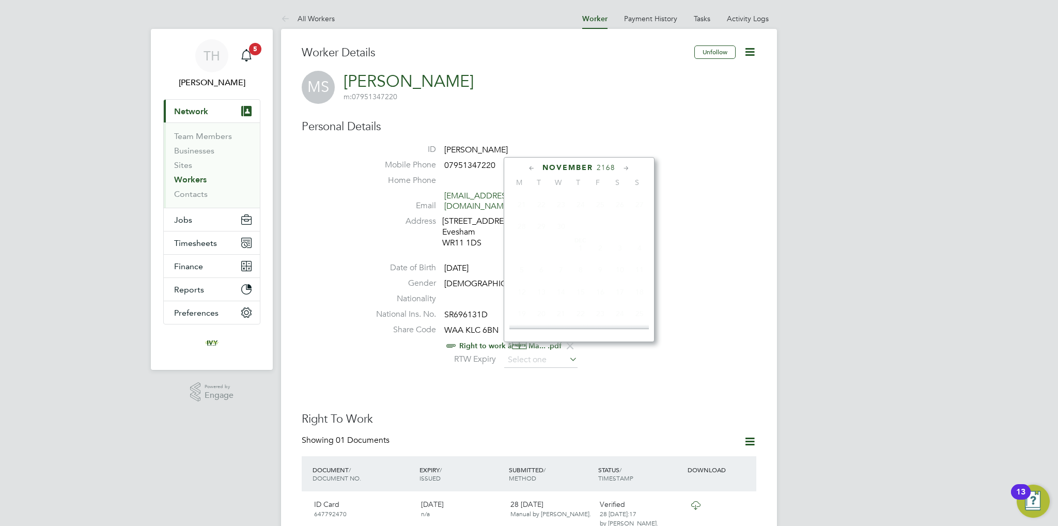
scroll to position [697, 0]
click at [582, 217] on span "3" at bounding box center [581, 207] width 20 height 20
type input "03 Nov 2168"
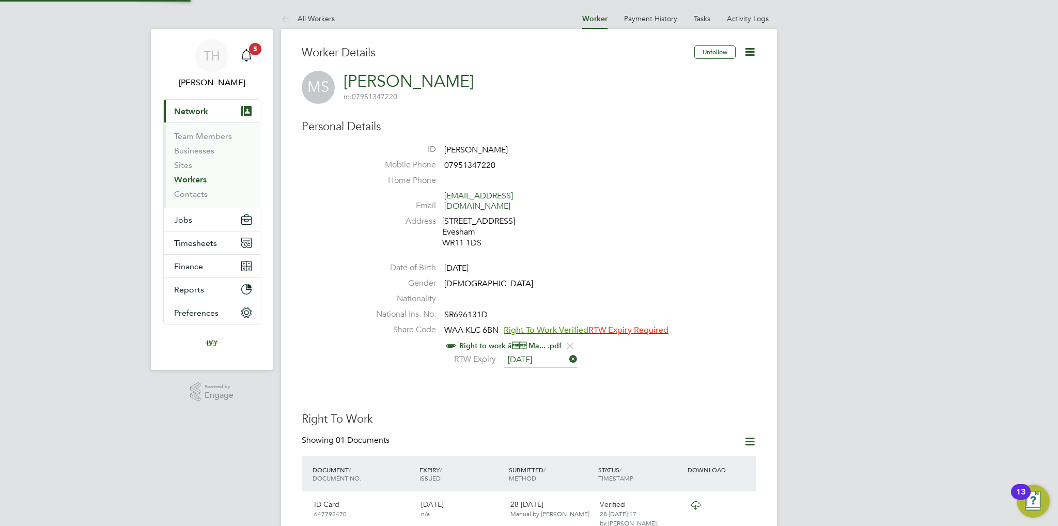
scroll to position [10, 85]
click at [629, 359] on li "Share Code WAA KLC 6BN Right To Work Verified Right to work â Ma... .pdf RTW …" at bounding box center [560, 348] width 393 height 47
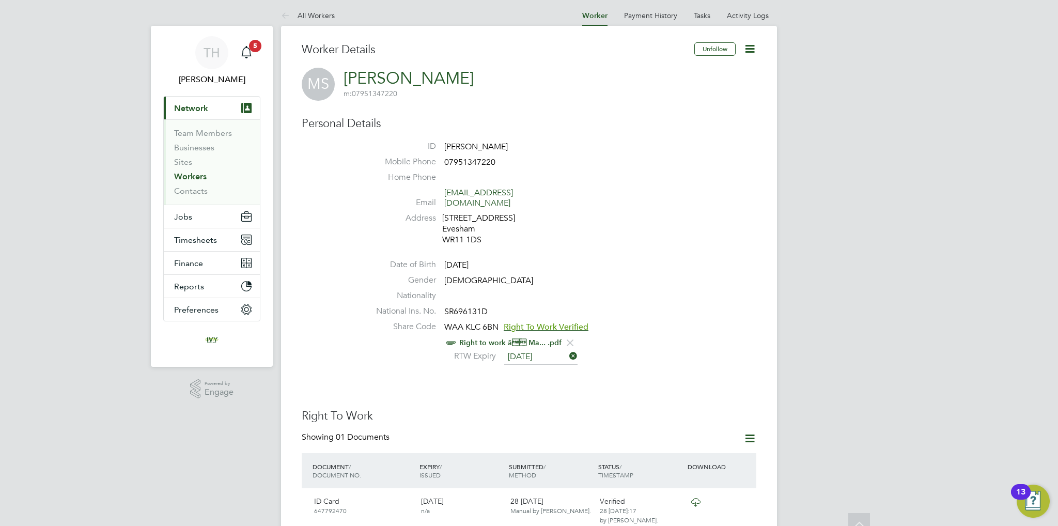
scroll to position [0, 0]
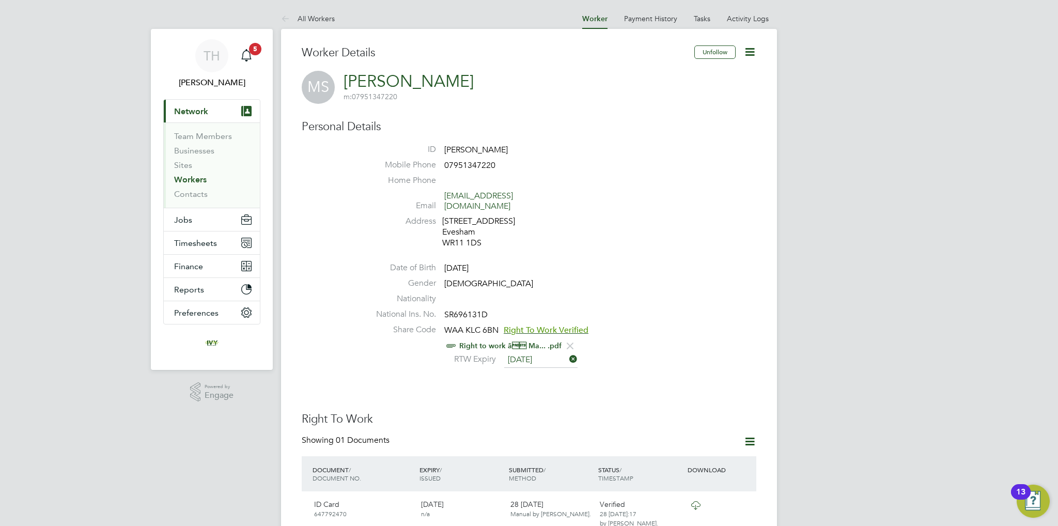
click at [609, 177] on li "Home Phone" at bounding box center [560, 183] width 393 height 16
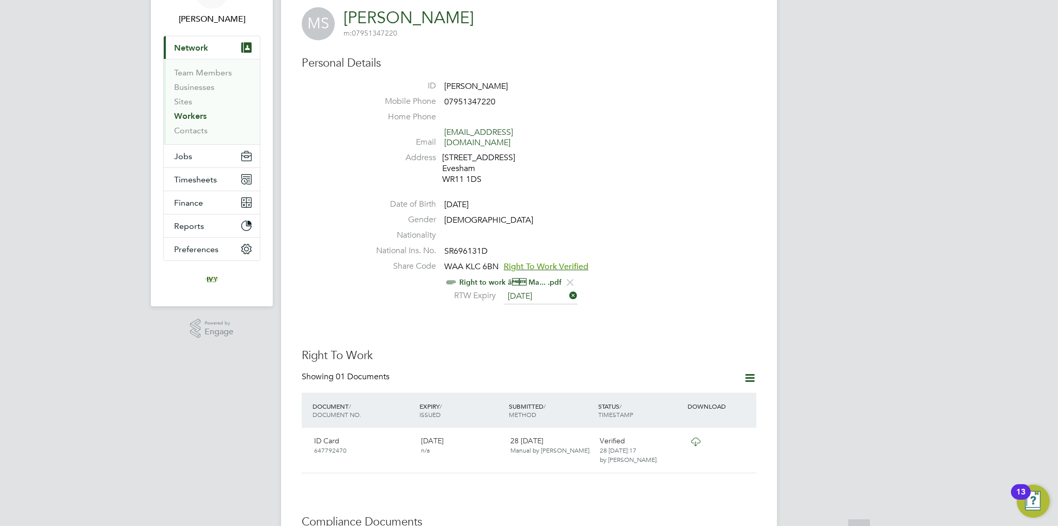
scroll to position [103, 0]
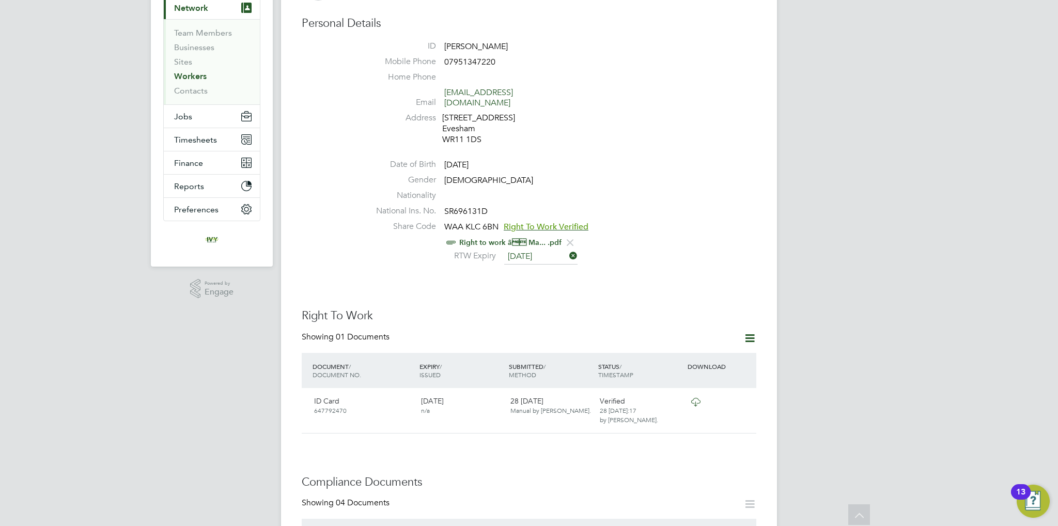
click at [742, 396] on icon at bounding box center [744, 402] width 10 height 12
click at [736, 393] on div at bounding box center [712, 401] width 54 height 18
click at [740, 396] on icon at bounding box center [744, 402] width 10 height 12
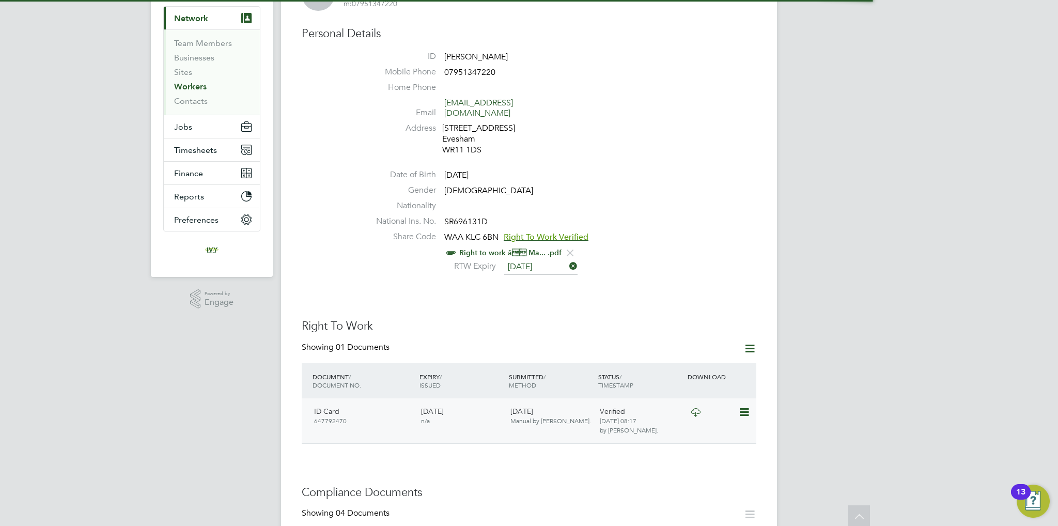
scroll to position [103, 0]
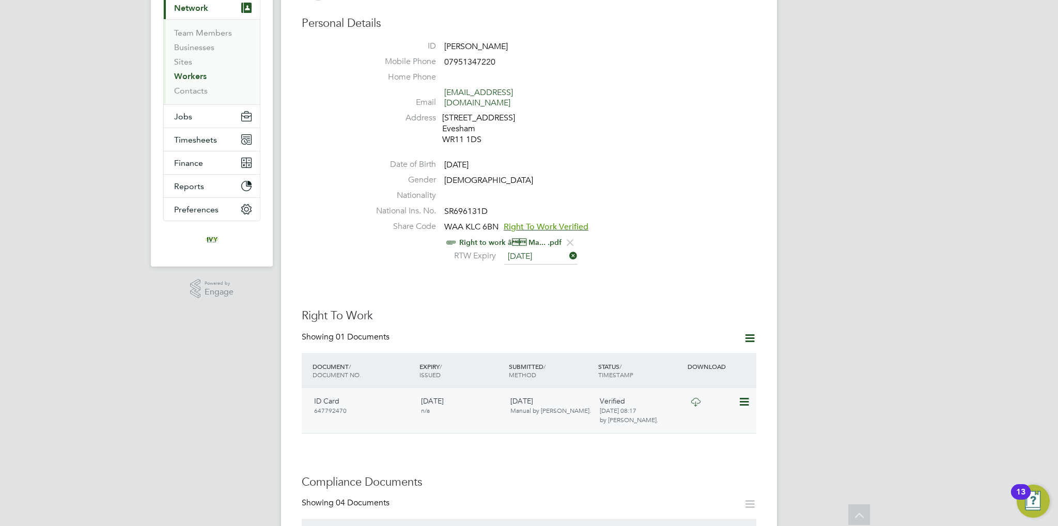
click at [743, 396] on icon at bounding box center [744, 402] width 10 height 12
click at [697, 398] on icon at bounding box center [695, 402] width 13 height 8
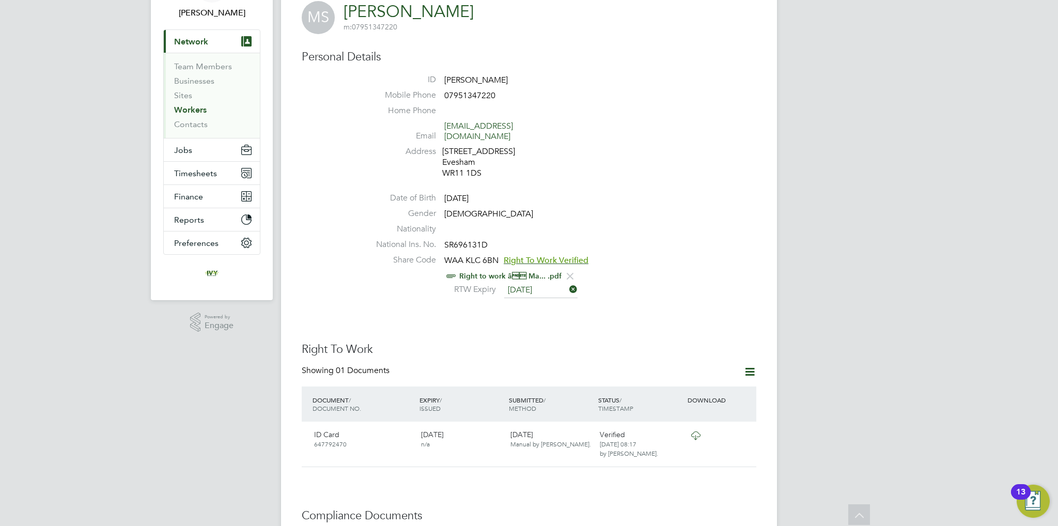
scroll to position [52, 0]
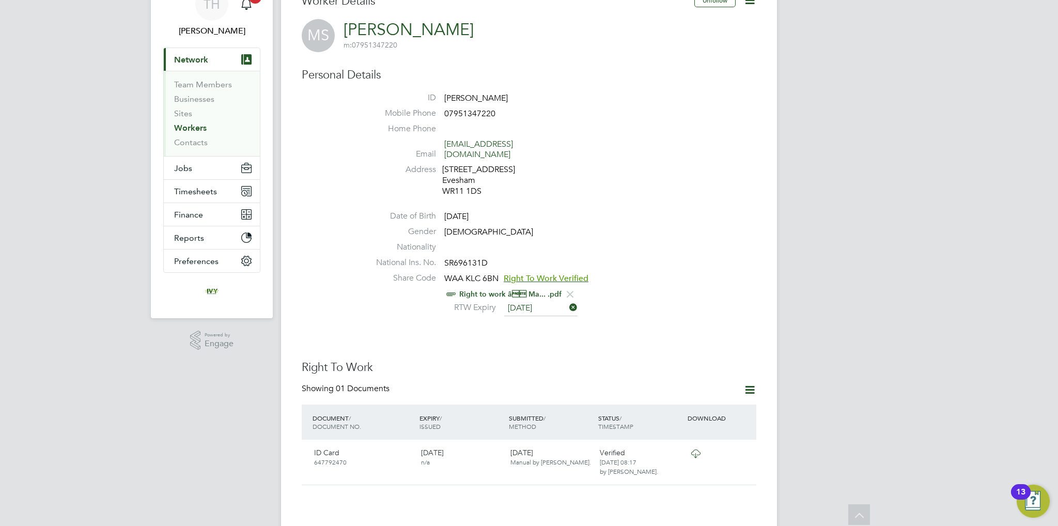
click at [526, 273] on span "Right To Work Verified" at bounding box center [546, 278] width 85 height 10
click at [494, 290] on link "Right to work â Ma... .pdf" at bounding box center [510, 294] width 102 height 9
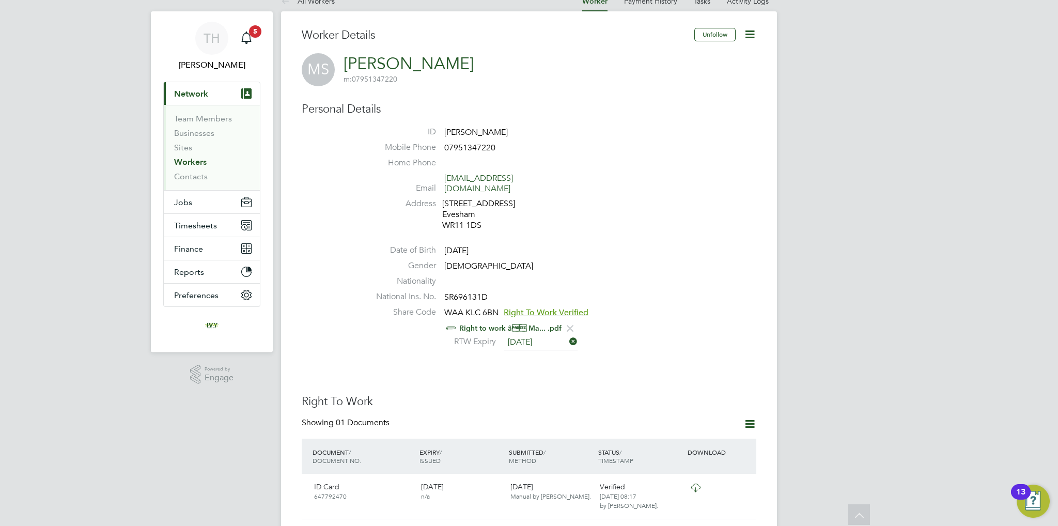
scroll to position [0, 0]
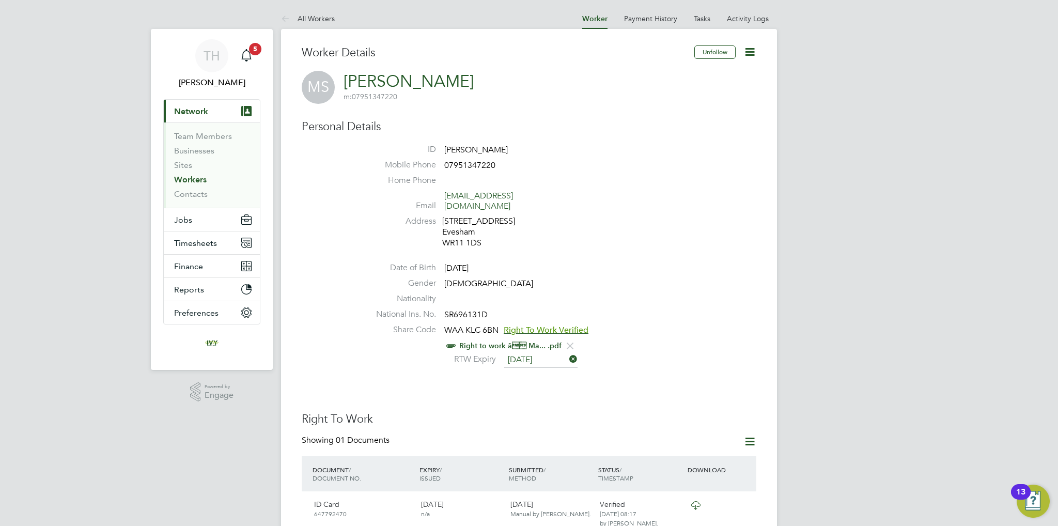
click at [195, 180] on link "Workers" at bounding box center [190, 180] width 33 height 10
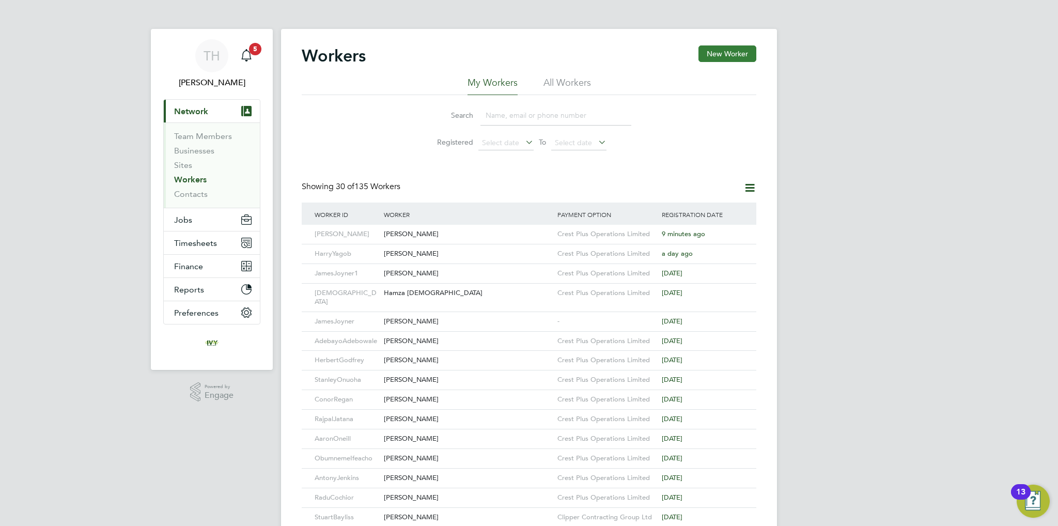
click at [714, 57] on button "New Worker" at bounding box center [728, 53] width 58 height 17
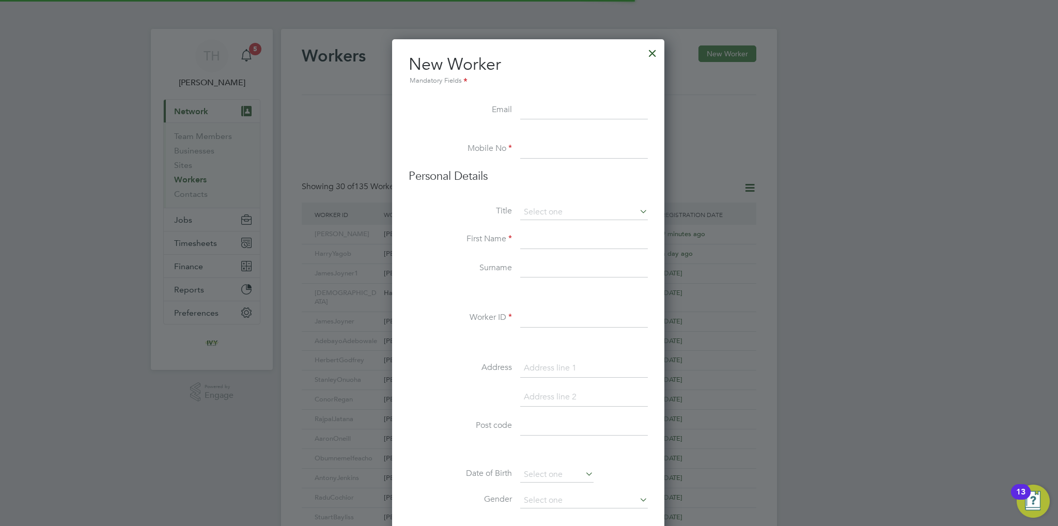
scroll to position [876, 273]
click at [559, 112] on input at bounding box center [584, 110] width 128 height 19
click at [552, 110] on input at bounding box center [584, 110] width 128 height 19
paste input "[EMAIL_ADDRESS][DOMAIN_NAME]"
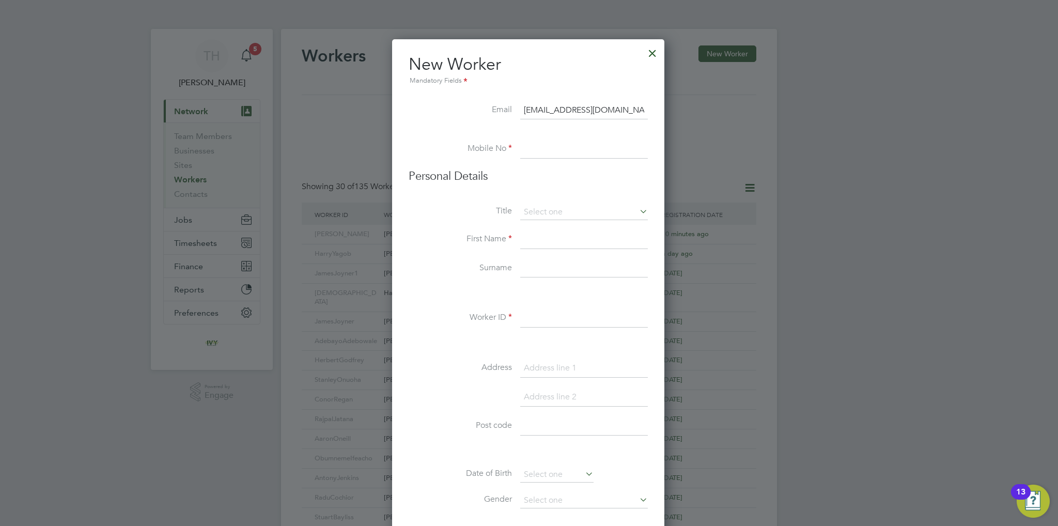
type input "[EMAIL_ADDRESS][DOMAIN_NAME]"
click at [552, 153] on input at bounding box center [584, 149] width 128 height 19
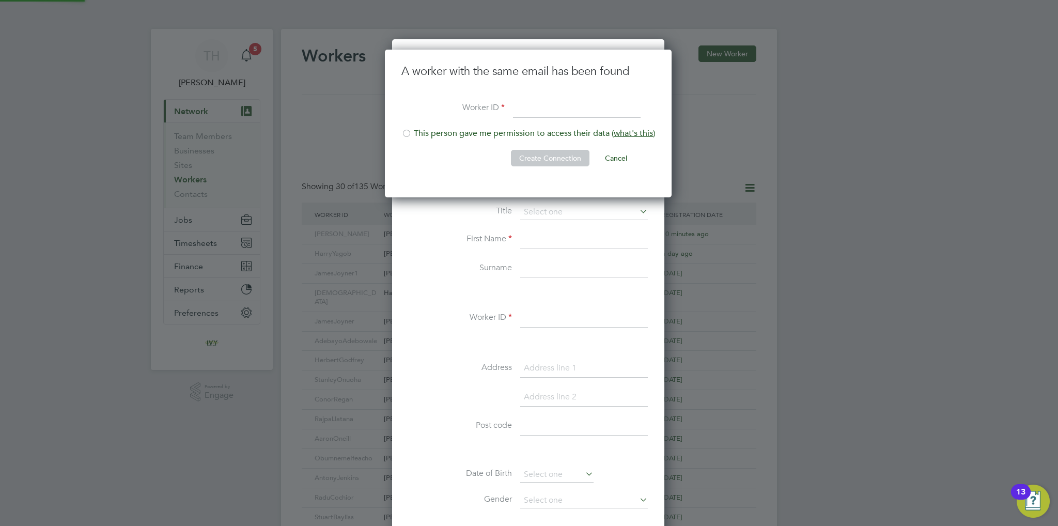
scroll to position [148, 288]
type input "[PERSON_NAME]"
click at [410, 135] on div at bounding box center [407, 134] width 10 height 10
click at [540, 153] on button "Create Connection" at bounding box center [550, 158] width 79 height 17
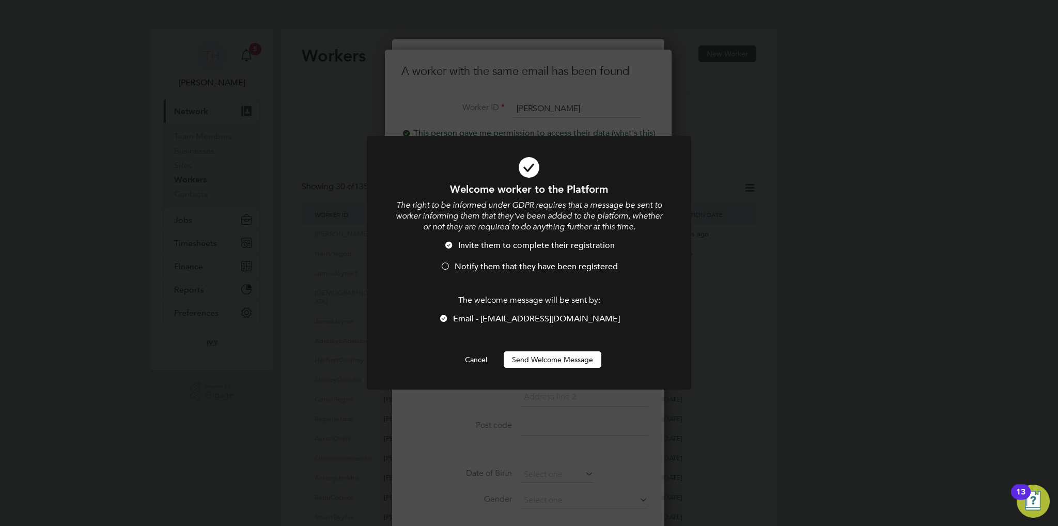
click at [523, 266] on span "Notify them that they have been registered" at bounding box center [536, 267] width 163 height 10
click at [530, 360] on button "Send Welcome Message" at bounding box center [553, 359] width 98 height 17
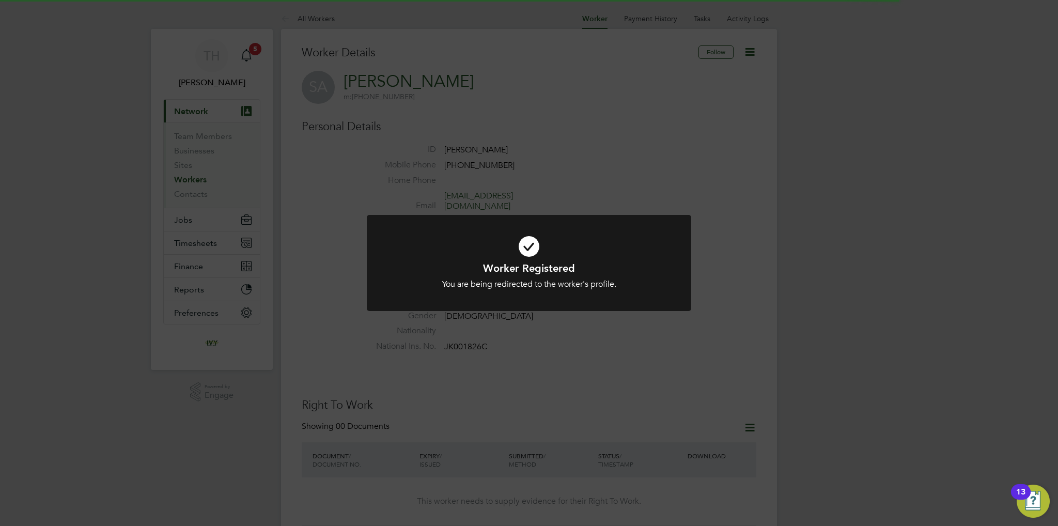
click at [535, 260] on icon at bounding box center [529, 246] width 269 height 40
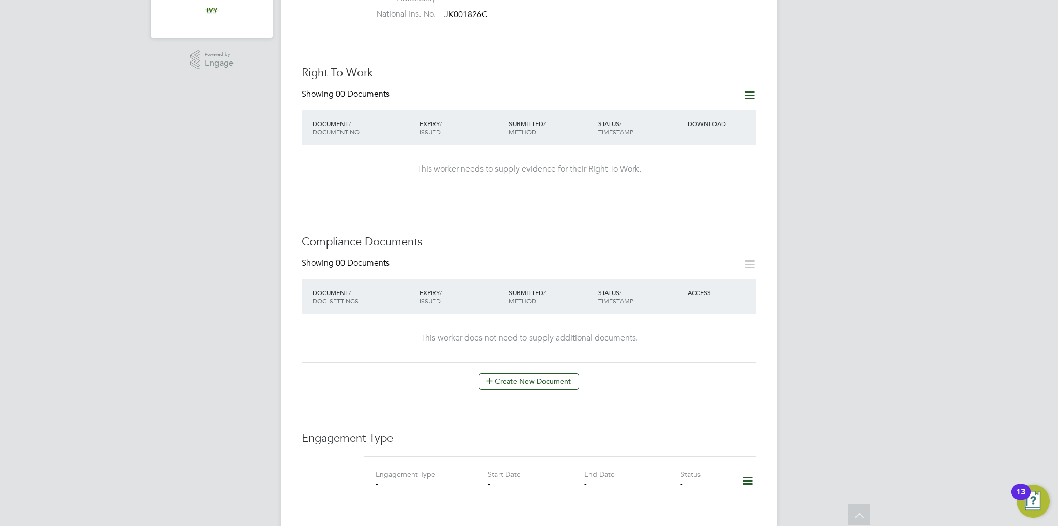
scroll to position [207, 0]
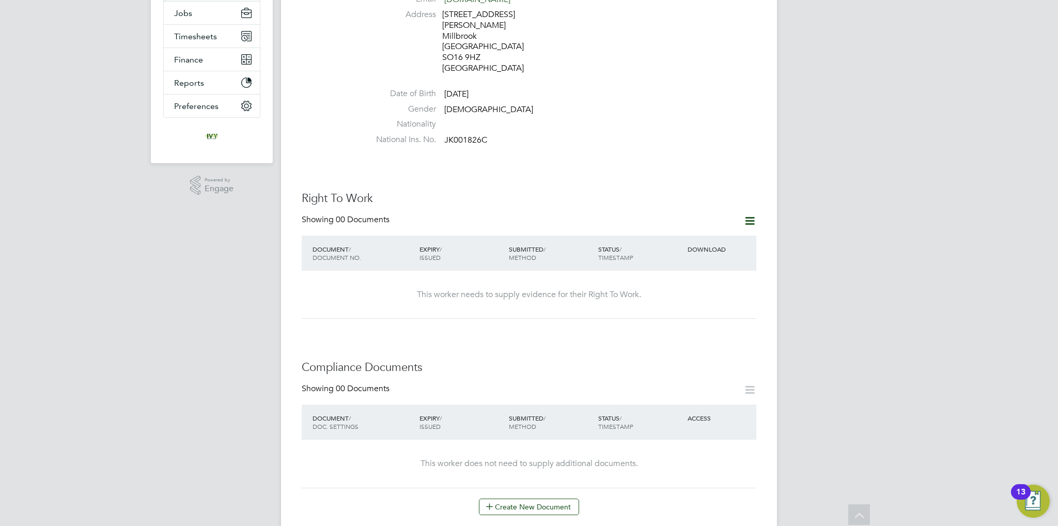
click at [750, 214] on icon at bounding box center [750, 220] width 13 height 13
click at [686, 224] on li "Add Right To Work Document" at bounding box center [693, 224] width 125 height 14
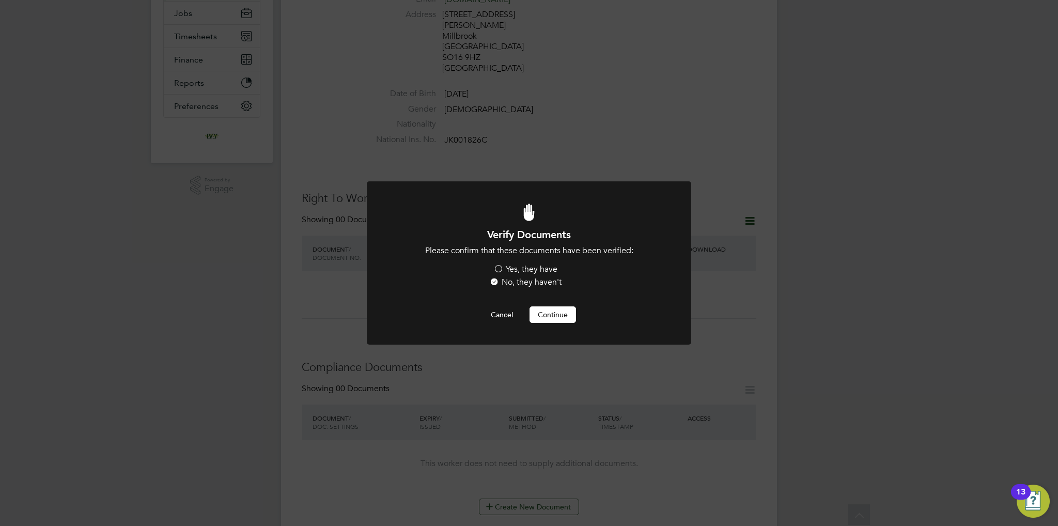
click at [533, 273] on label "Yes, they have" at bounding box center [526, 269] width 64 height 11
click at [0, 0] on input "Yes, they have" at bounding box center [0, 0] width 0 height 0
click at [540, 316] on button "Continue" at bounding box center [553, 314] width 47 height 17
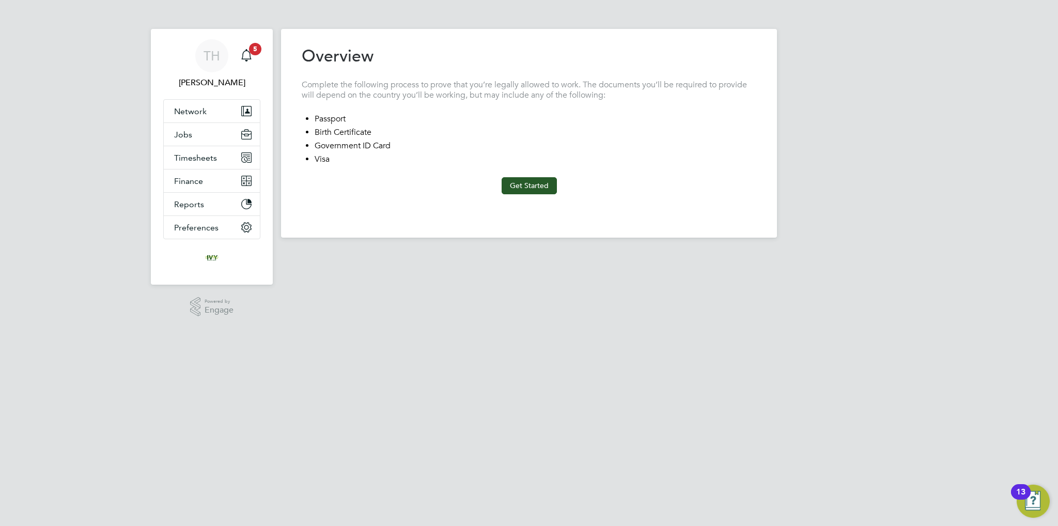
click at [533, 187] on button "Get Started" at bounding box center [529, 185] width 55 height 17
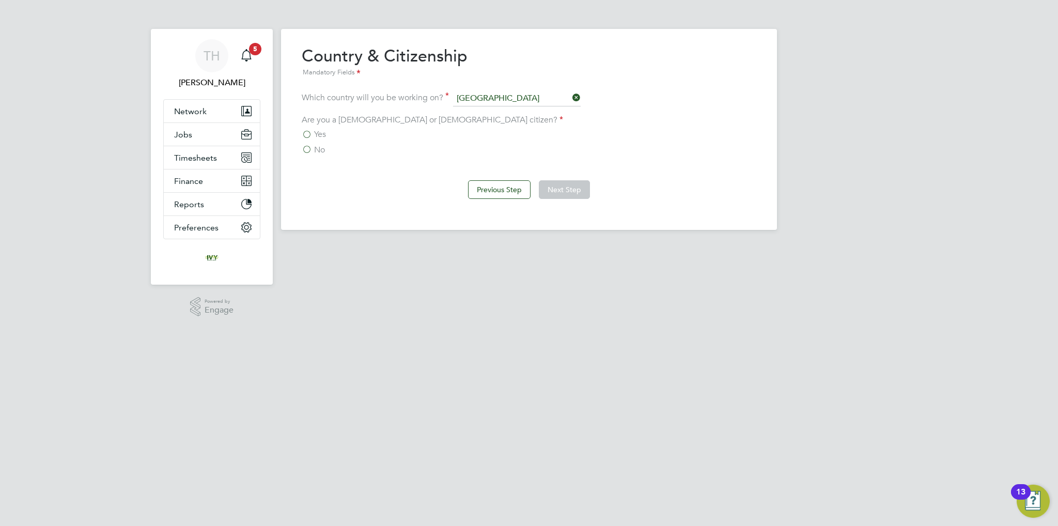
click at [314, 133] on span "Yes" at bounding box center [320, 134] width 12 height 10
click at [0, 0] on input "Yes" at bounding box center [0, 0] width 0 height 0
click at [551, 189] on button "Next Step" at bounding box center [564, 189] width 51 height 19
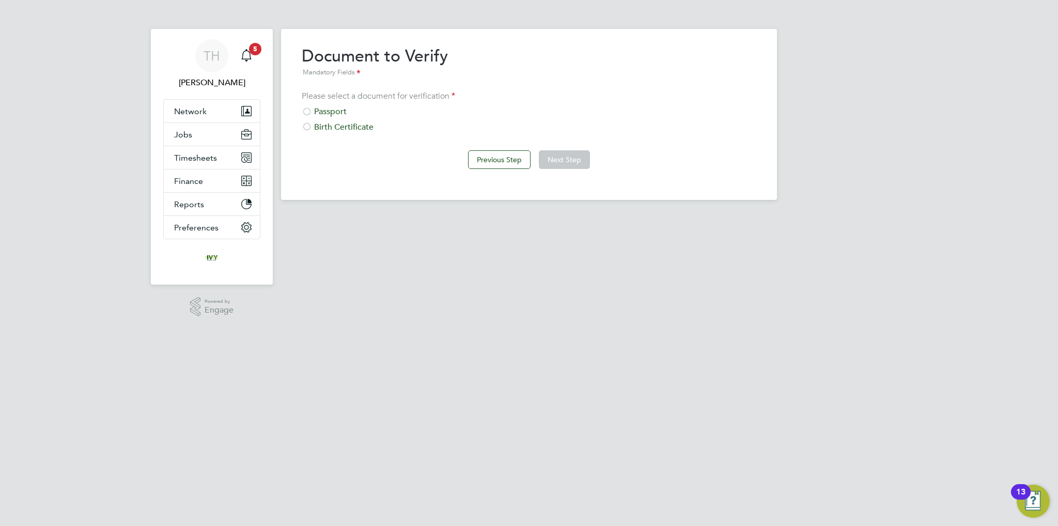
click at [310, 115] on div at bounding box center [307, 112] width 10 height 10
click at [564, 152] on button "Next Step" at bounding box center [564, 159] width 51 height 19
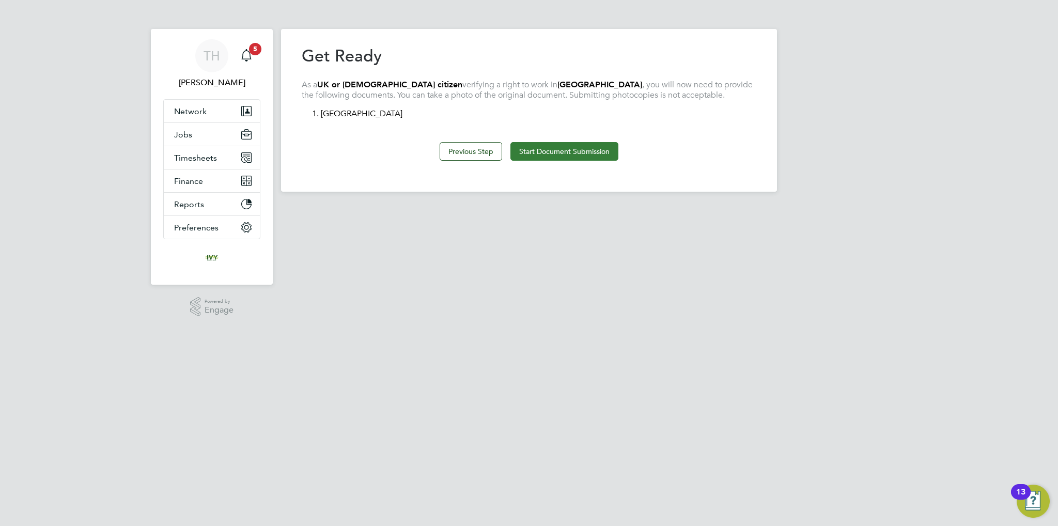
click at [574, 148] on button "Start Document Submission" at bounding box center [565, 151] width 108 height 19
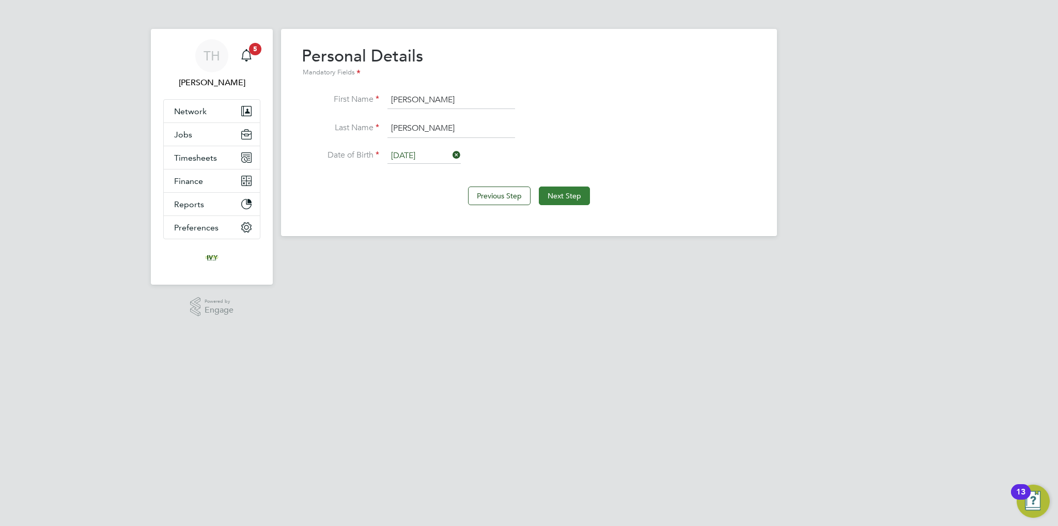
click at [583, 198] on button "Next Step" at bounding box center [564, 196] width 51 height 19
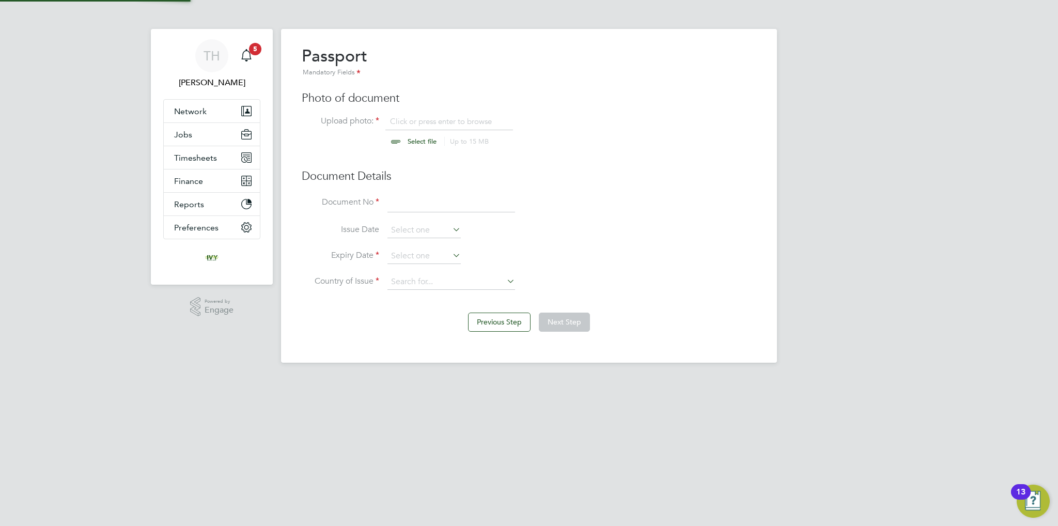
scroll to position [13, 128]
click at [409, 144] on input "file" at bounding box center [432, 131] width 162 height 31
type input "C:\fakepath\[PERSON_NAME] PP.jpg"
click at [427, 203] on input at bounding box center [452, 203] width 128 height 19
type input "556133307"
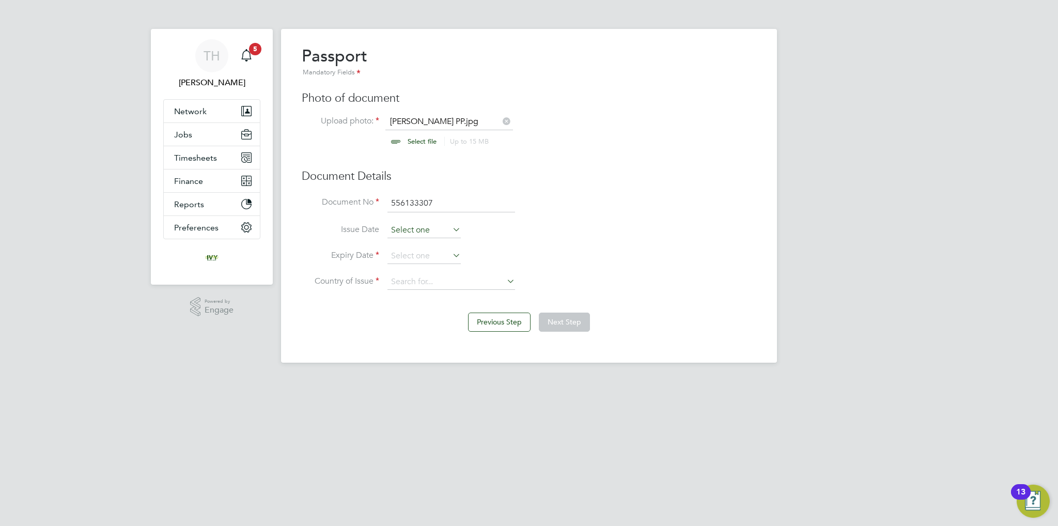
click at [422, 232] on input at bounding box center [424, 231] width 73 height 16
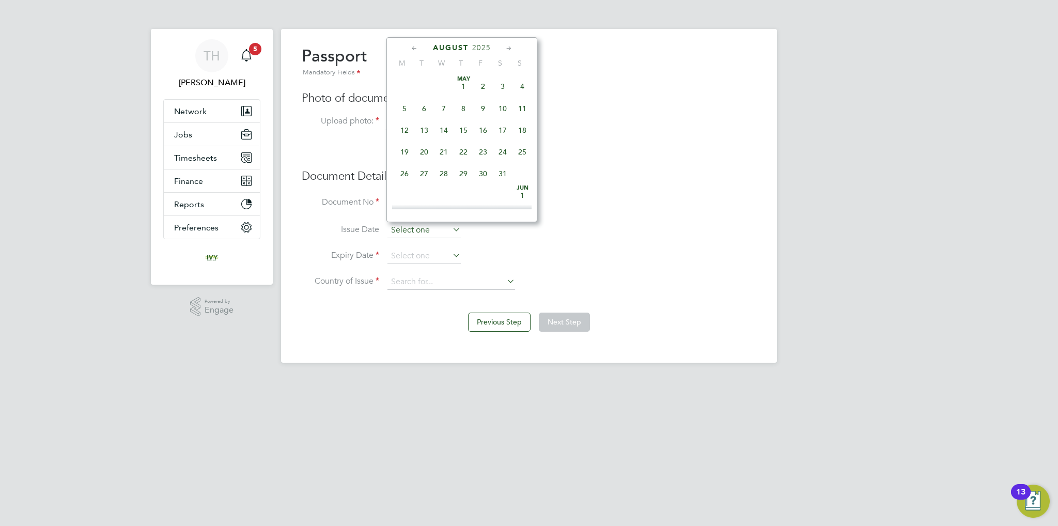
scroll to position [405, 0]
click at [478, 48] on span "2025" at bounding box center [481, 47] width 19 height 9
click at [444, 261] on input at bounding box center [424, 257] width 73 height 16
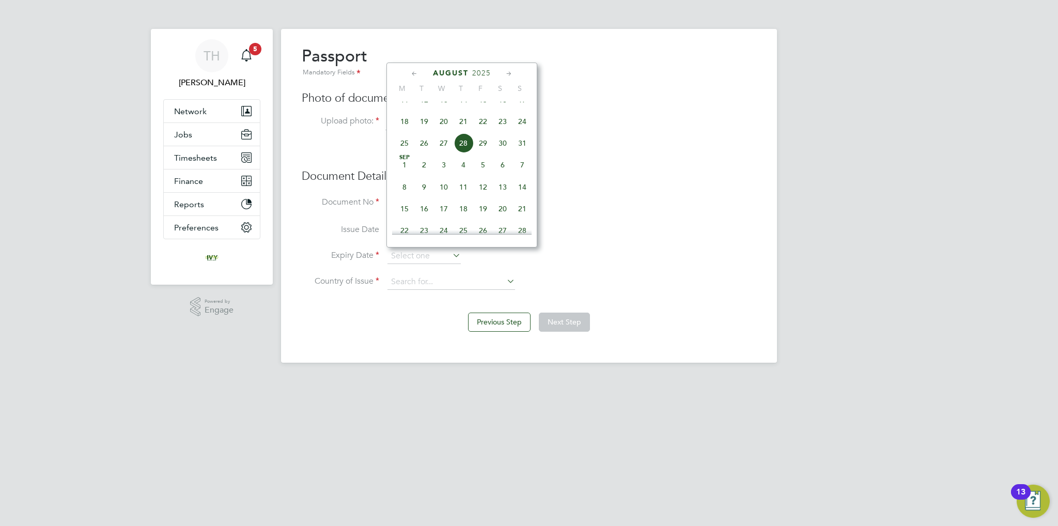
click at [489, 73] on span "2025" at bounding box center [481, 73] width 19 height 9
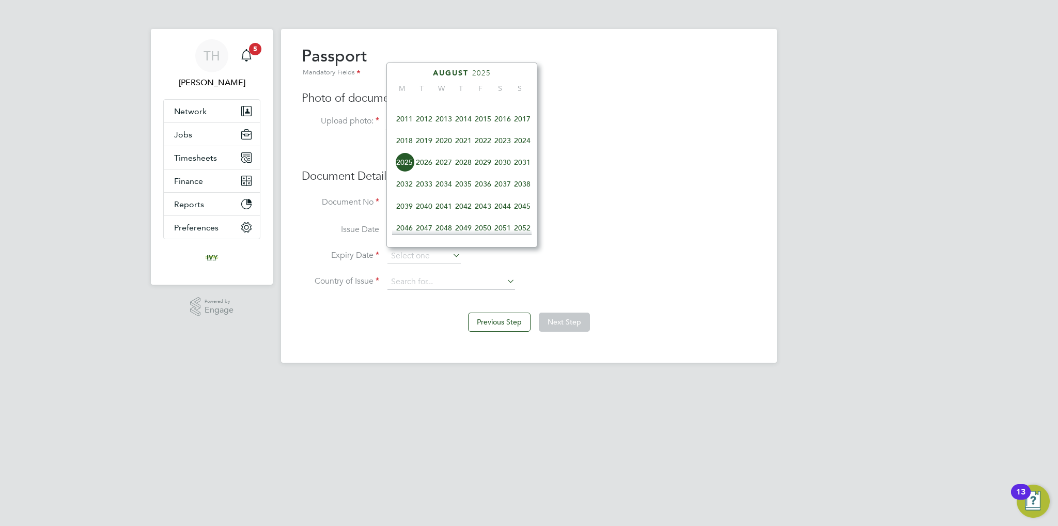
click at [458, 172] on span "2028" at bounding box center [464, 162] width 20 height 20
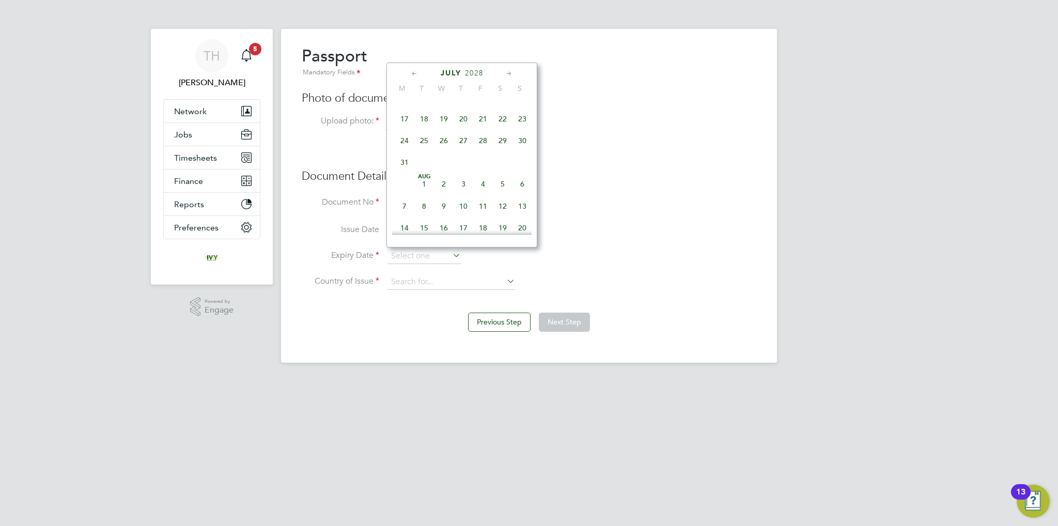
click at [423, 125] on span "18" at bounding box center [424, 119] width 20 height 20
type input "[DATE]"
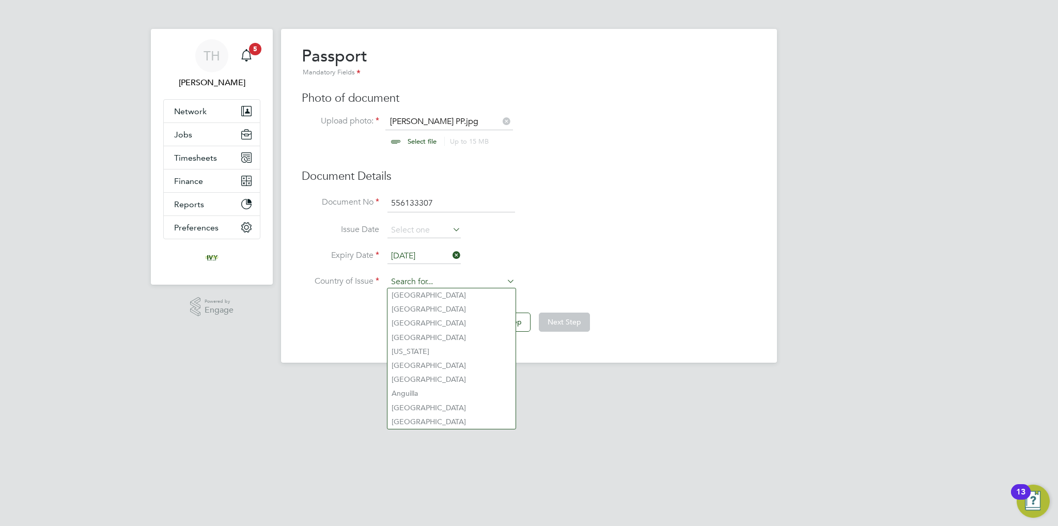
click at [452, 277] on input at bounding box center [452, 282] width 128 height 16
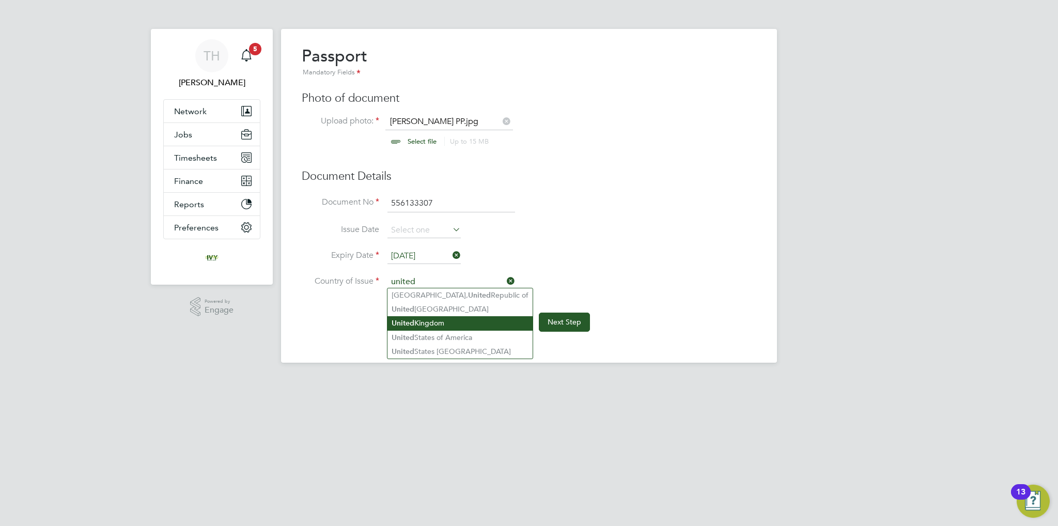
click at [456, 320] on li "[GEOGRAPHIC_DATA]" at bounding box center [460, 323] width 145 height 14
type input "[GEOGRAPHIC_DATA]"
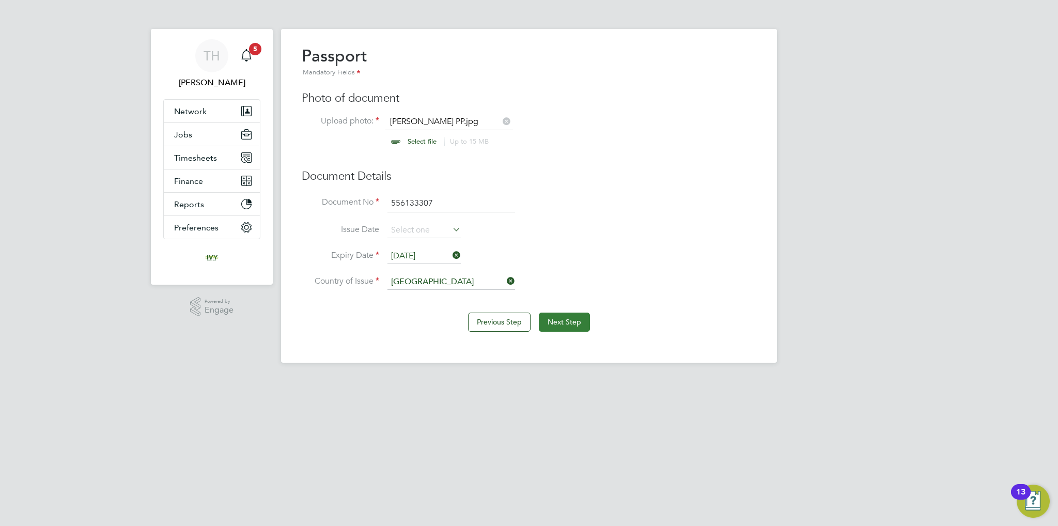
click at [569, 325] on button "Next Step" at bounding box center [564, 322] width 51 height 19
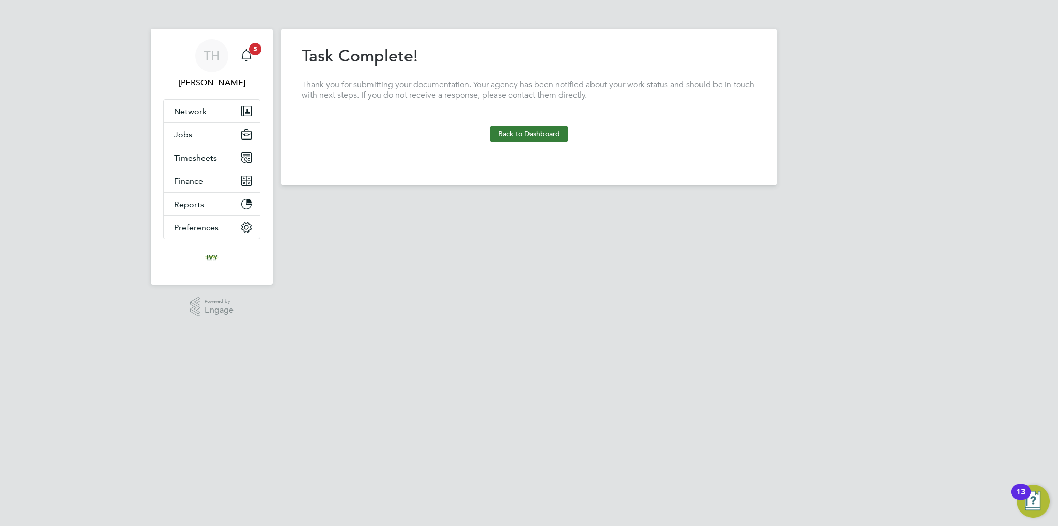
click at [542, 135] on button "Back to Dashboard" at bounding box center [529, 134] width 79 height 17
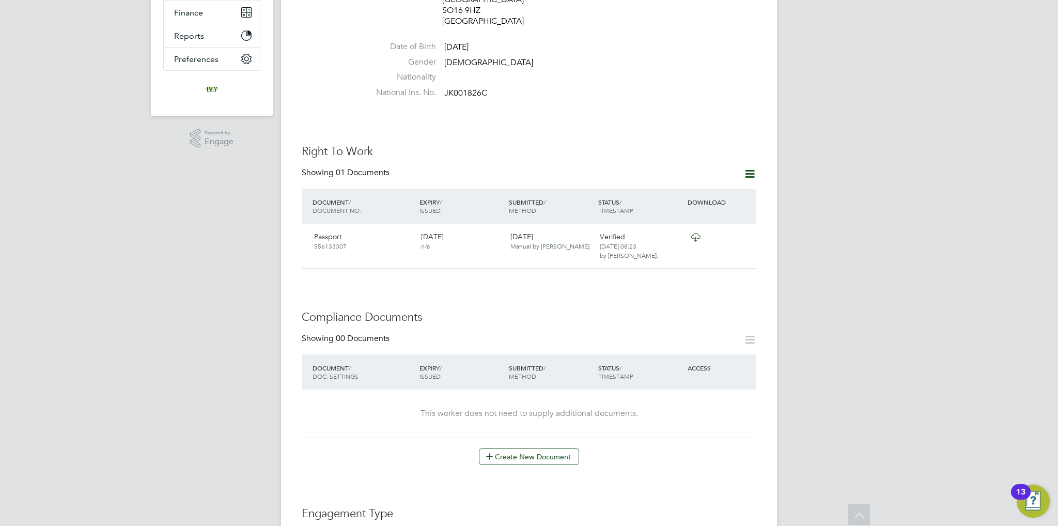
scroll to position [310, 0]
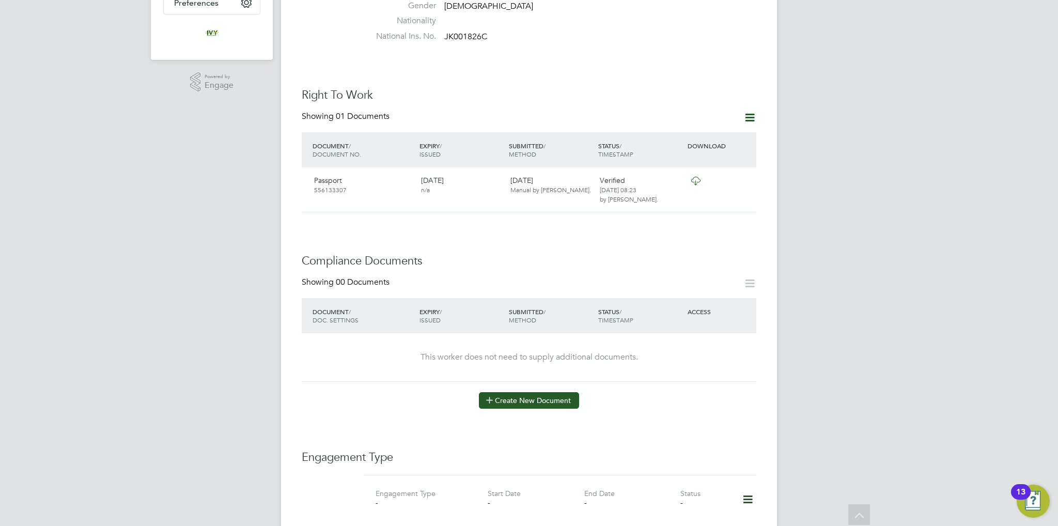
click at [510, 392] on button "Create New Document" at bounding box center [529, 400] width 100 height 17
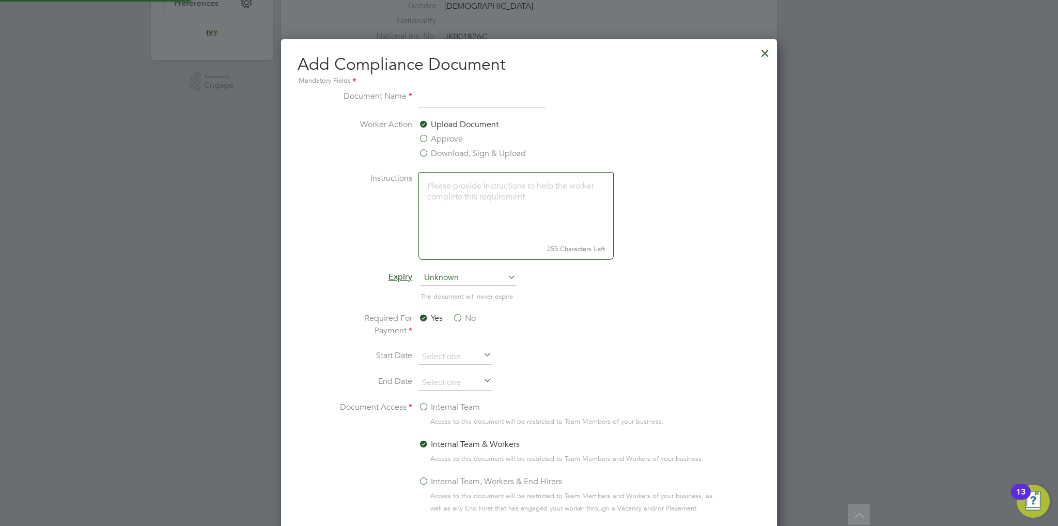
scroll to position [541, 497]
click at [454, 104] on input at bounding box center [483, 99] width 128 height 19
type input "CSCS"
click at [455, 280] on span "Unknown" at bounding box center [469, 278] width 96 height 16
click at [467, 342] on li "Specific date" at bounding box center [469, 346] width 96 height 13
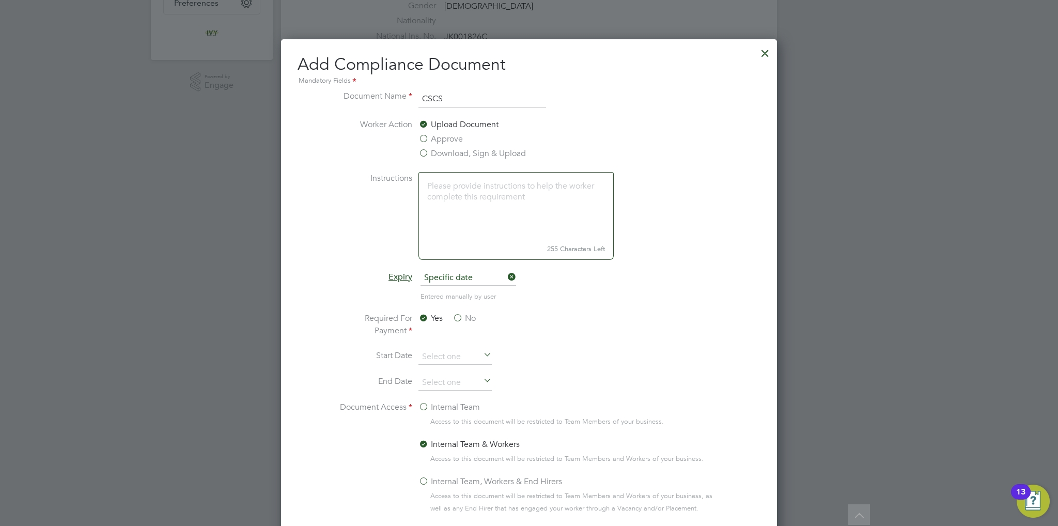
click at [459, 317] on label "No" at bounding box center [464, 318] width 23 height 12
click at [0, 0] on input "No" at bounding box center [0, 0] width 0 height 0
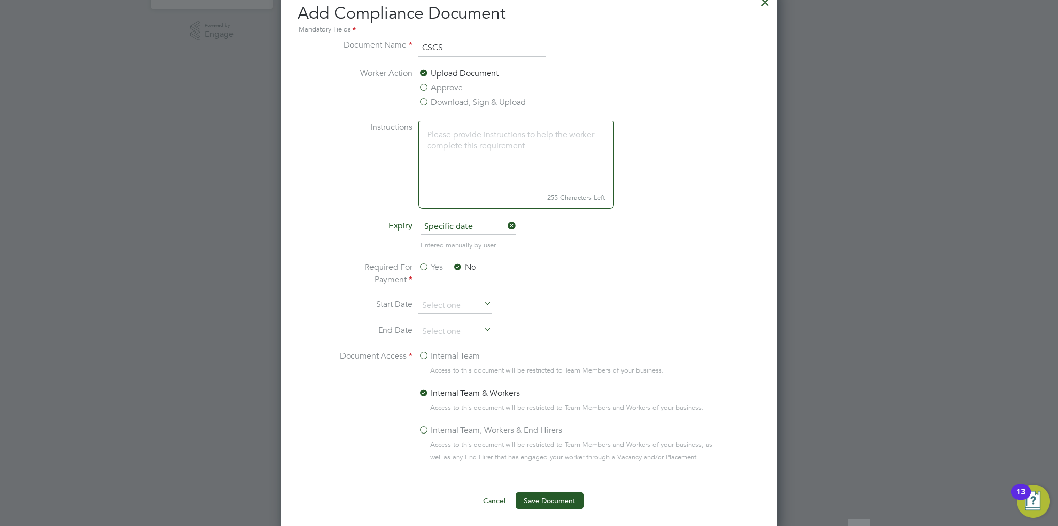
scroll to position [413, 0]
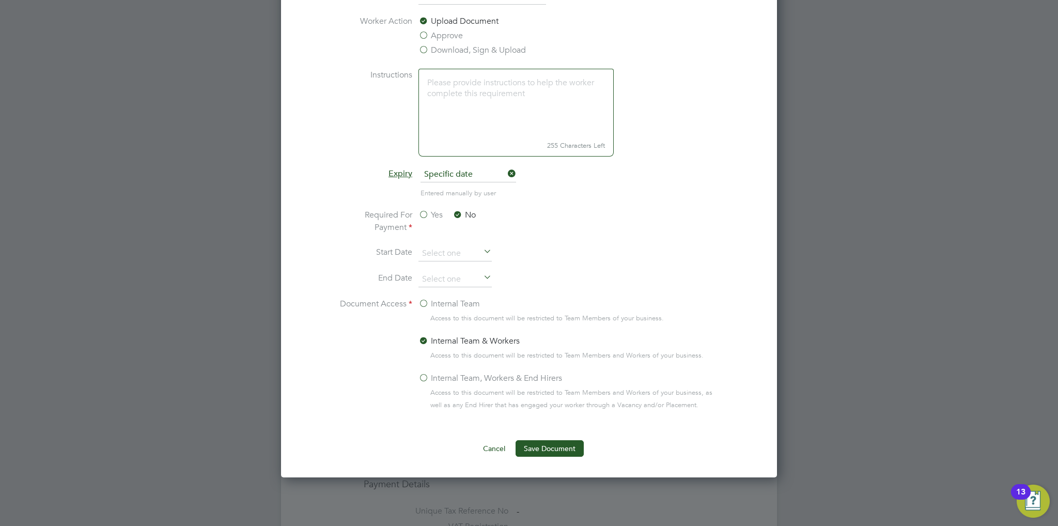
click at [436, 304] on label "Internal Team" at bounding box center [450, 304] width 62 height 12
click at [0, 0] on input "Internal Team" at bounding box center [0, 0] width 0 height 0
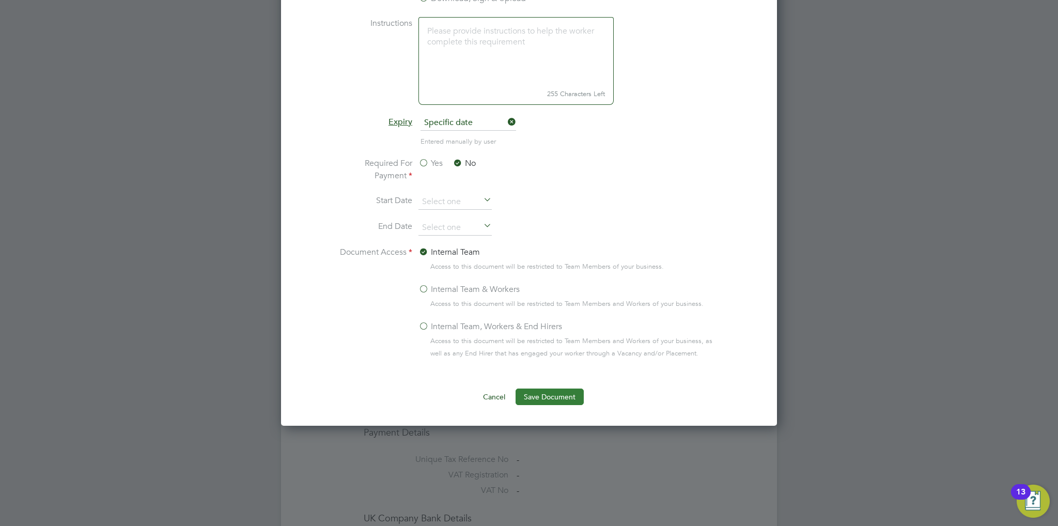
click at [544, 394] on button "Save Document" at bounding box center [550, 397] width 68 height 17
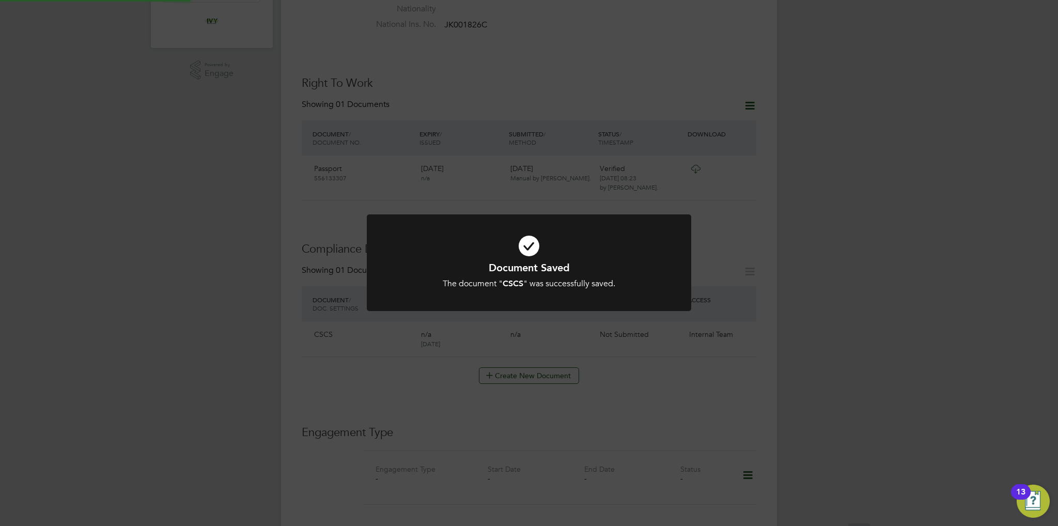
scroll to position [310, 0]
click at [535, 332] on div "Document Saved The document " CSCS " was successfully saved. Cancel Okay" at bounding box center [529, 263] width 1058 height 526
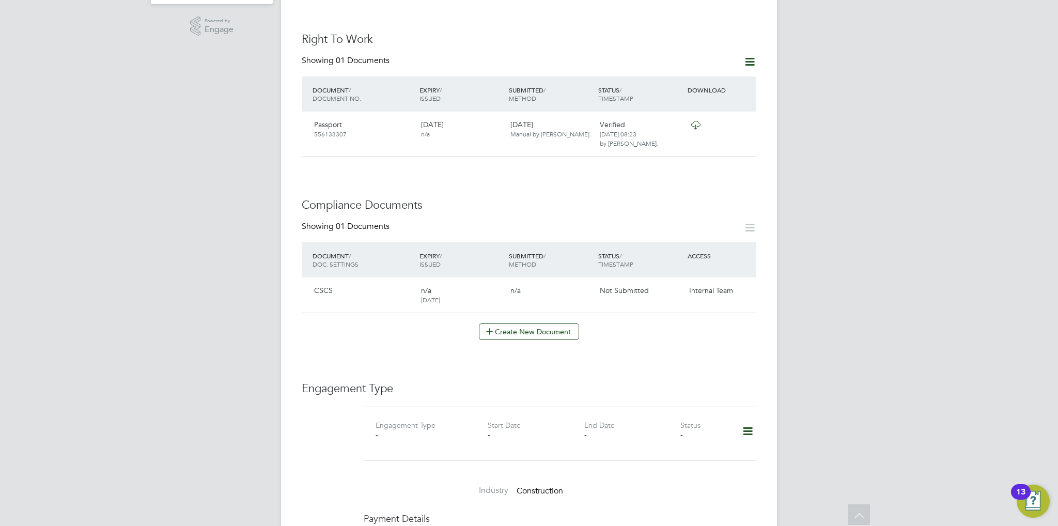
scroll to position [465, 0]
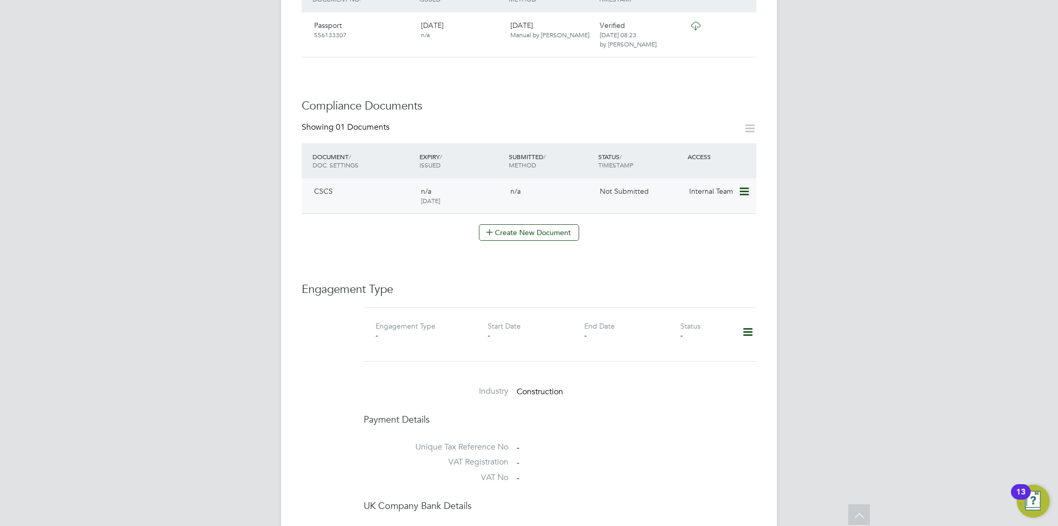
click at [745, 186] on icon at bounding box center [744, 192] width 10 height 12
click at [715, 207] on li "Submit Document" at bounding box center [713, 210] width 72 height 14
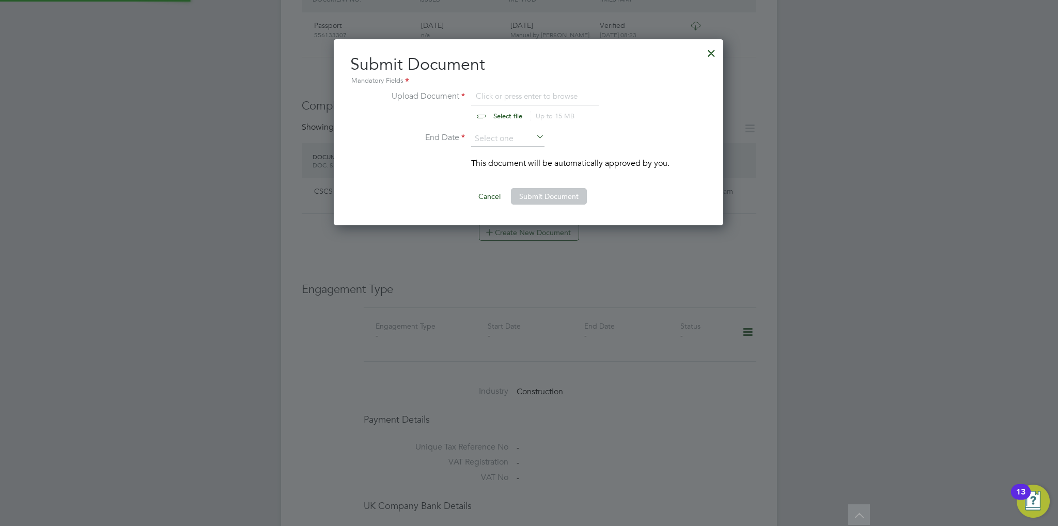
scroll to position [186, 391]
click at [486, 116] on input "file" at bounding box center [518, 105] width 162 height 31
type input "C:\fakepath\[PERSON_NAME] CSCS.jpg"
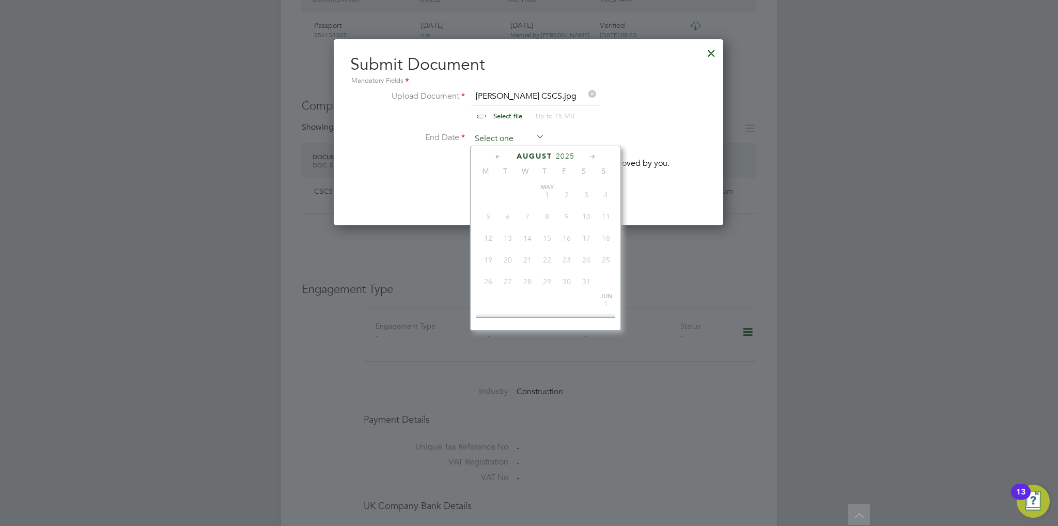
click at [498, 136] on input at bounding box center [507, 139] width 73 height 16
click at [570, 247] on span "31" at bounding box center [567, 237] width 20 height 20
type input "[DATE]"
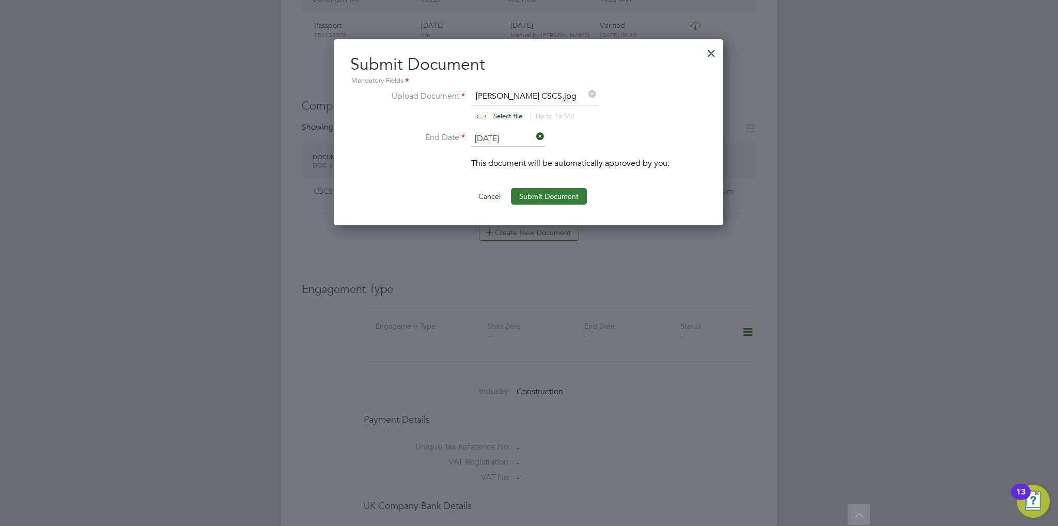
click at [564, 197] on button "Submit Document" at bounding box center [549, 196] width 76 height 17
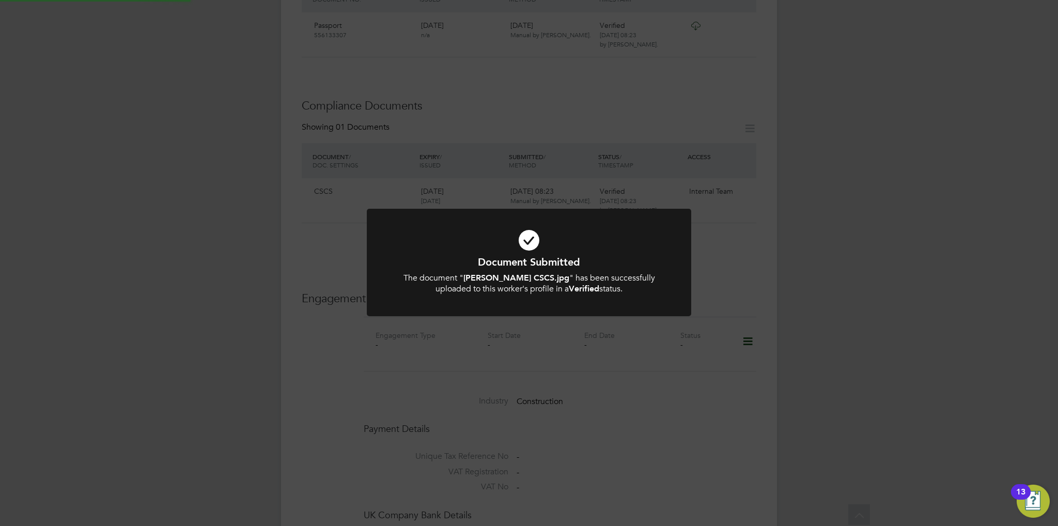
click at [604, 278] on div "The document " [PERSON_NAME] CSCS.jpg " has been successfully uploaded to this …" at bounding box center [529, 284] width 269 height 22
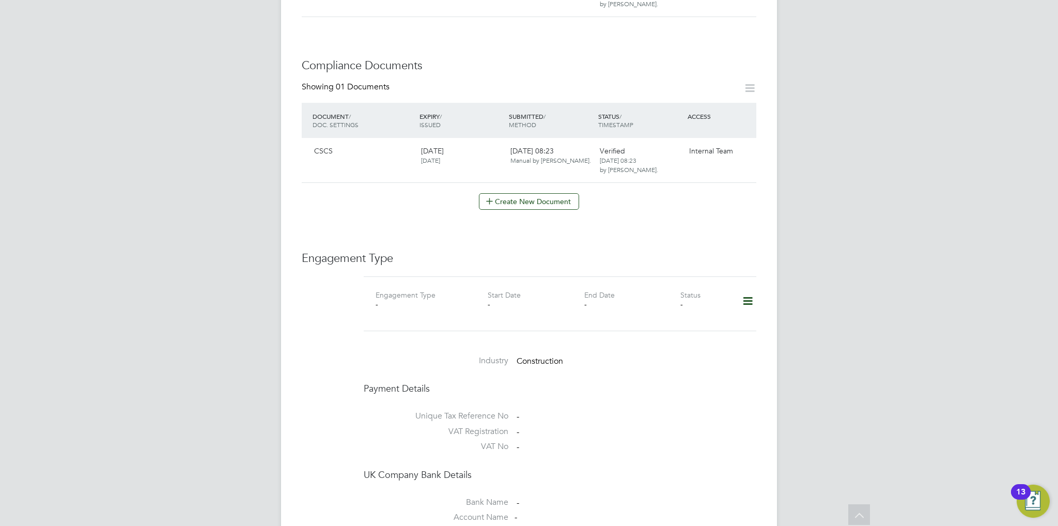
scroll to position [569, 0]
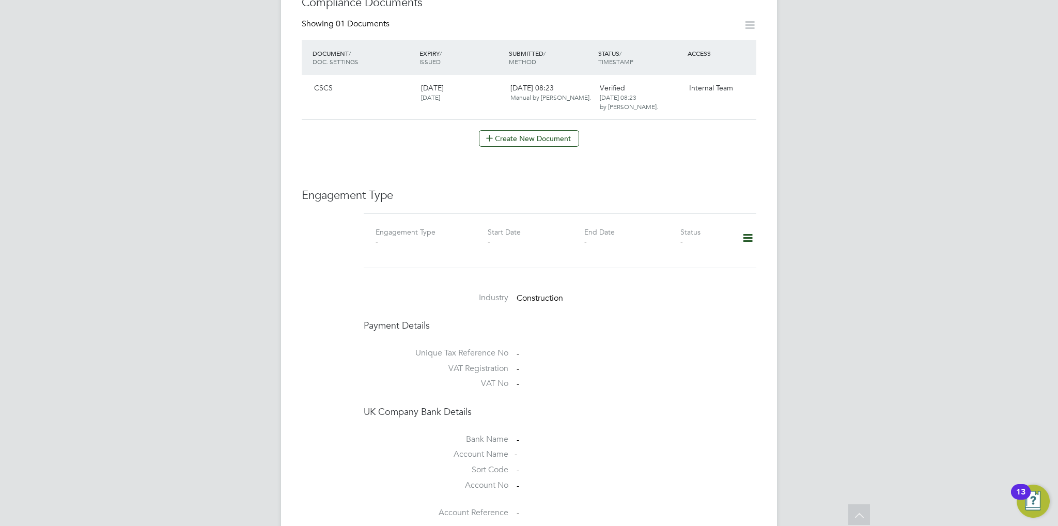
click at [753, 226] on icon at bounding box center [748, 238] width 18 height 24
click at [681, 261] on li "Add Engagement Type" at bounding box center [695, 261] width 117 height 14
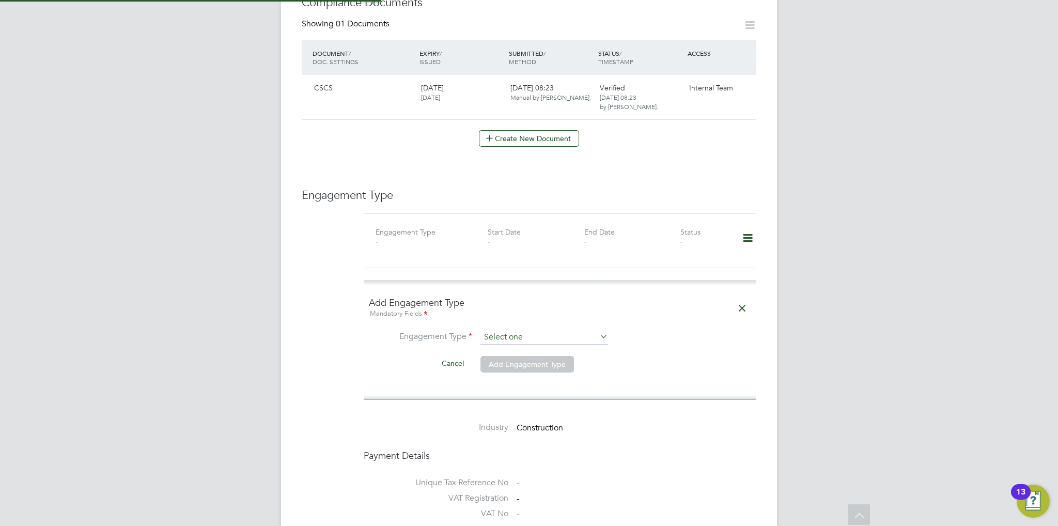
click at [501, 330] on input at bounding box center [545, 337] width 128 height 14
drag, startPoint x: 528, startPoint y: 367, endPoint x: 529, endPoint y: 373, distance: 5.4
click at [529, 373] on div "All Workers Worker Payment History Tasks Activity Logs Worker Payment History T…" at bounding box center [529, 148] width 496 height 1417
click at [519, 330] on input at bounding box center [545, 337] width 128 height 14
click at [514, 375] on li "Umbrella" at bounding box center [545, 375] width 128 height 15
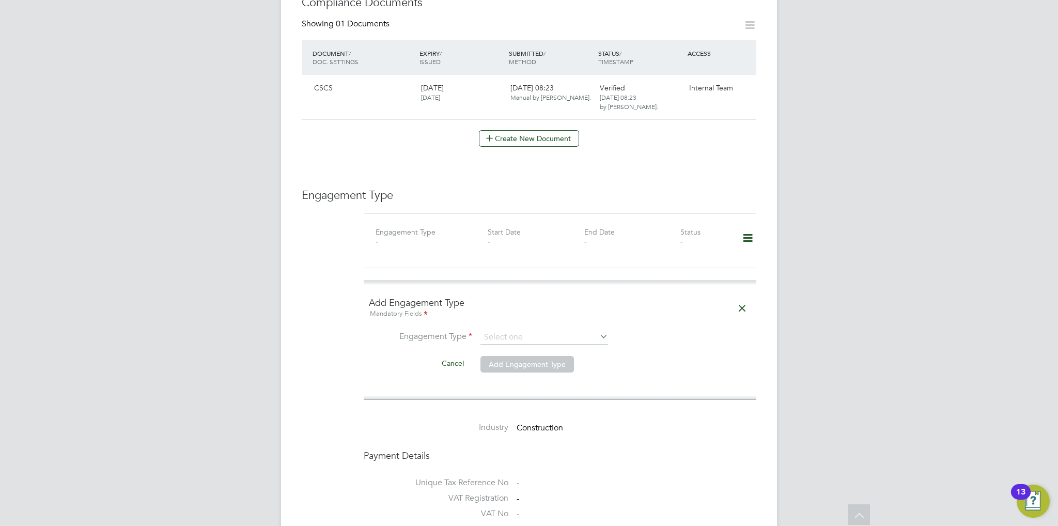
type input "Umbrella"
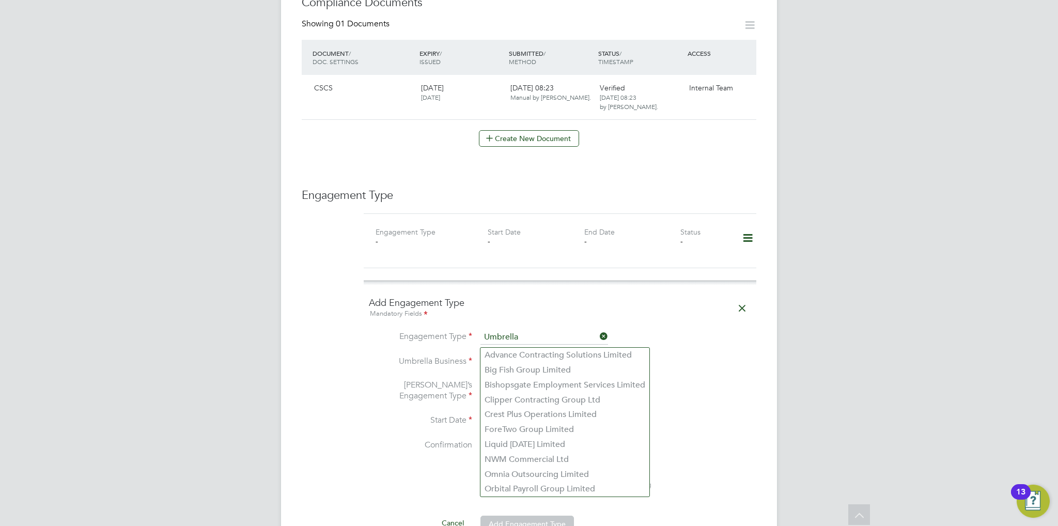
click at [516, 355] on input at bounding box center [545, 362] width 128 height 14
click at [544, 414] on li "Crest Plus Operations Limited" at bounding box center [565, 414] width 169 height 15
type input "Crest Plus Operations Limited"
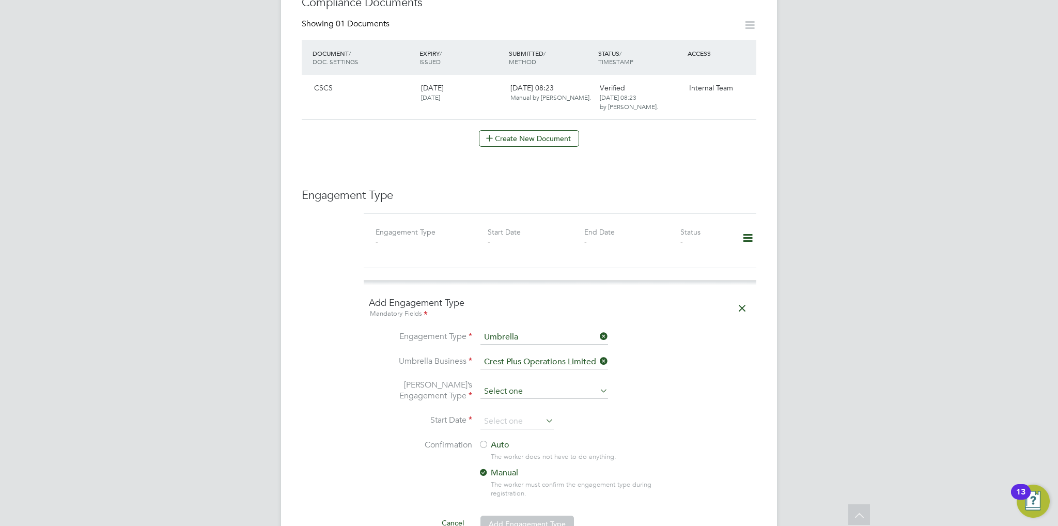
click at [537, 385] on input at bounding box center [545, 392] width 128 height 14
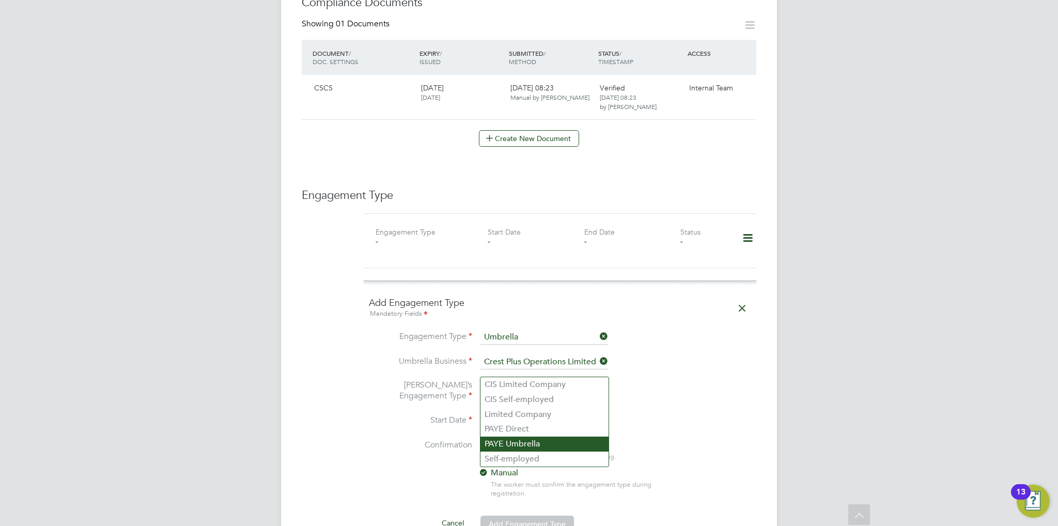
click at [529, 443] on li "PAYE Umbrella" at bounding box center [545, 444] width 128 height 15
type input "PAYE Umbrella"
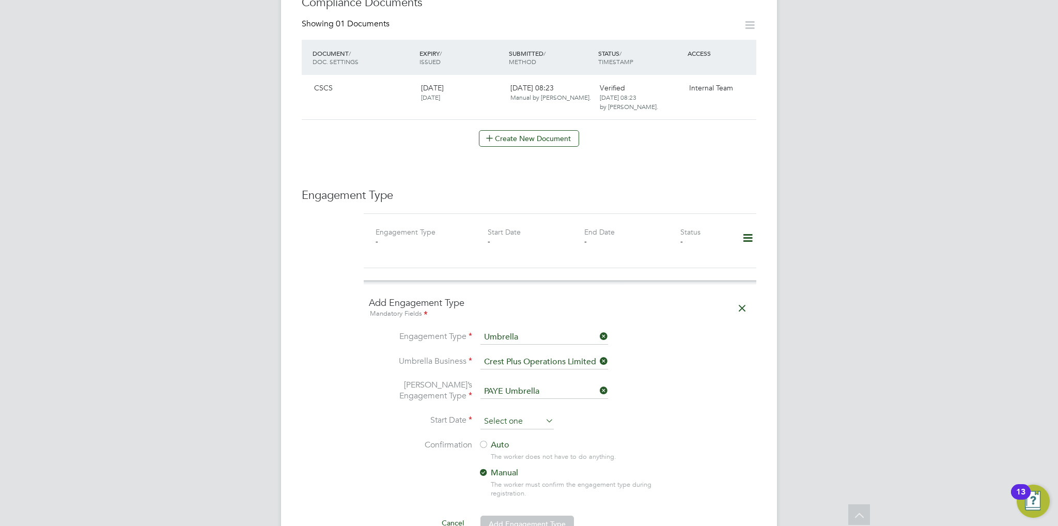
click at [524, 414] on input at bounding box center [517, 422] width 73 height 16
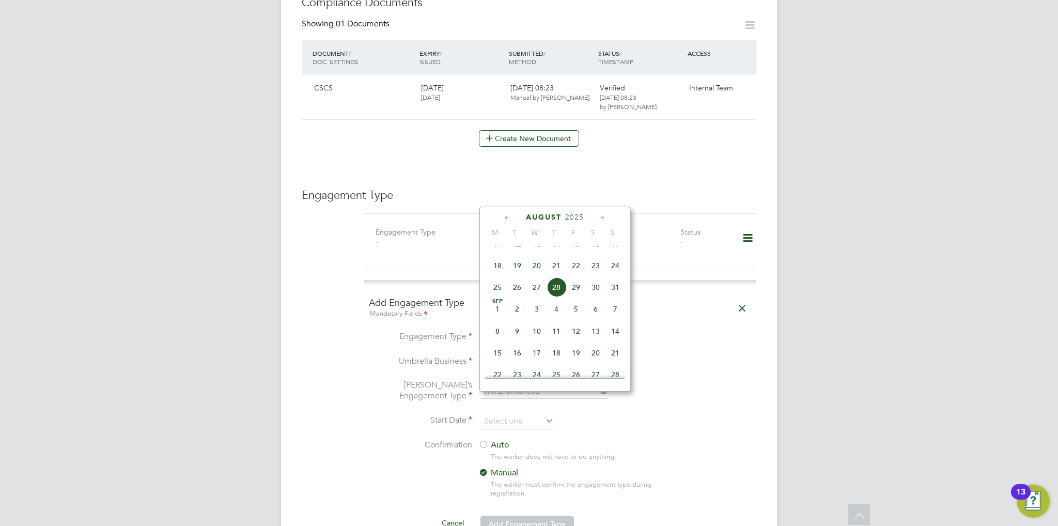
click at [560, 297] on span "28" at bounding box center [557, 288] width 20 height 20
type input "[DATE]"
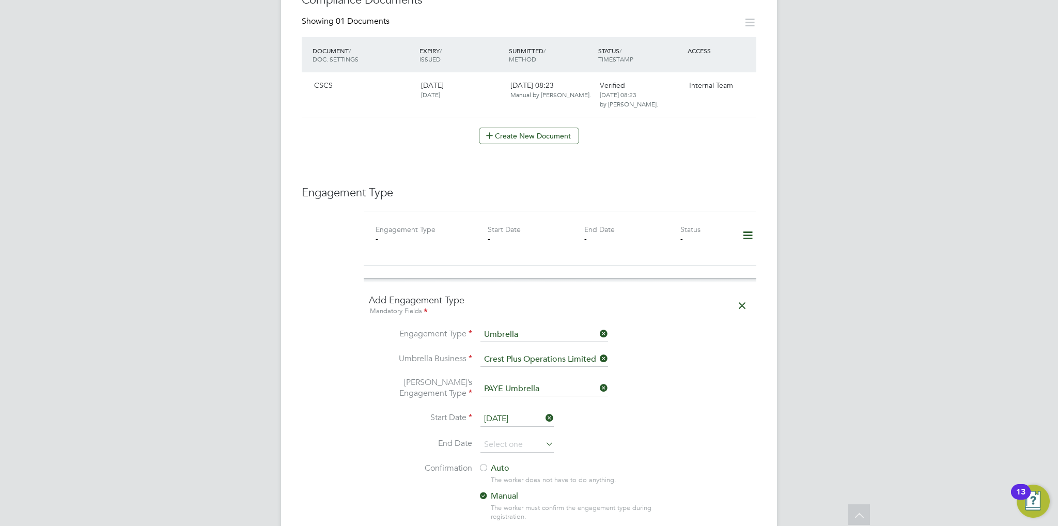
scroll to position [672, 0]
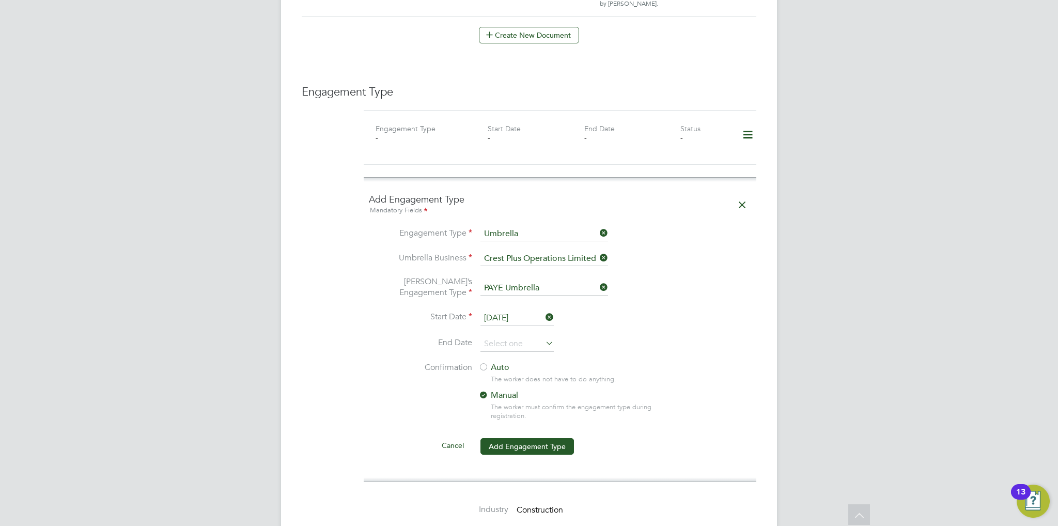
click at [490, 362] on label "Auto" at bounding box center [572, 367] width 186 height 11
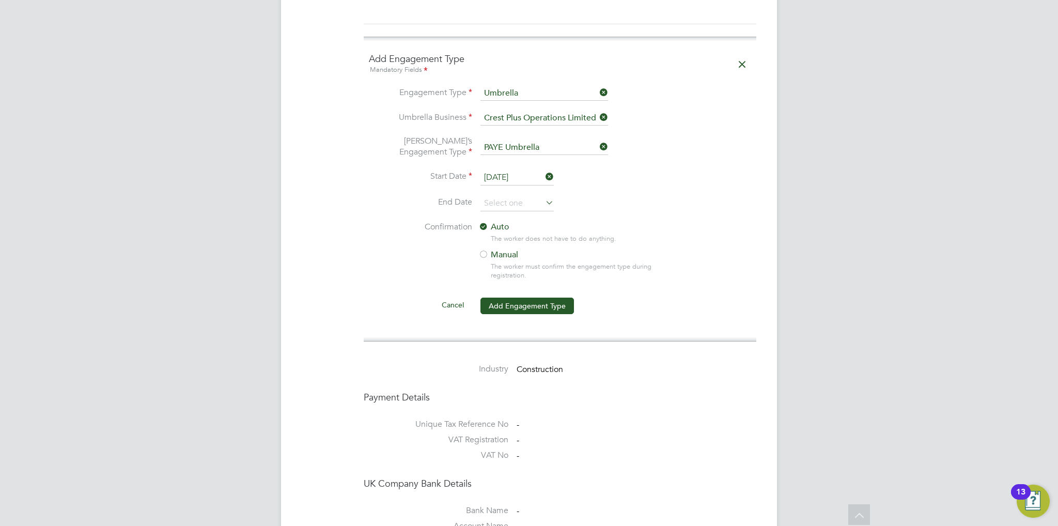
scroll to position [879, 0]
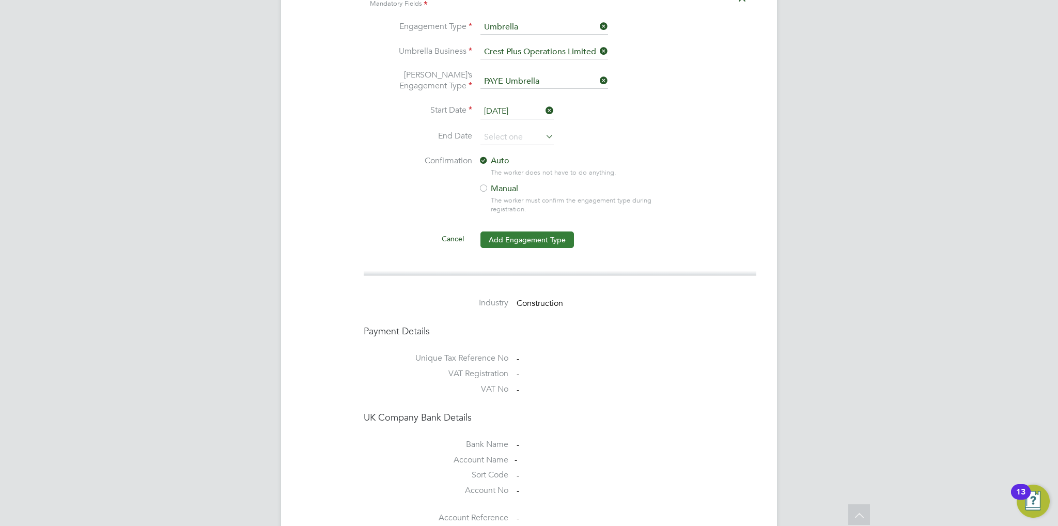
click at [540, 232] on button "Add Engagement Type" at bounding box center [528, 240] width 94 height 17
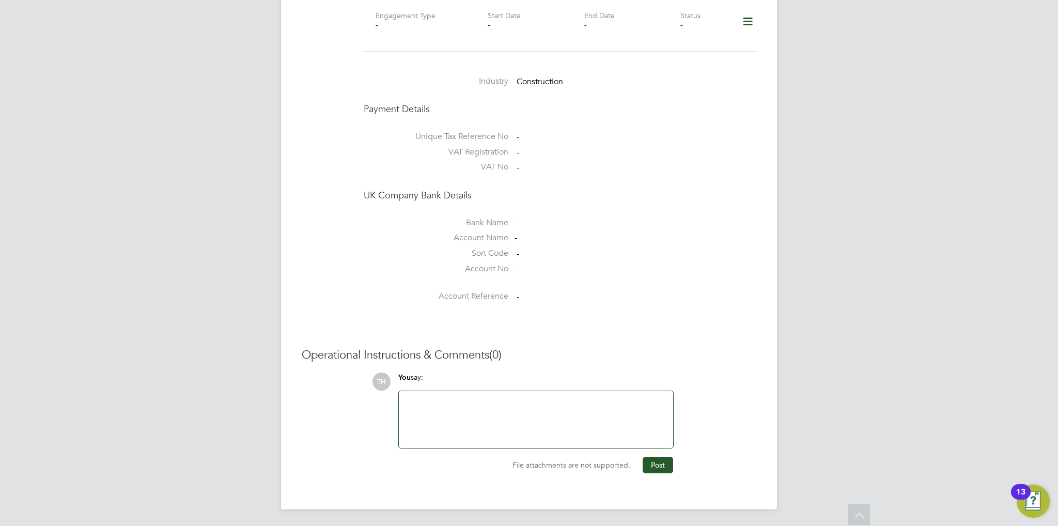
scroll to position [763, 0]
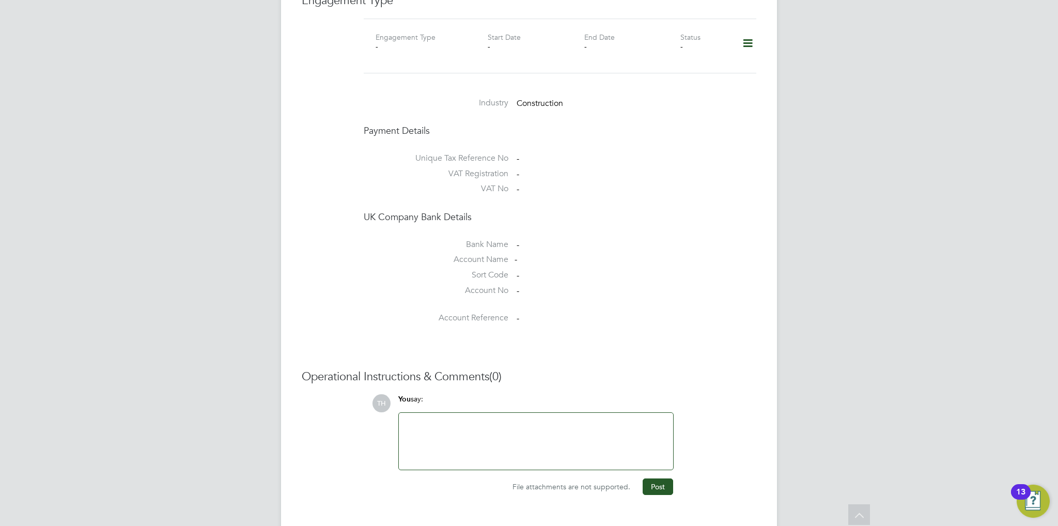
click at [442, 424] on div at bounding box center [536, 441] width 262 height 44
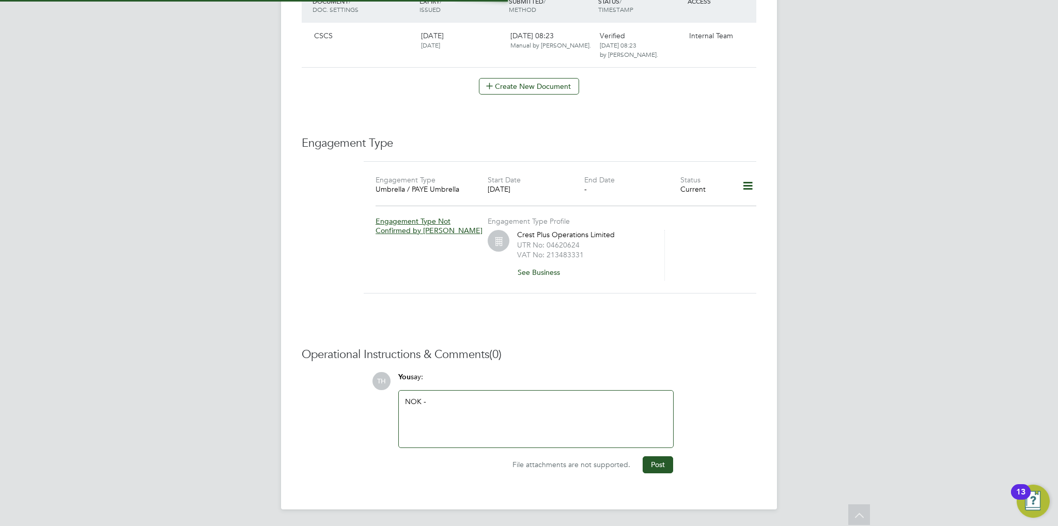
scroll to position [597, 0]
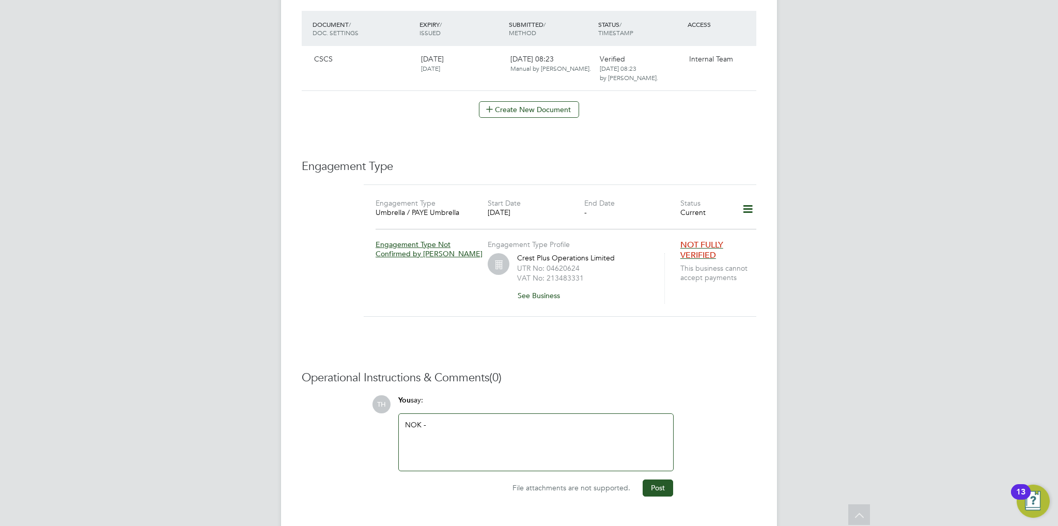
click at [490, 420] on div "NOK -" at bounding box center [536, 442] width 262 height 44
click at [517, 420] on div "NOK - [PERSON_NAME], Partner -" at bounding box center [536, 442] width 262 height 44
click at [649, 480] on button "Post" at bounding box center [658, 488] width 30 height 17
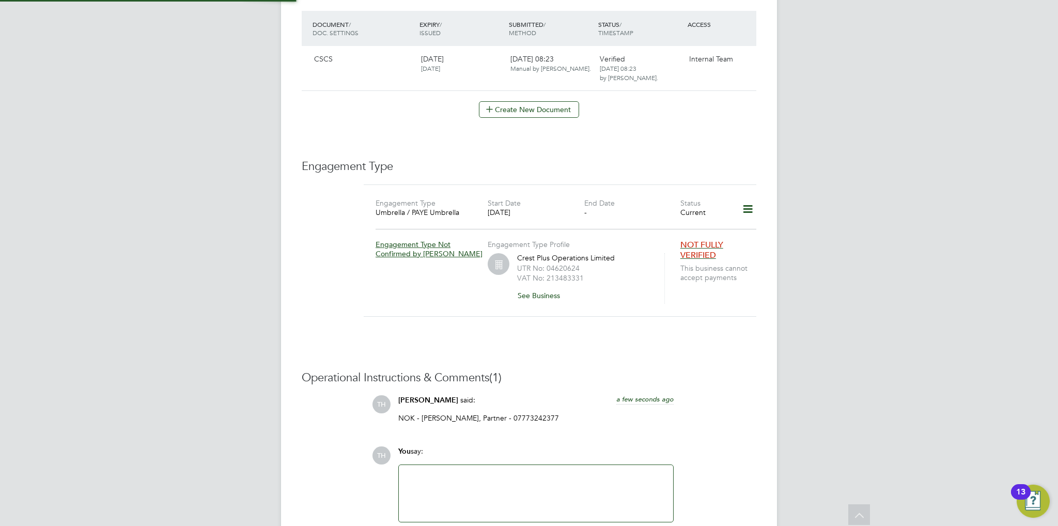
click at [569, 371] on h3 "Operational Instructions & Comments (1)" at bounding box center [529, 378] width 455 height 15
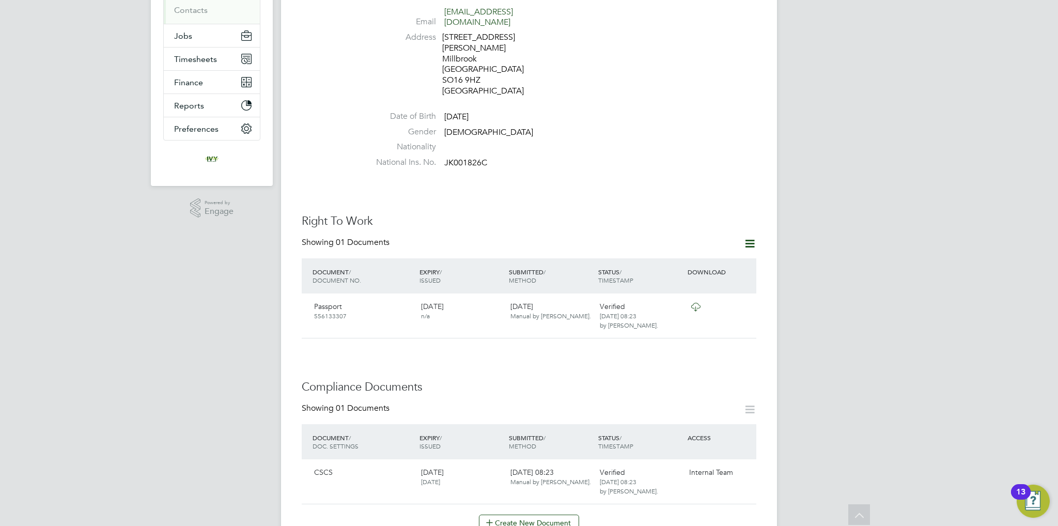
scroll to position [0, 0]
